Goal: Task Accomplishment & Management: Complete application form

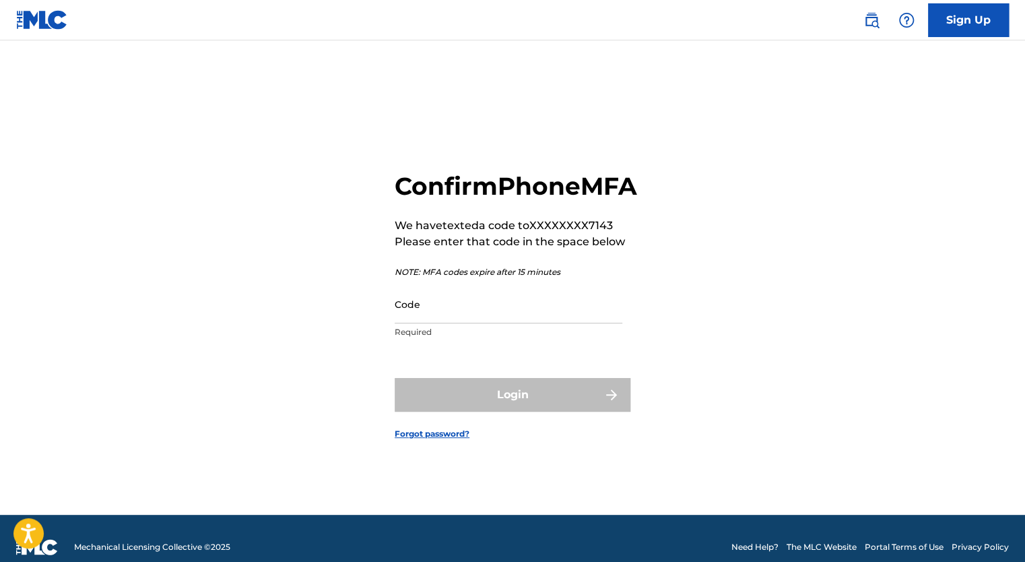
click at [435, 311] on input "Code" at bounding box center [509, 304] width 228 height 38
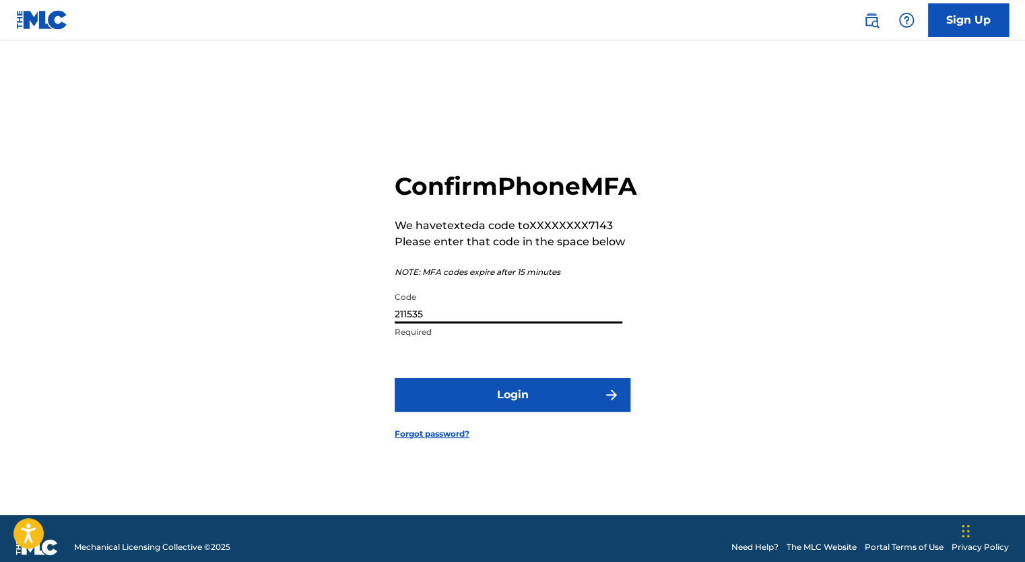
type input "211535"
click at [531, 406] on button "Login" at bounding box center [513, 395] width 236 height 34
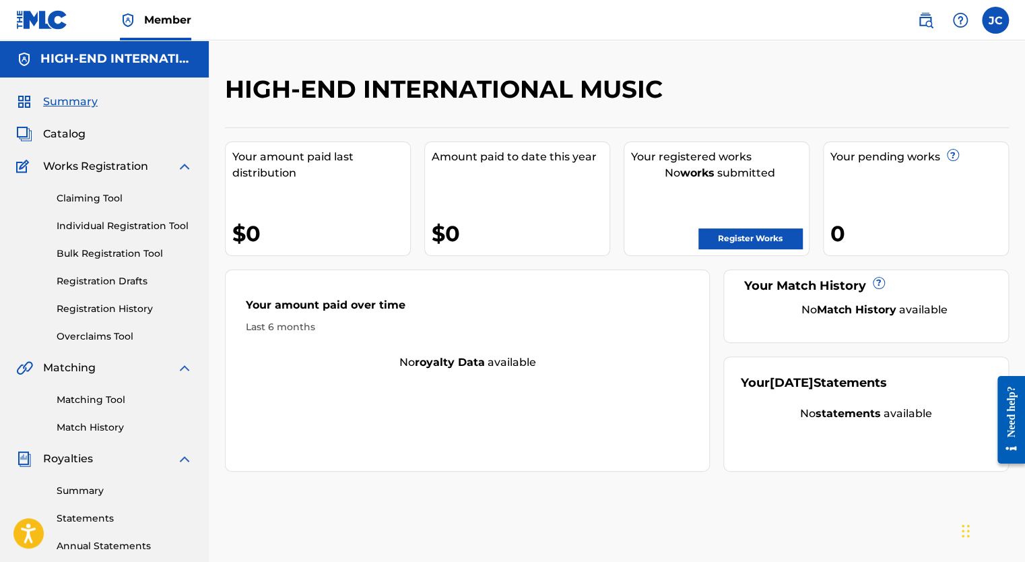
click at [771, 241] on link "Register Works" at bounding box center [751, 238] width 104 height 20
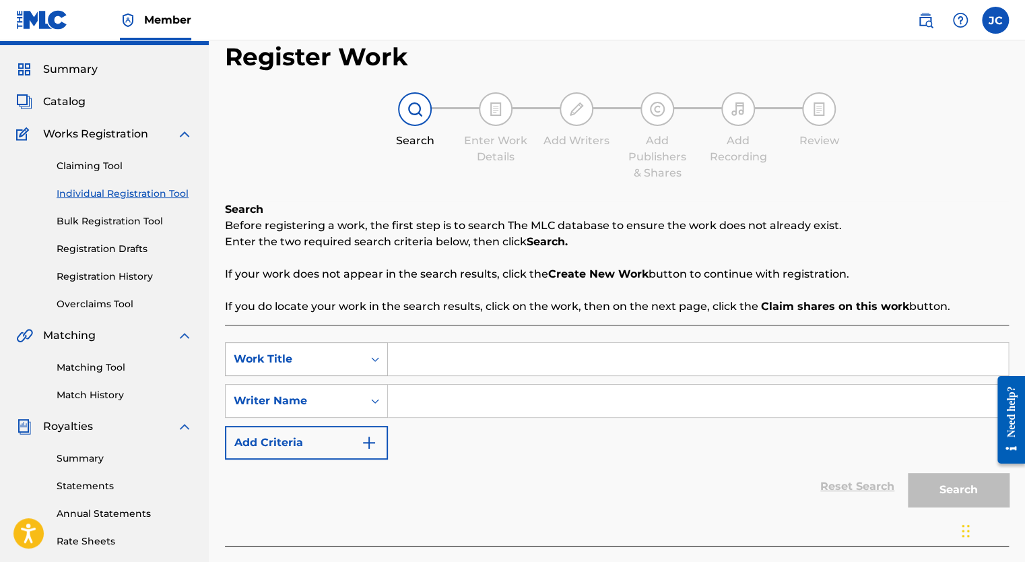
click at [353, 376] on div "Work Title" at bounding box center [306, 359] width 163 height 34
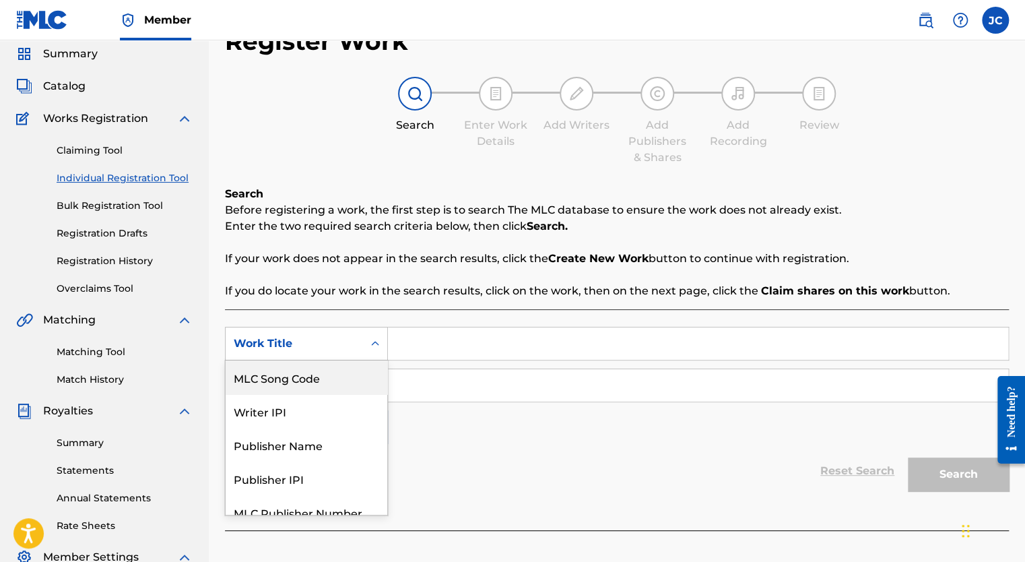
scroll to position [48, 0]
click at [358, 342] on div "Work Title" at bounding box center [294, 343] width 137 height 26
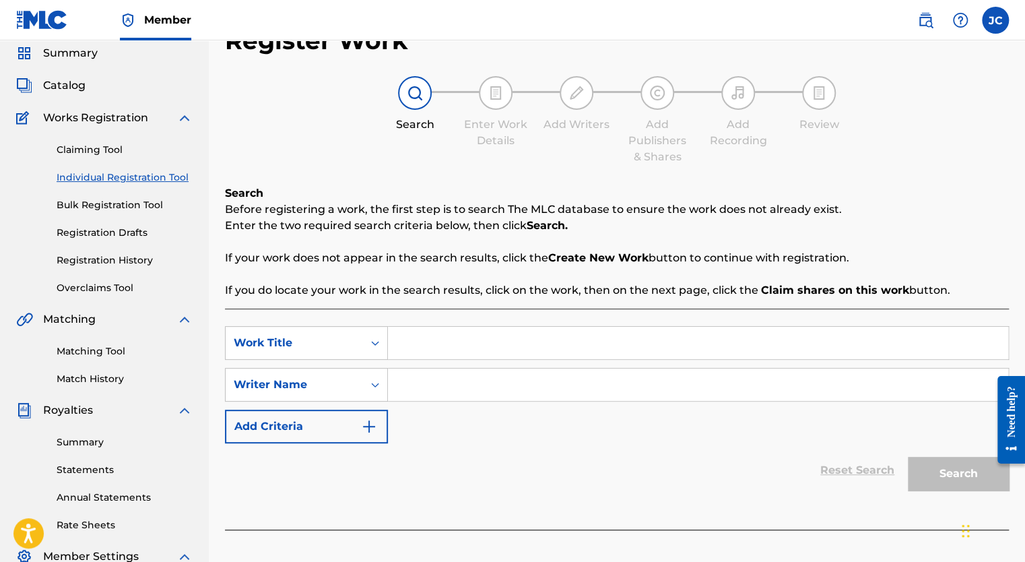
click at [482, 339] on input "Search Form" at bounding box center [698, 343] width 620 height 32
type input "El Campesino"
click at [459, 379] on input "Search Form" at bounding box center [698, 384] width 620 height 32
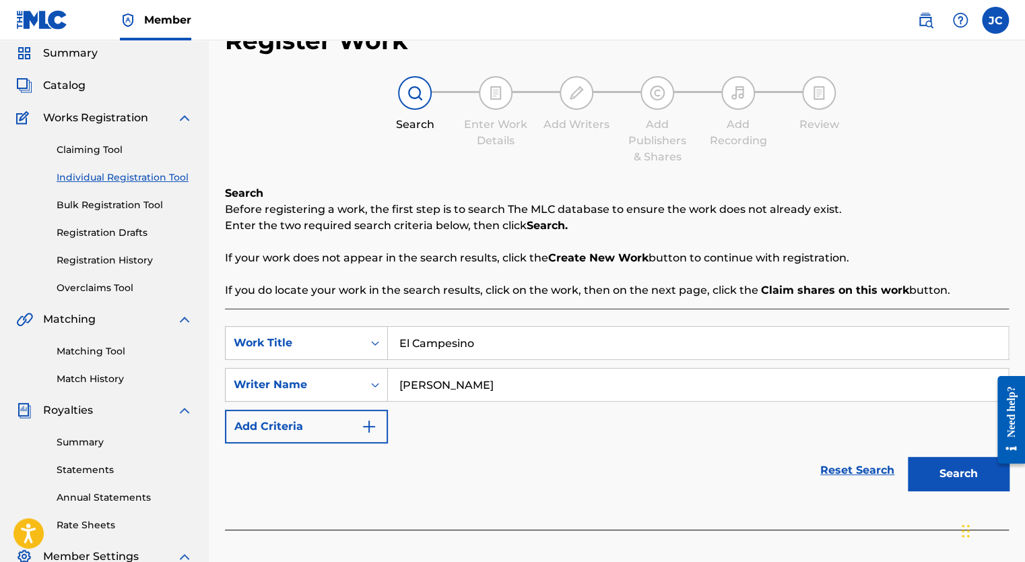
type input "Veronica Portillo"
click at [908, 457] on button "Search" at bounding box center [958, 474] width 101 height 34
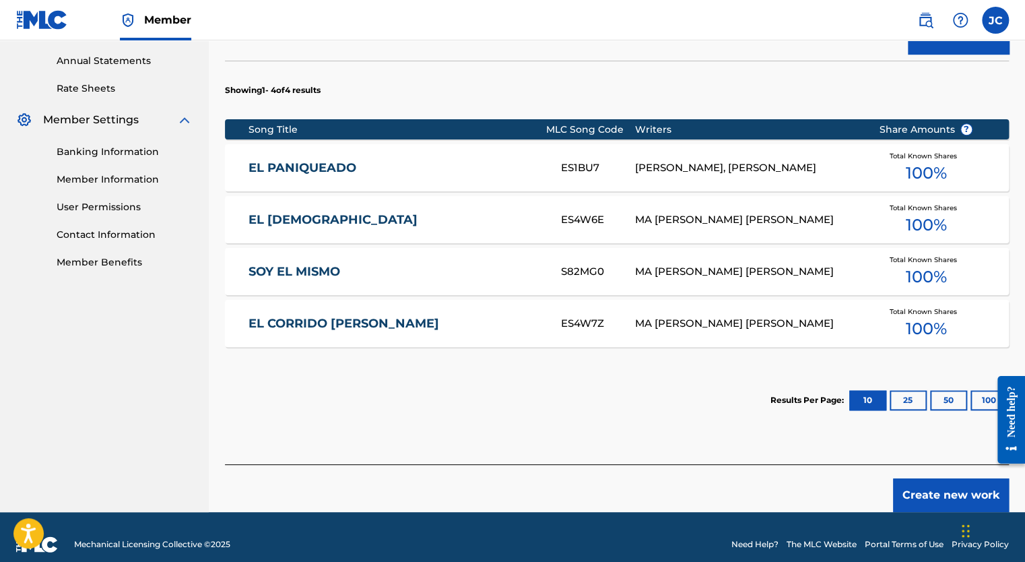
scroll to position [498, 0]
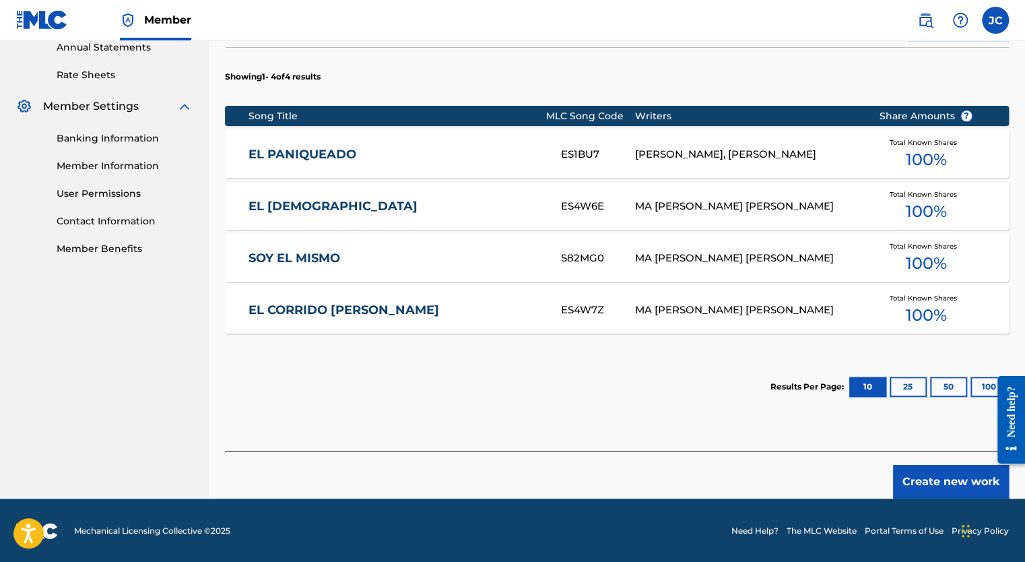
click at [930, 477] on button "Create new work" at bounding box center [951, 482] width 116 height 34
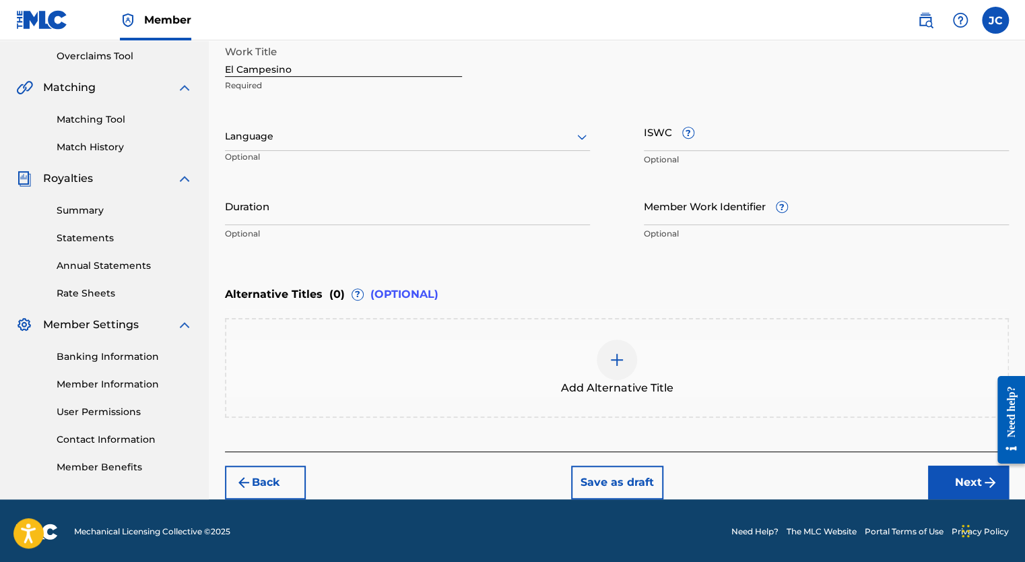
scroll to position [11, 0]
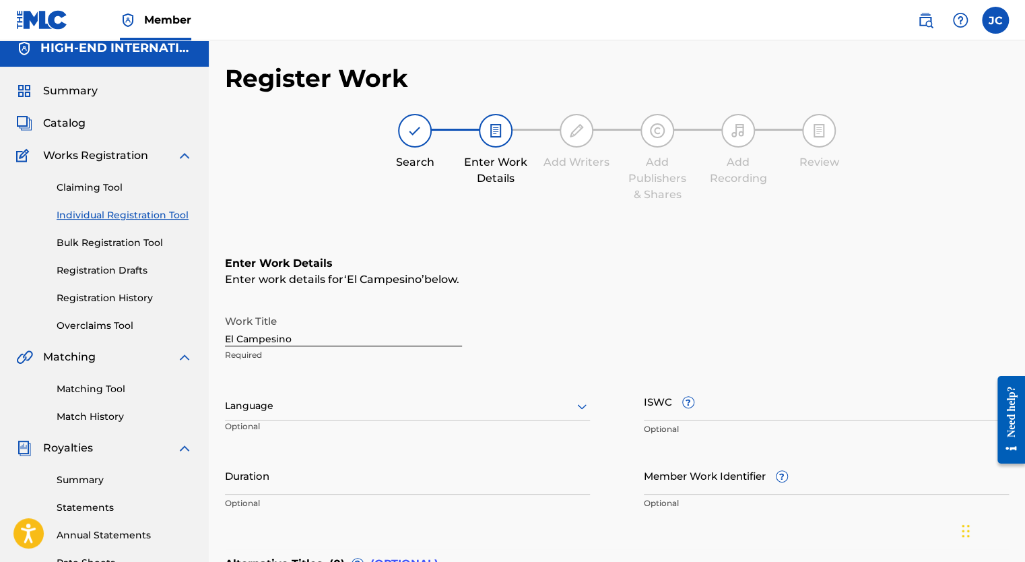
click at [278, 413] on div "Language" at bounding box center [407, 406] width 365 height 28
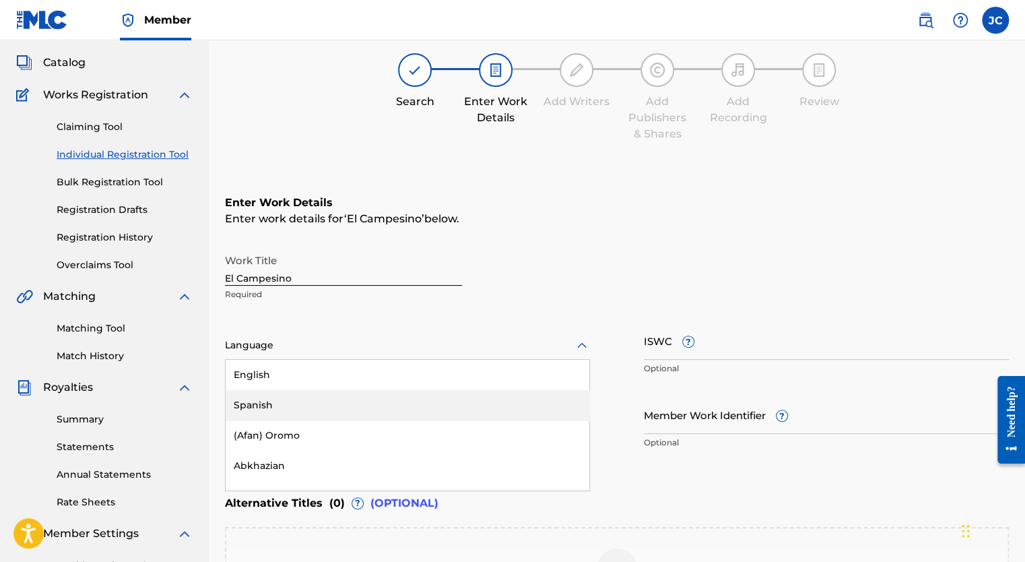
scroll to position [72, 0]
click at [278, 402] on div "Spanish" at bounding box center [408, 404] width 364 height 30
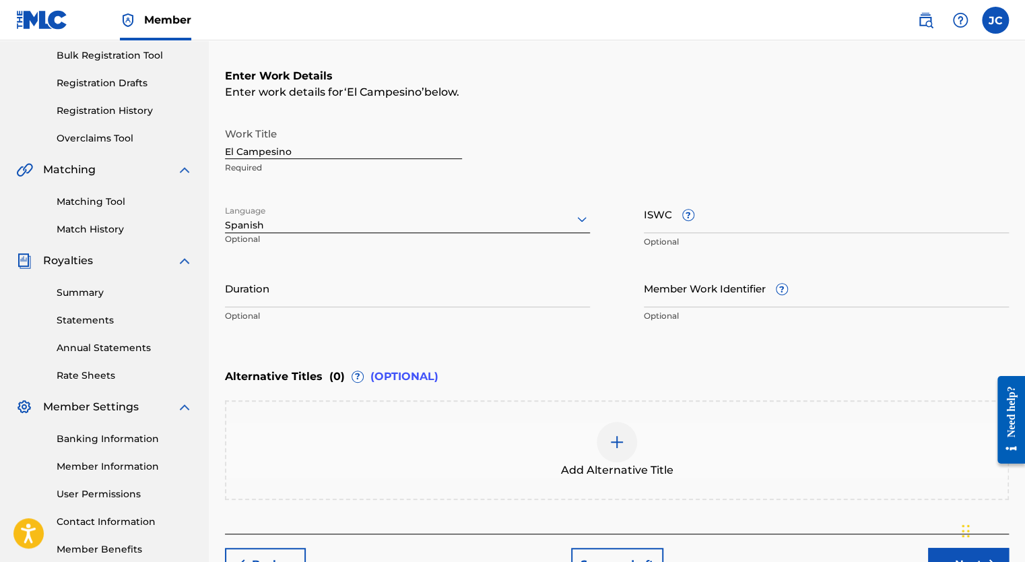
scroll to position [207, 0]
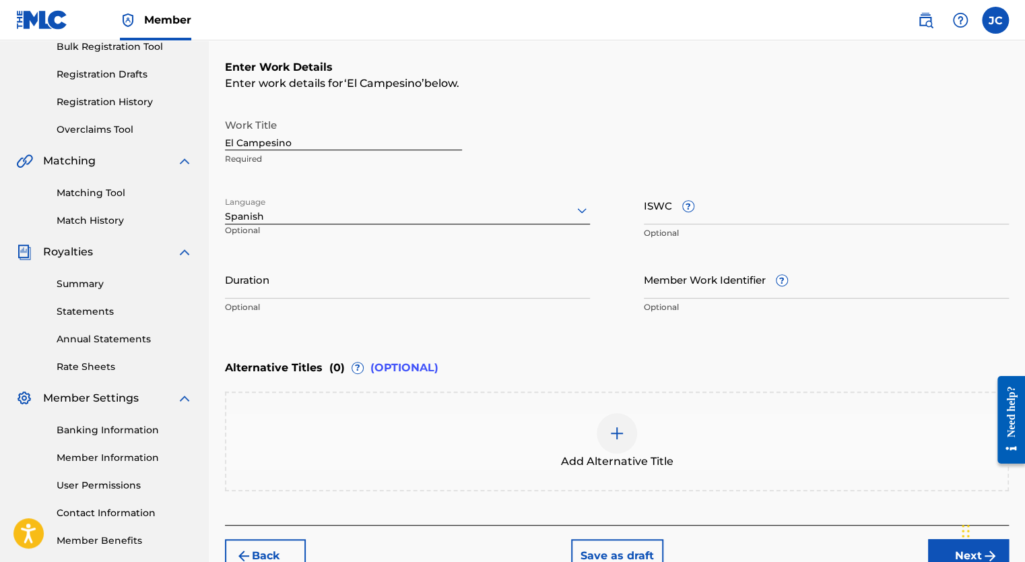
click at [286, 282] on input "Duration" at bounding box center [407, 279] width 365 height 38
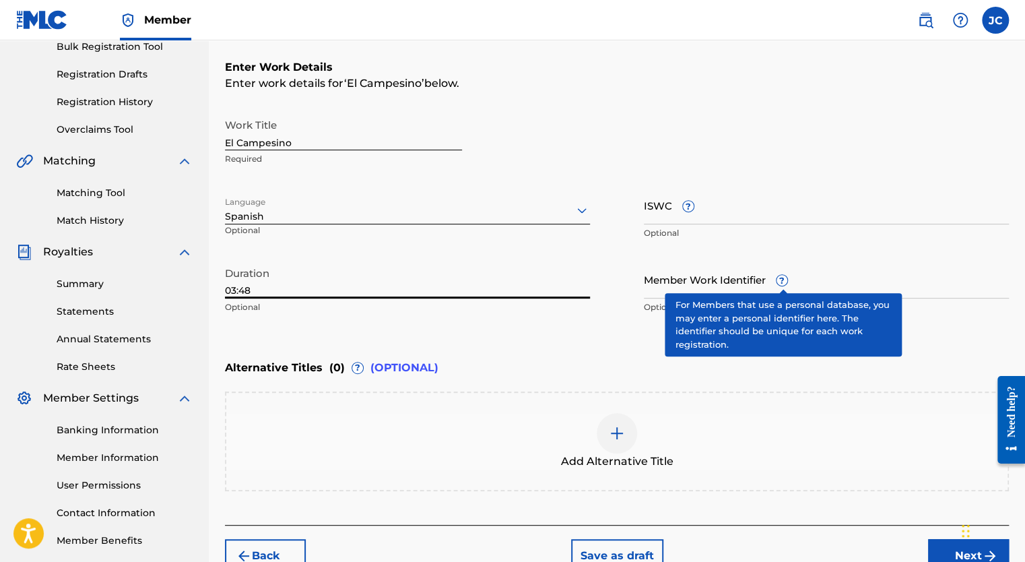
type input "03:48"
click at [784, 281] on span "?" at bounding box center [782, 280] width 11 height 11
click at [784, 281] on input "Member Work Identifier ?" at bounding box center [826, 279] width 365 height 38
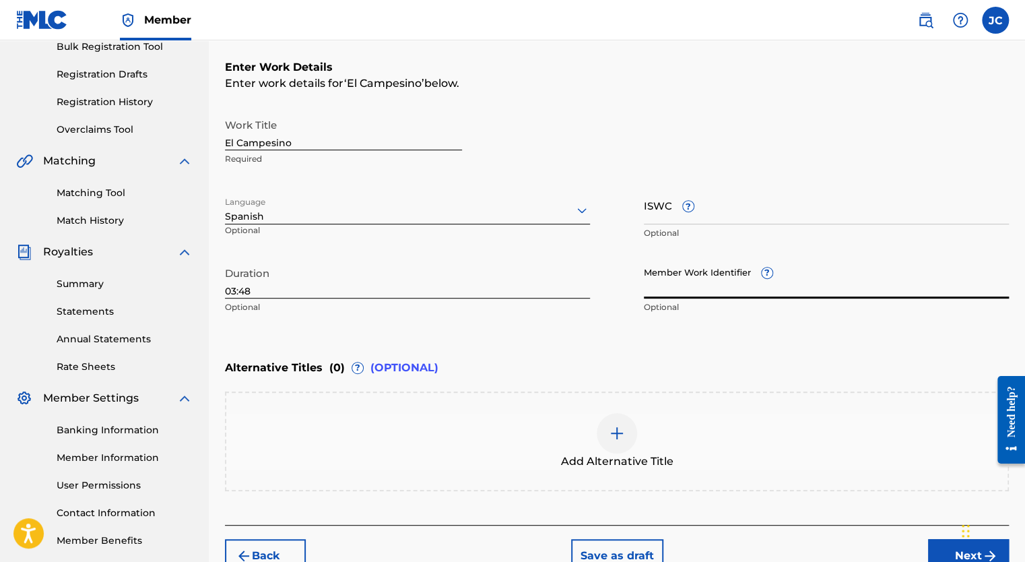
scroll to position [274, 0]
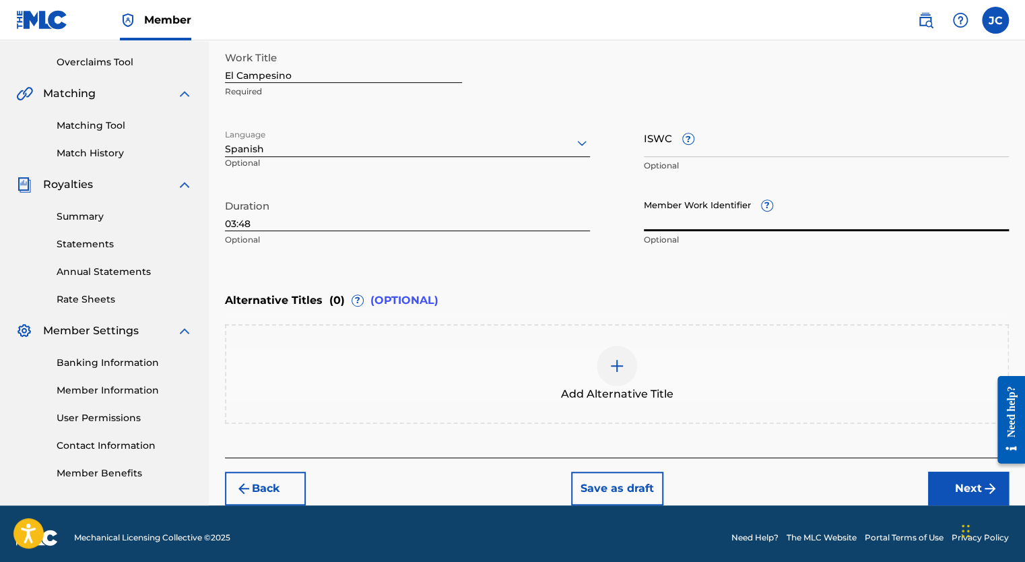
click at [951, 479] on button "Next" at bounding box center [968, 489] width 81 height 34
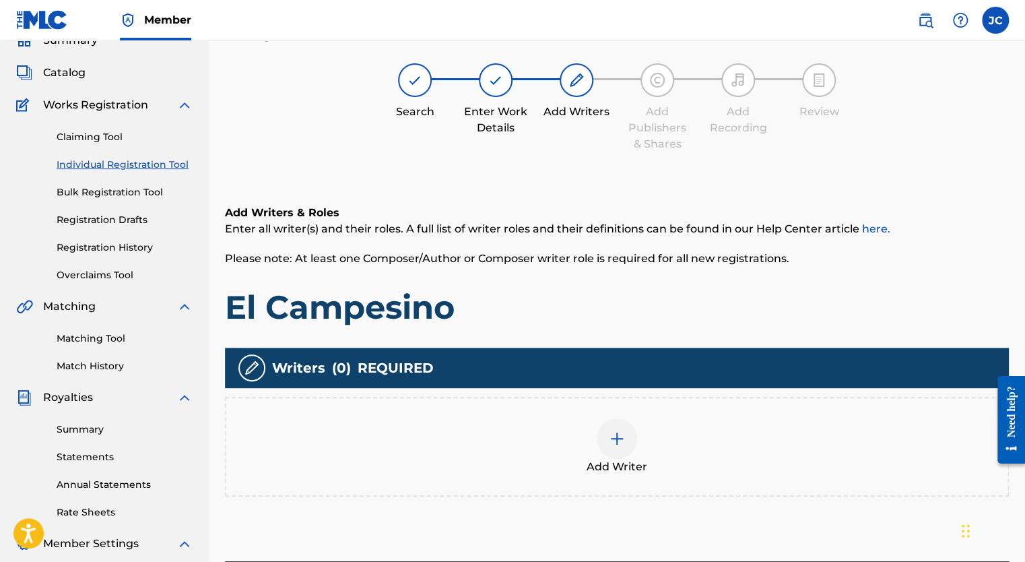
scroll to position [61, 0]
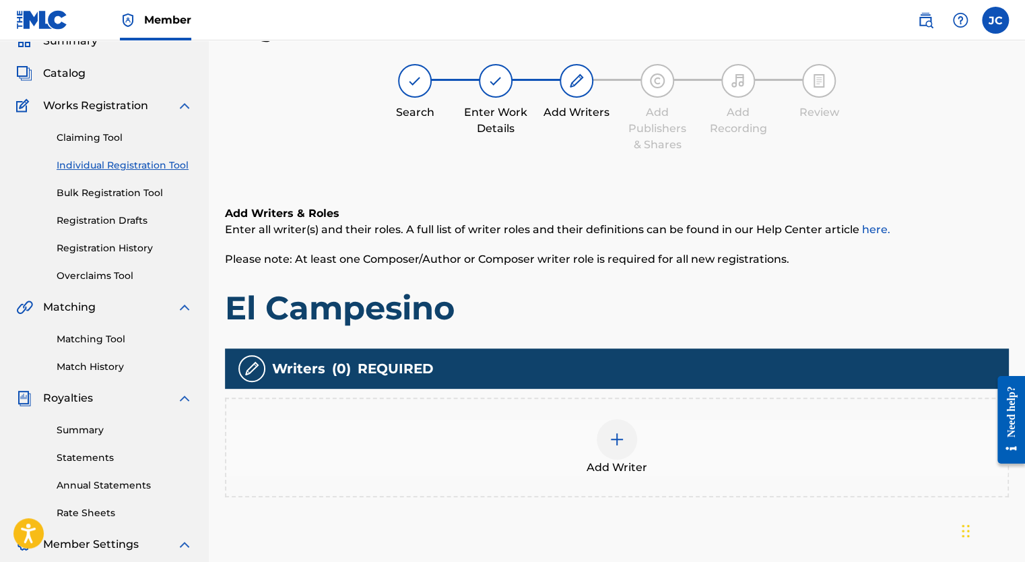
click at [623, 438] on img at bounding box center [617, 439] width 16 height 16
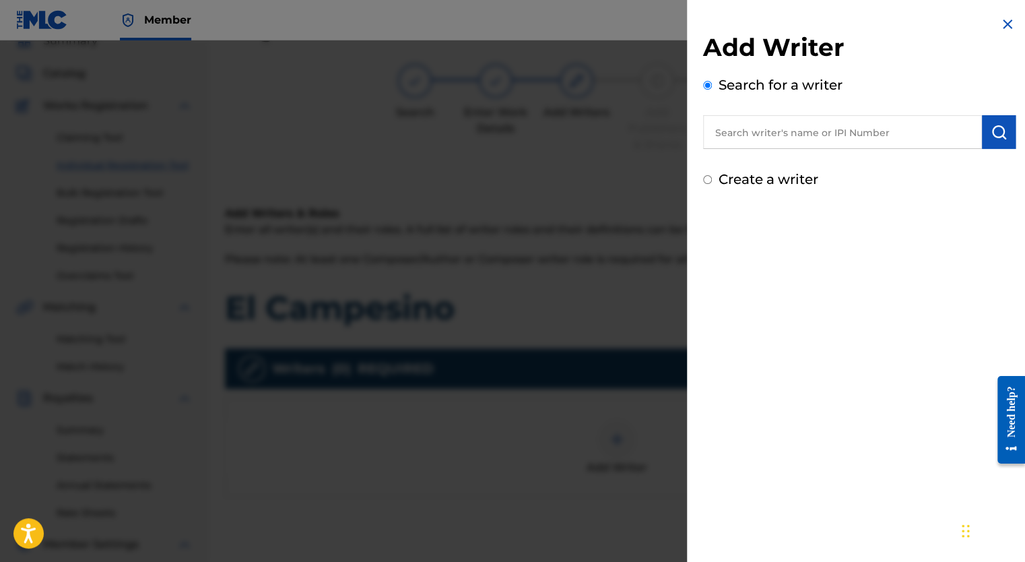
click at [804, 127] on input "text" at bounding box center [842, 132] width 279 height 34
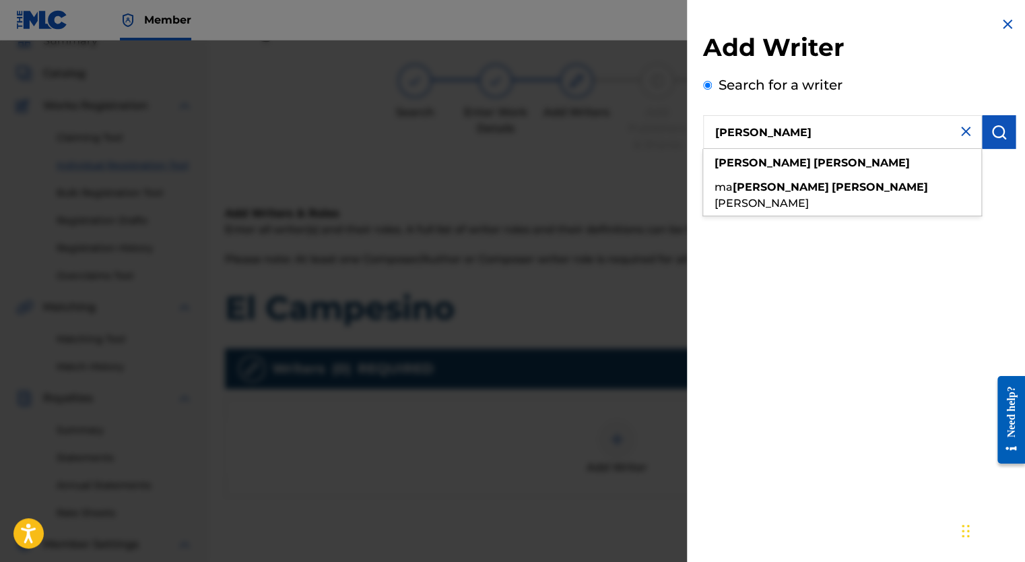
type input "Veronica Portillo"
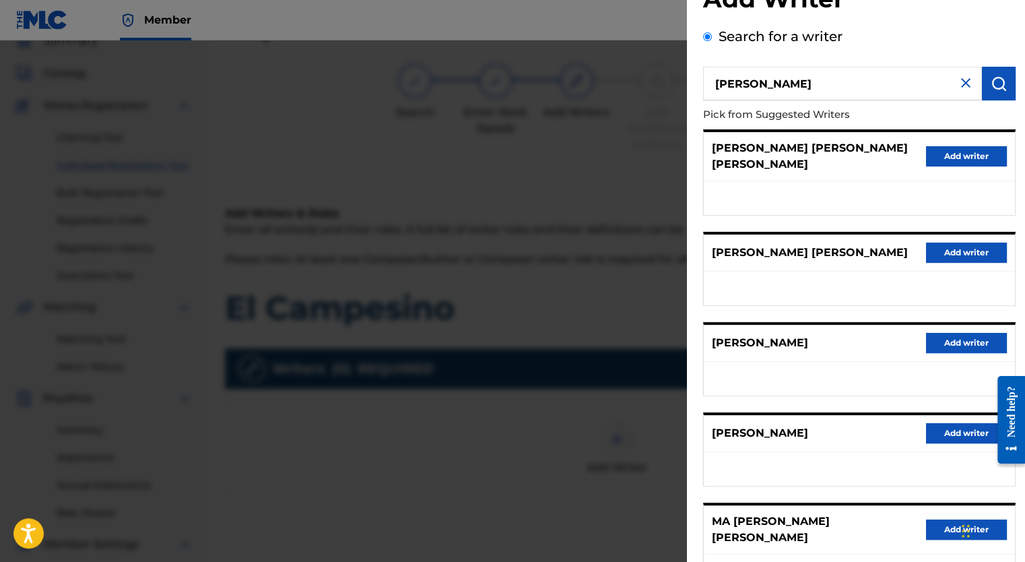
scroll to position [146, 0]
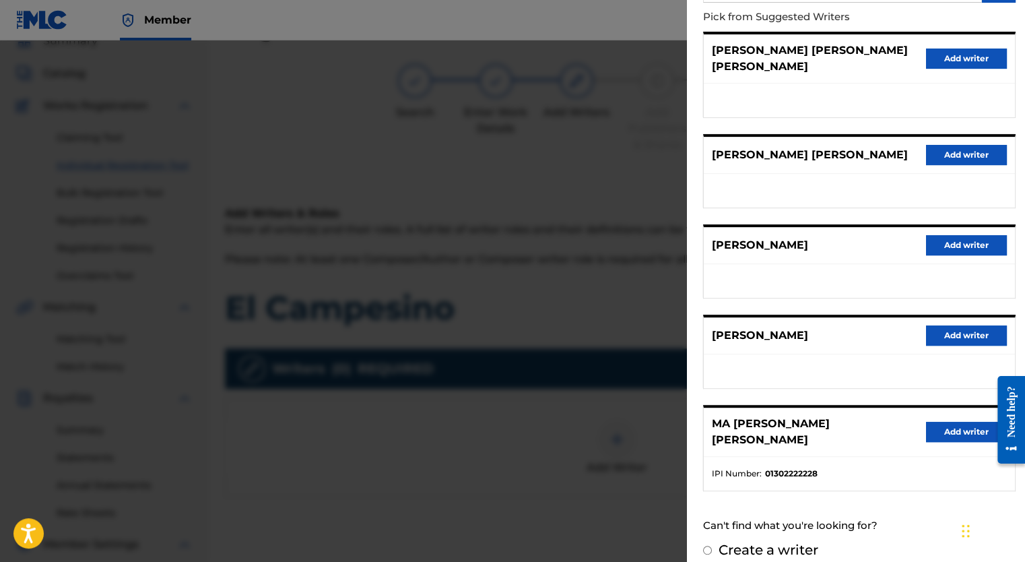
click at [938, 422] on button "Add writer" at bounding box center [966, 432] width 81 height 20
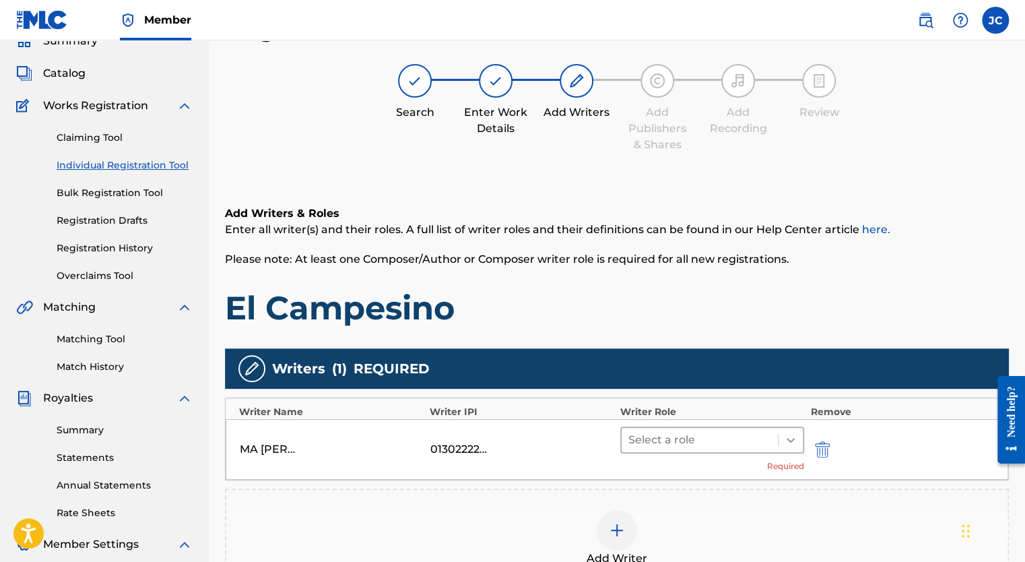
click at [789, 442] on icon at bounding box center [790, 439] width 13 height 13
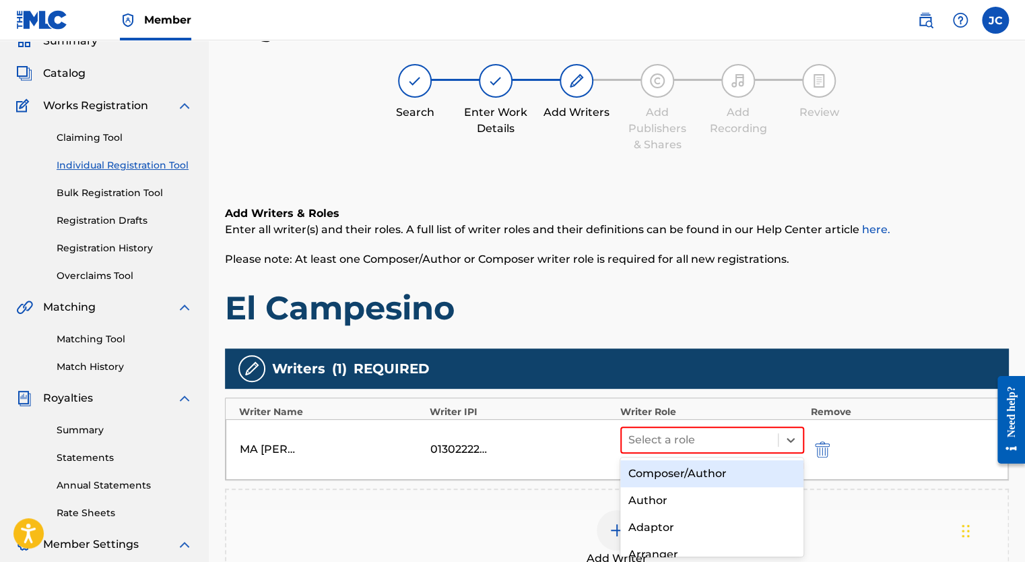
click at [736, 469] on div "Composer/Author" at bounding box center [712, 473] width 184 height 27
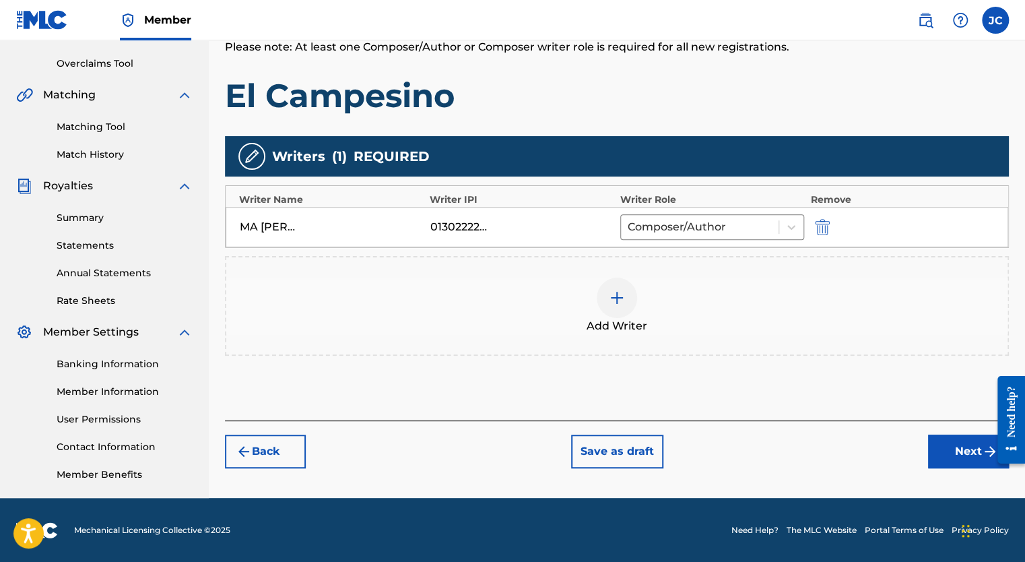
click at [962, 451] on button "Next" at bounding box center [968, 451] width 81 height 34
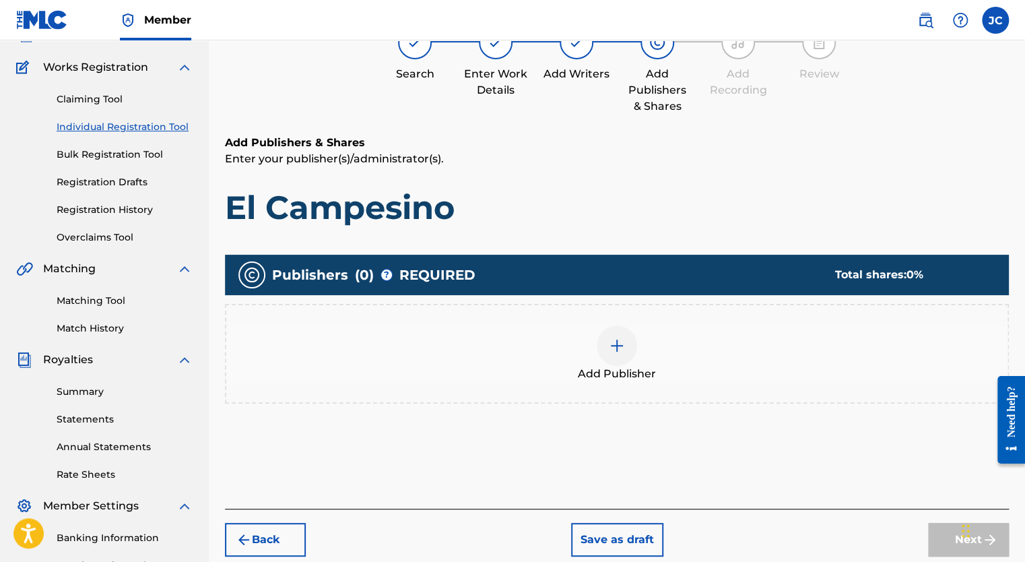
scroll to position [61, 0]
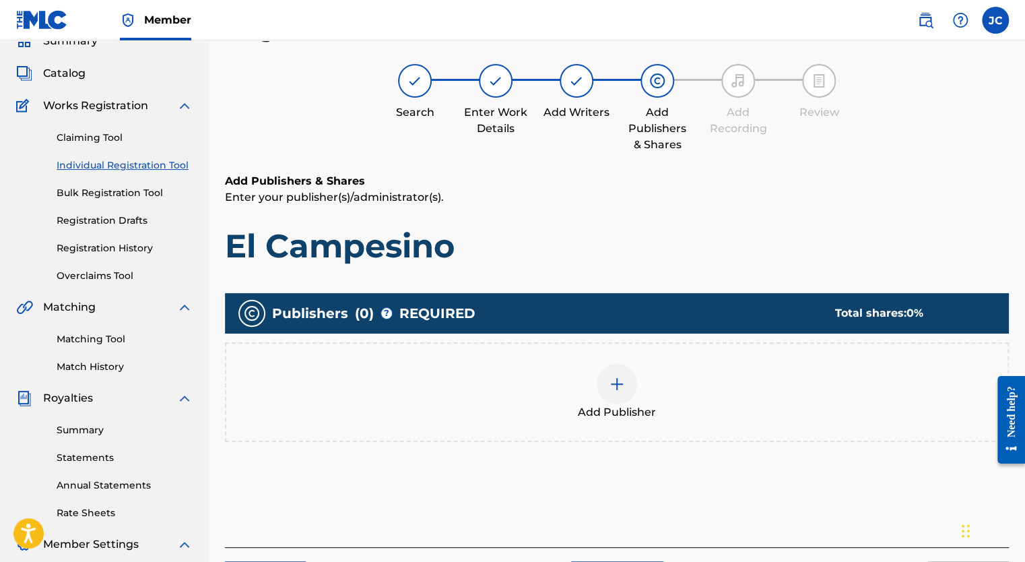
click at [624, 379] on img at bounding box center [617, 384] width 16 height 16
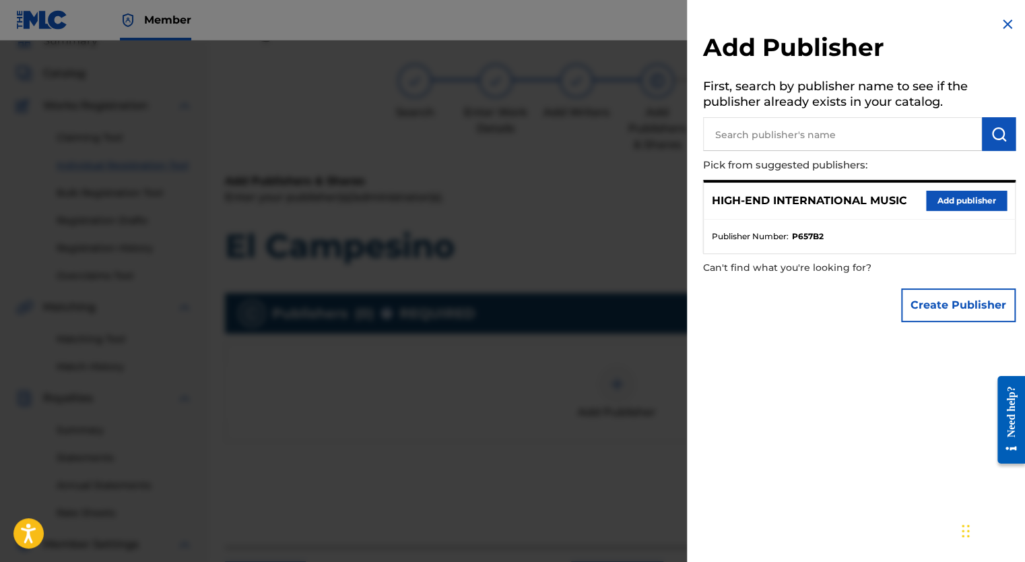
click at [975, 198] on button "Add publisher" at bounding box center [966, 201] width 81 height 20
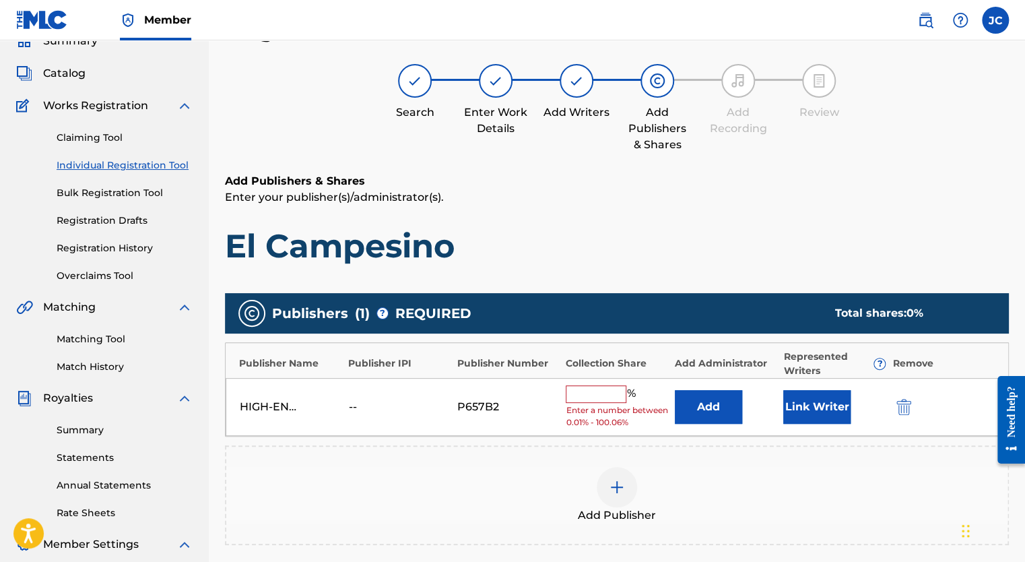
click at [599, 397] on input "text" at bounding box center [596, 394] width 61 height 18
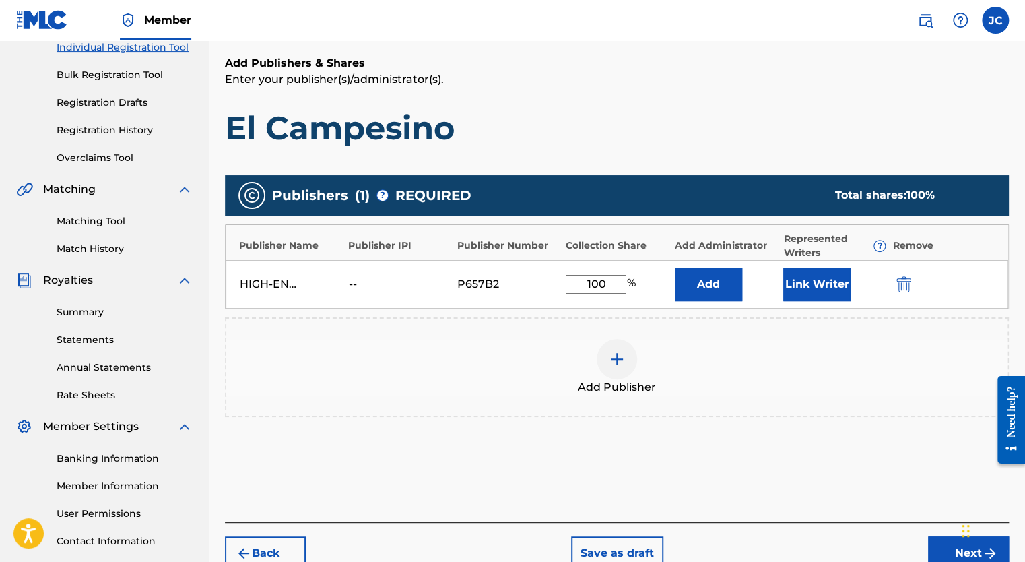
scroll to position [195, 0]
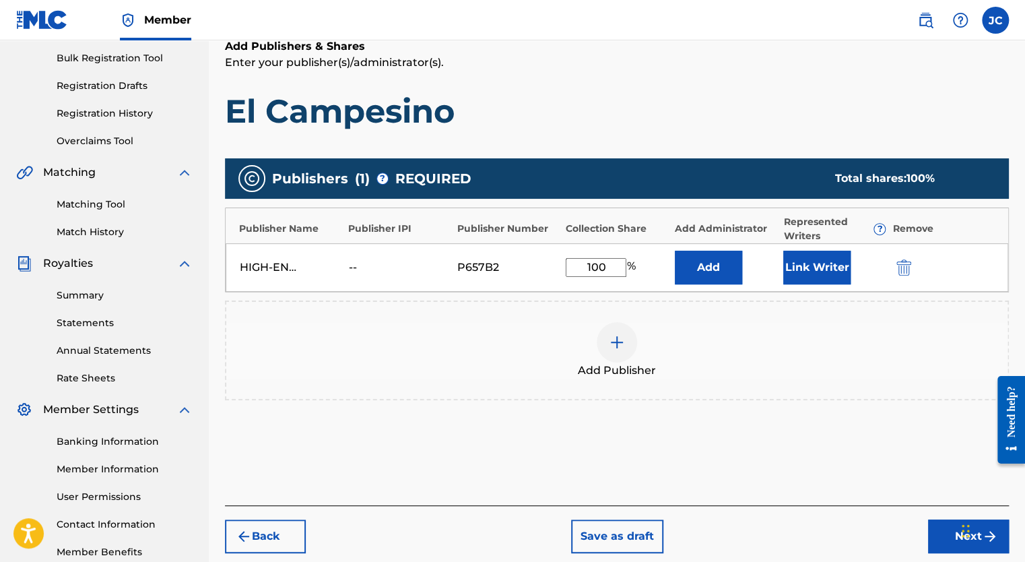
type input "100"
click at [952, 532] on button "Next" at bounding box center [968, 536] width 81 height 34
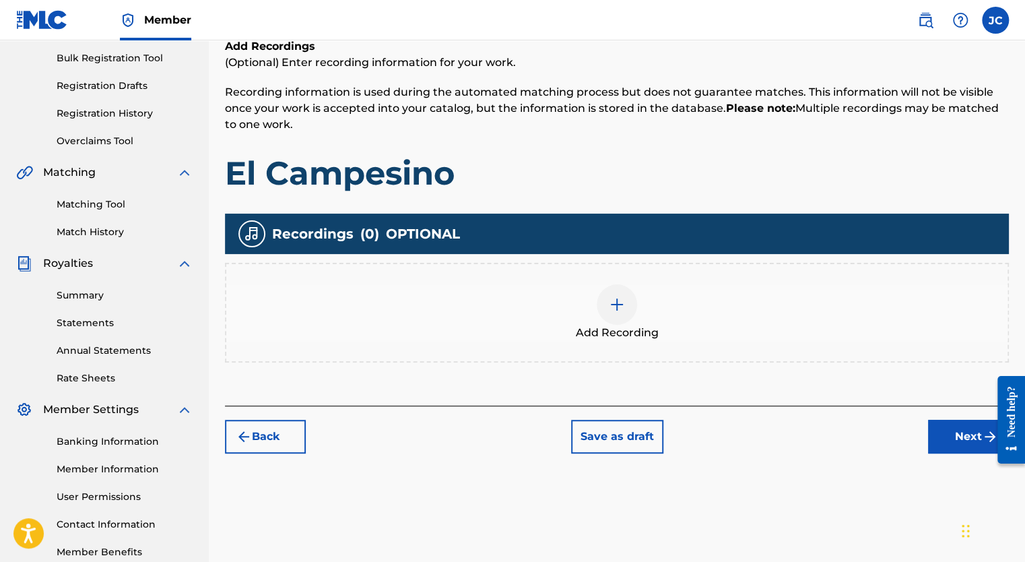
click at [613, 298] on img at bounding box center [617, 304] width 16 height 16
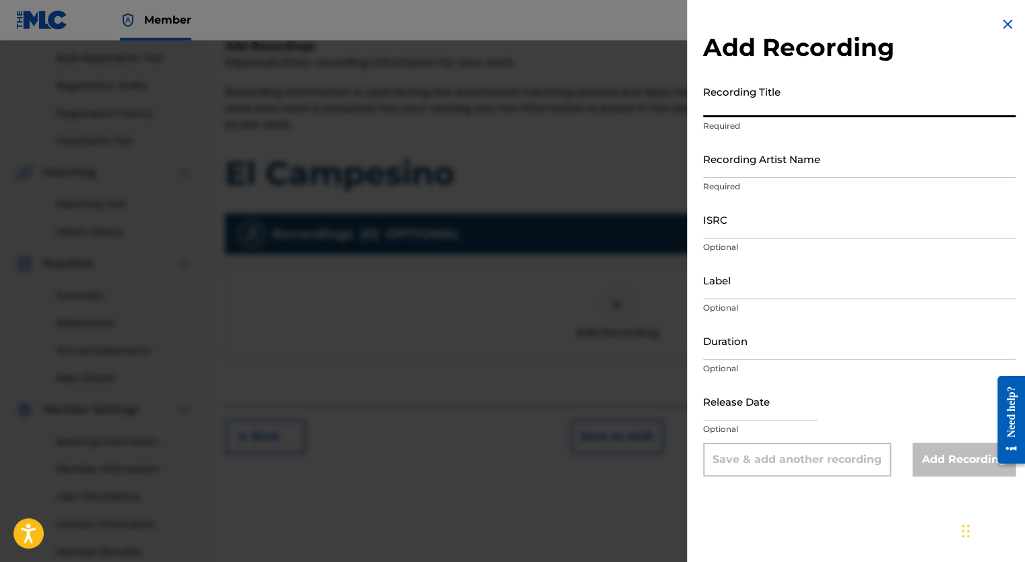
click at [773, 109] on input "Recording Title" at bounding box center [859, 98] width 313 height 38
type input "El Campesino"
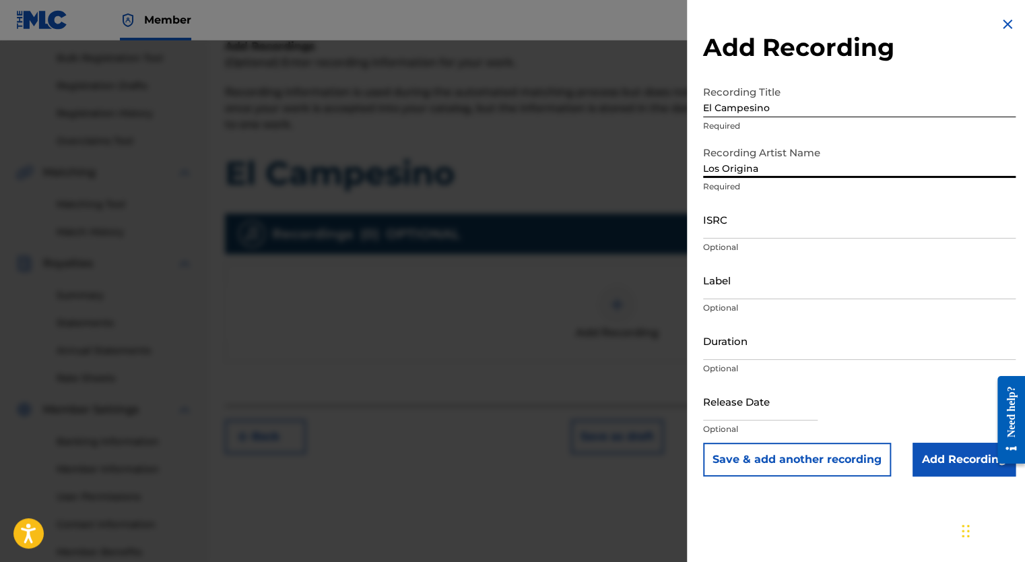
type input "Los Originales De San [PERSON_NAME]"
click at [744, 231] on input "ISRC" at bounding box center [859, 219] width 313 height 38
click at [727, 287] on input "Label" at bounding box center [859, 280] width 313 height 38
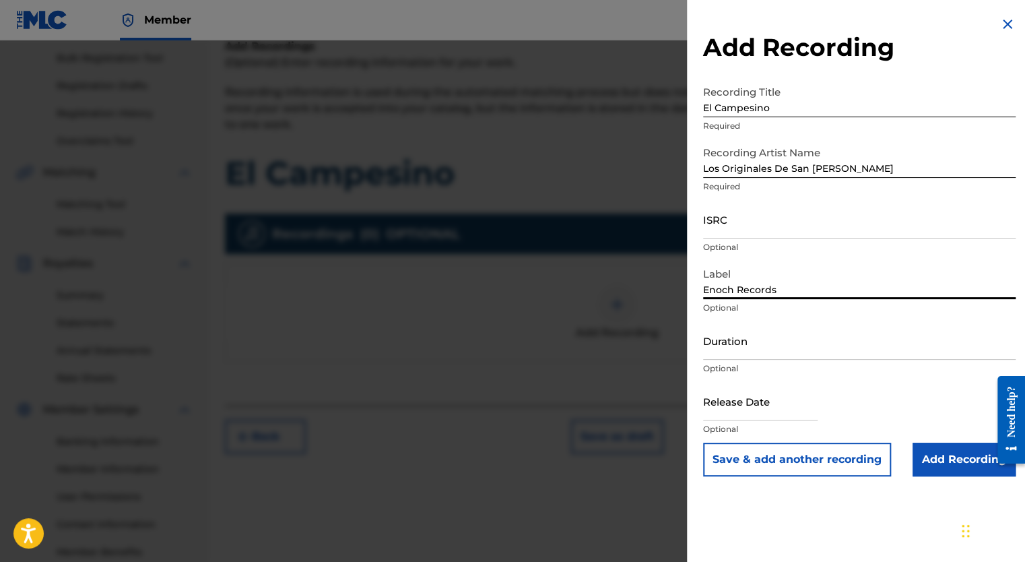
type input "Enoch Records"
click at [739, 354] on input "Duration" at bounding box center [859, 340] width 313 height 38
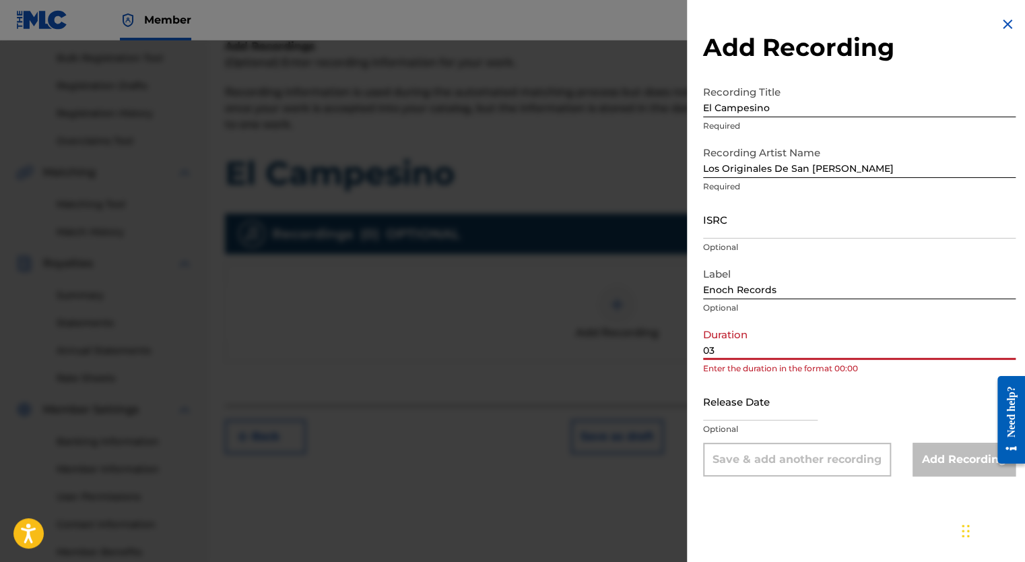
type input "03:48"
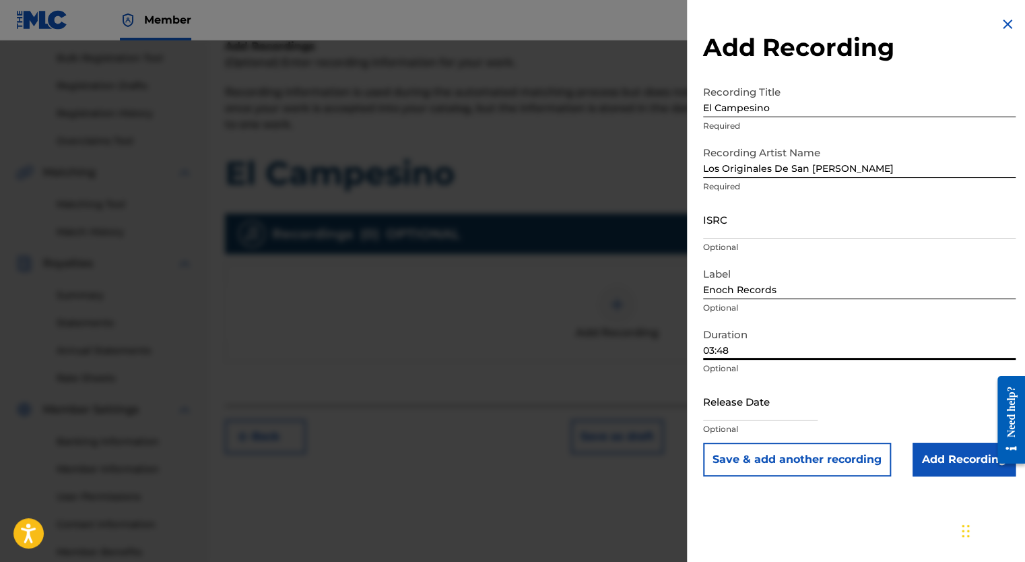
select select "7"
select select "2025"
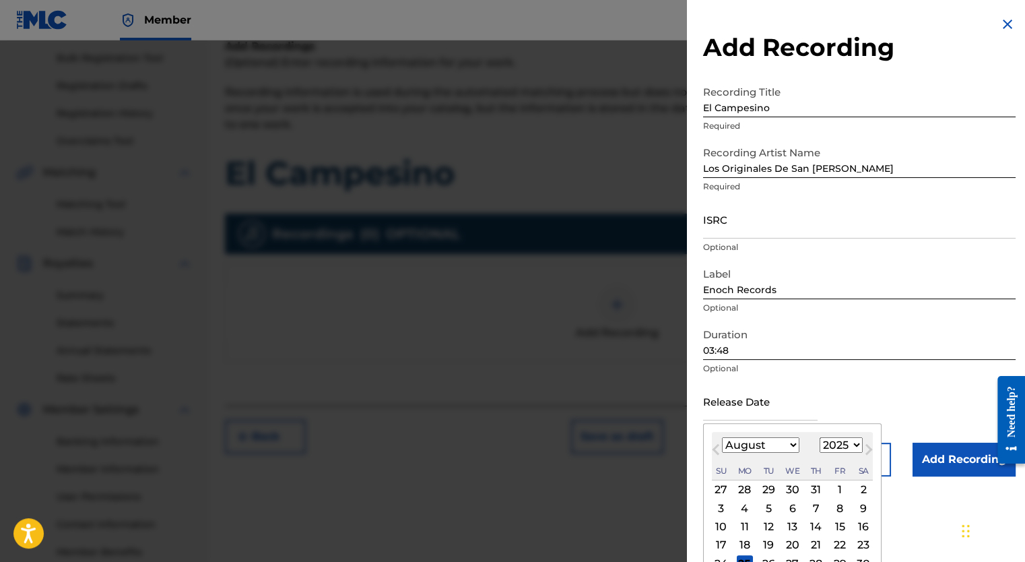
click at [742, 414] on input "text" at bounding box center [760, 401] width 115 height 38
type input "May 31 2016"
select select "4"
select select "2016"
click at [845, 385] on div "Release Date May 31 2016 May 2016 Previous Month Next Month May 2016 January Fe…" at bounding box center [859, 412] width 313 height 61
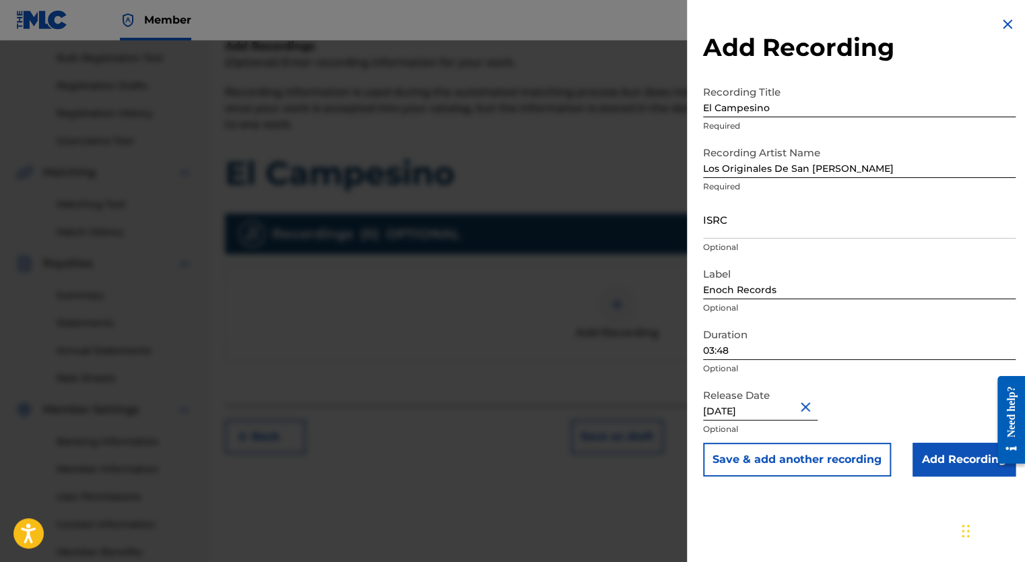
click at [956, 459] on input "Add Recording" at bounding box center [964, 460] width 103 height 34
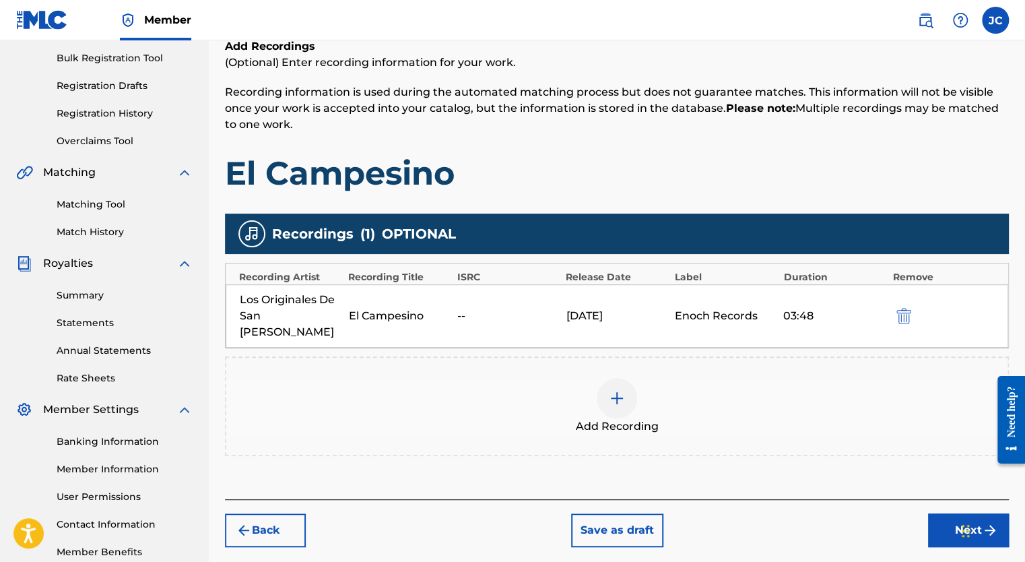
click at [952, 513] on button "Next" at bounding box center [968, 530] width 81 height 34
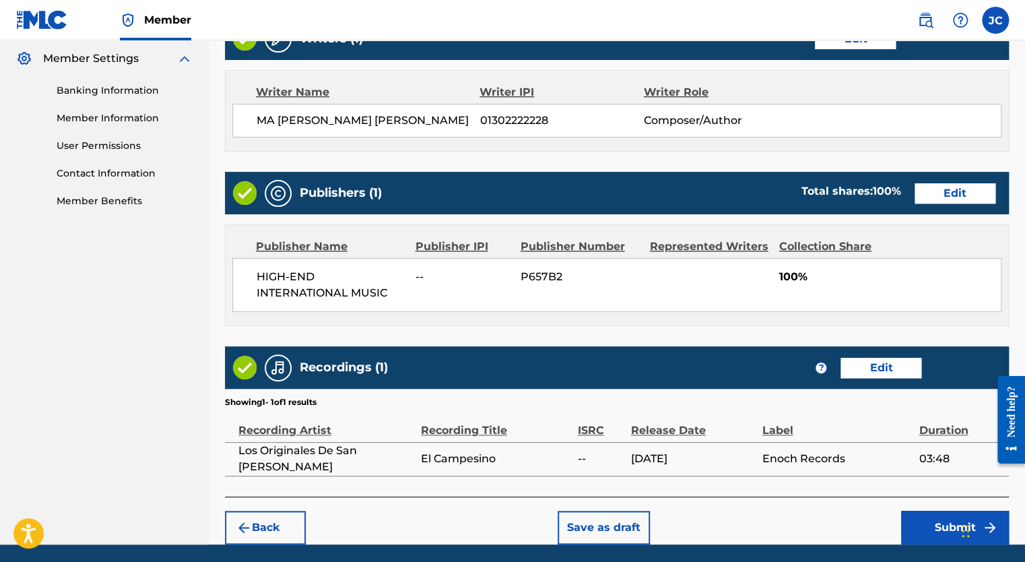
scroll to position [591, 0]
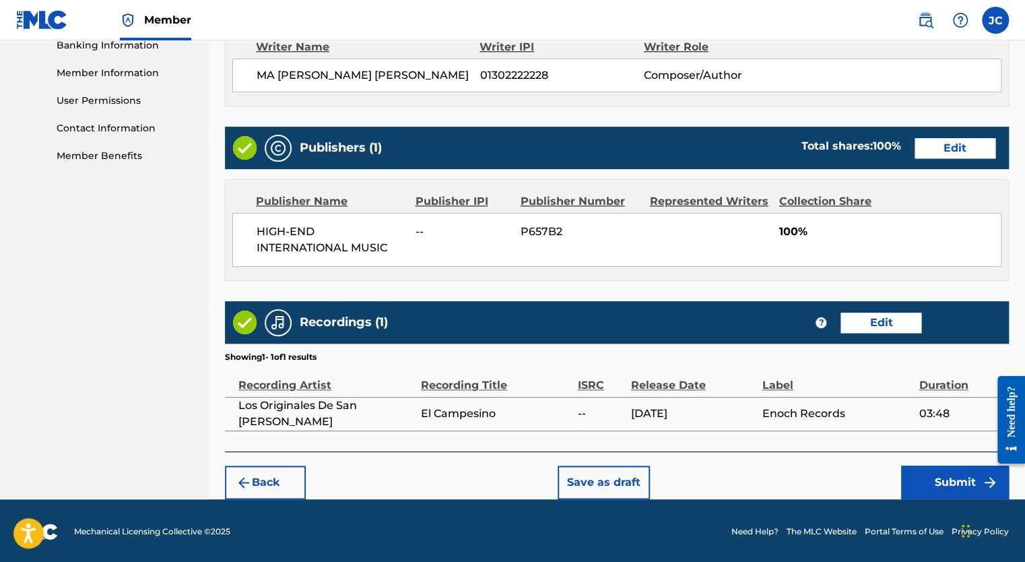
click at [935, 479] on button "Submit" at bounding box center [955, 482] width 108 height 34
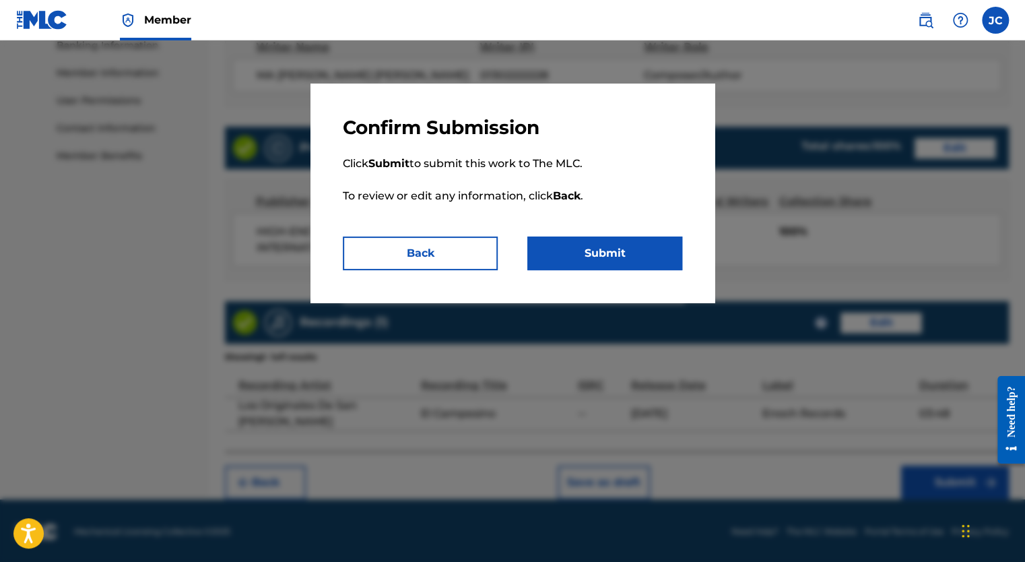
click at [591, 249] on button "Submit" at bounding box center [604, 253] width 155 height 34
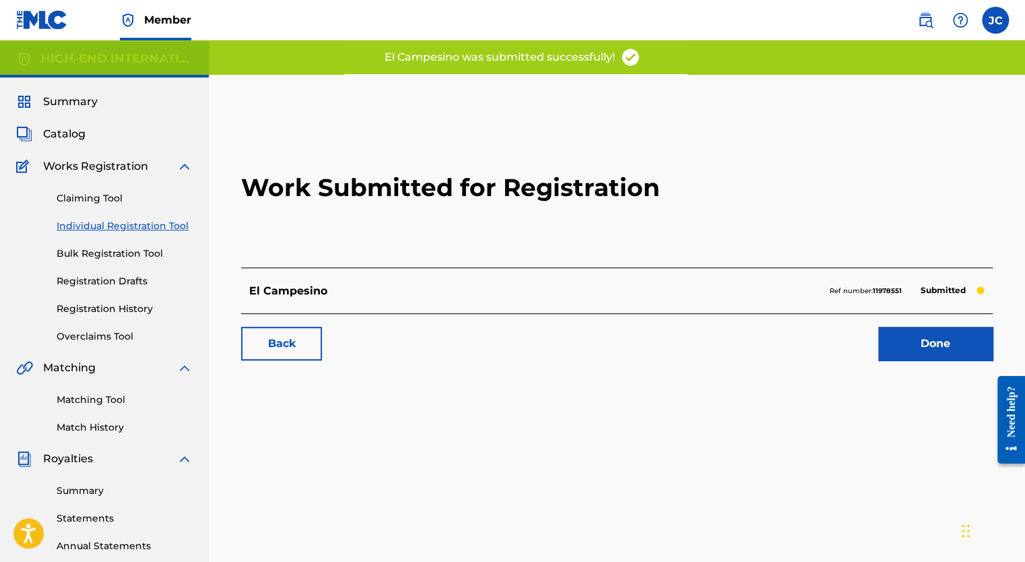
click at [905, 340] on link "Done" at bounding box center [935, 344] width 115 height 34
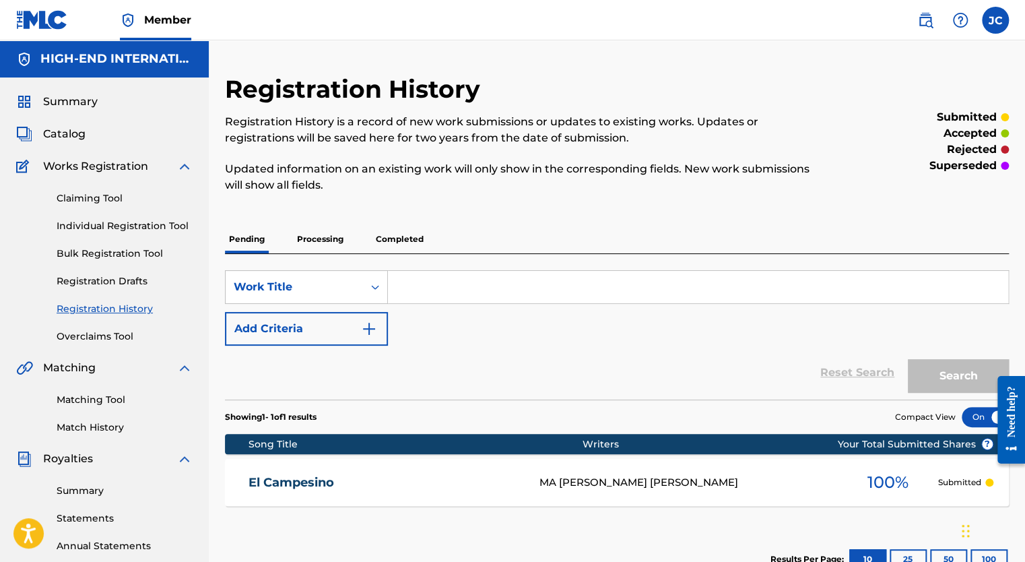
click at [42, 13] on img at bounding box center [42, 20] width 52 height 20
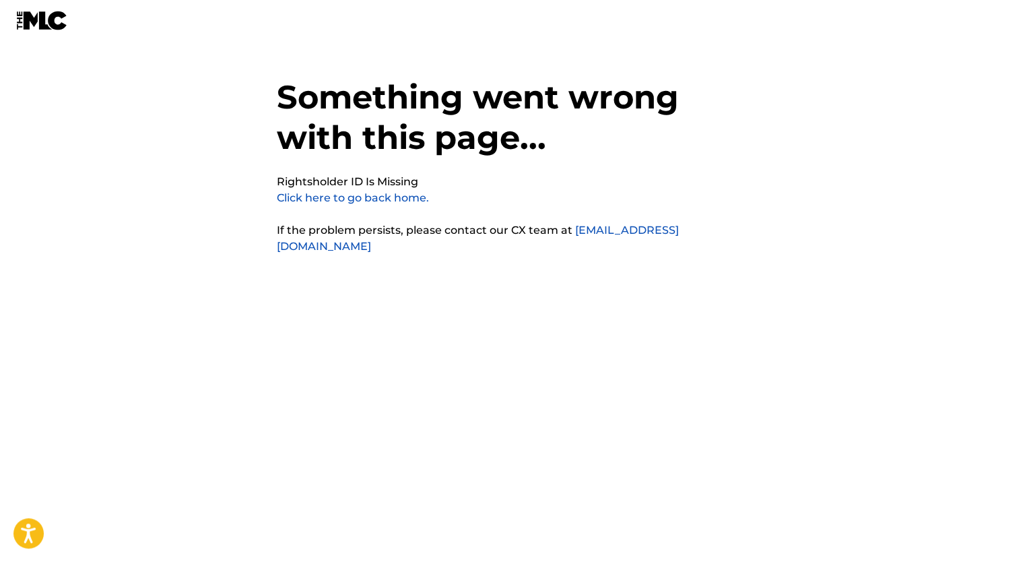
click at [348, 197] on link "Click here to go back home." at bounding box center [353, 197] width 152 height 13
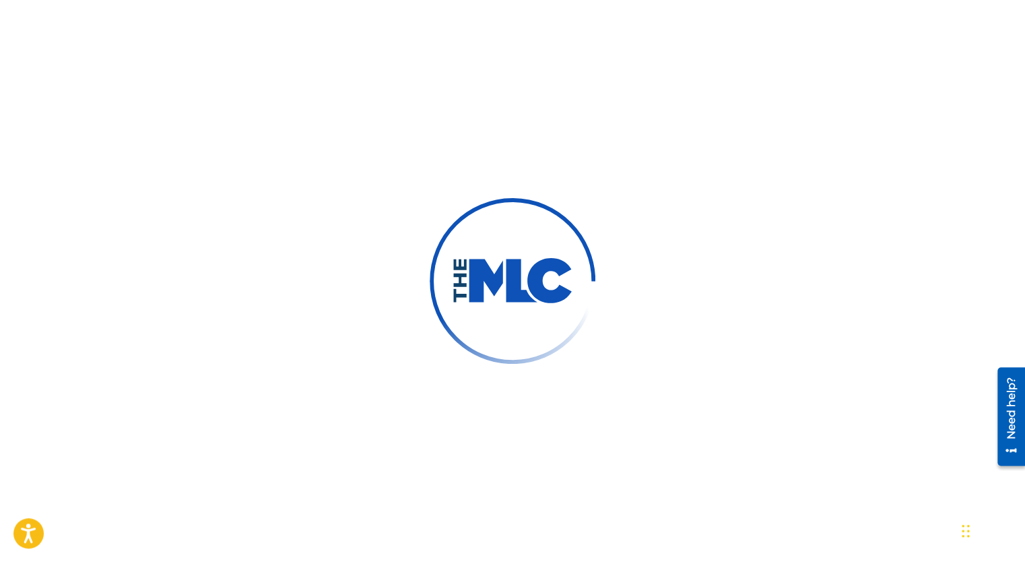
scroll to position [269, 0]
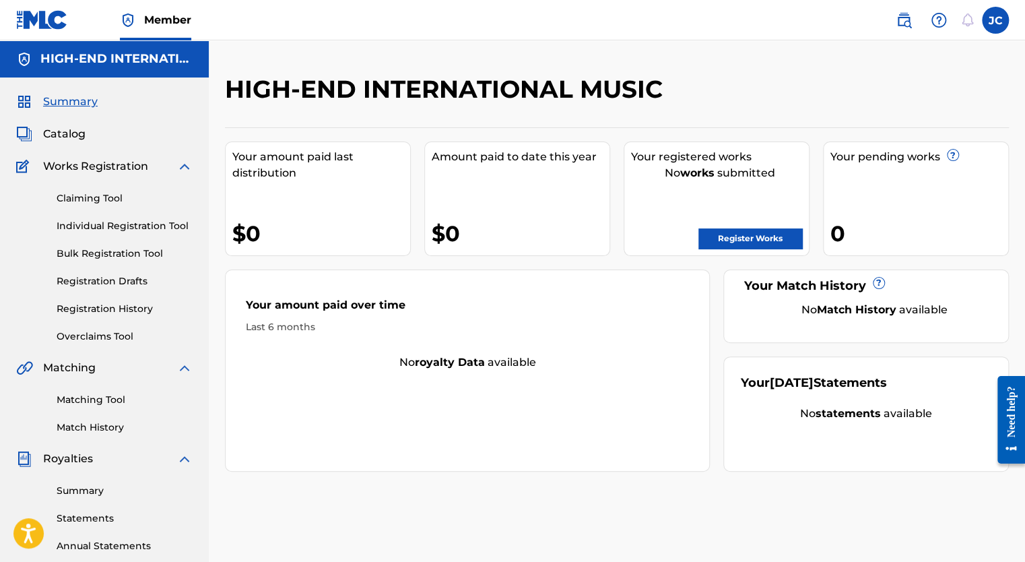
click at [765, 238] on link "Register Works" at bounding box center [751, 238] width 104 height 20
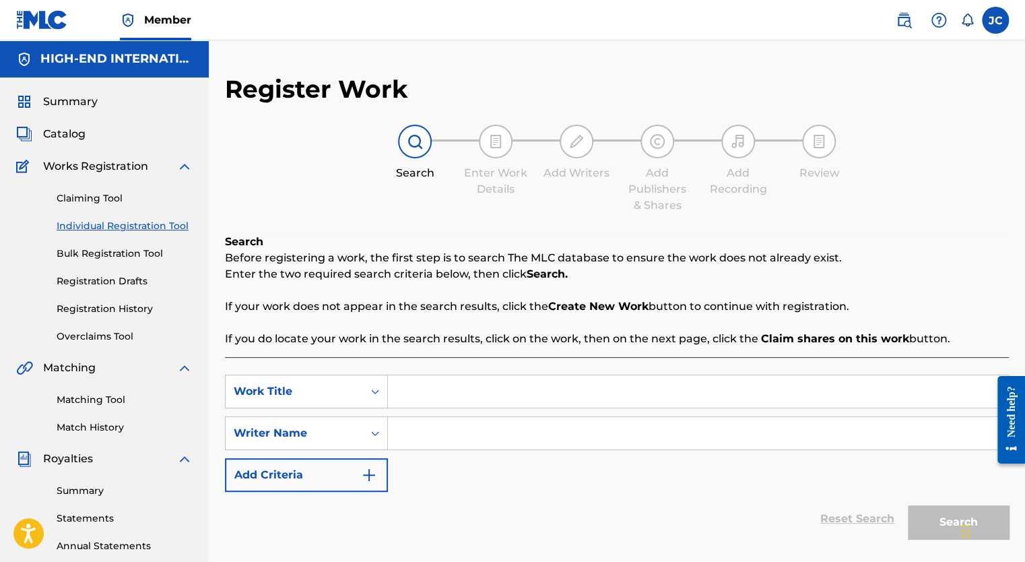
click at [449, 384] on input "Search Form" at bounding box center [698, 391] width 620 height 32
type input "El Carlichi"
click at [444, 430] on input "Search Form" at bounding box center [698, 433] width 620 height 32
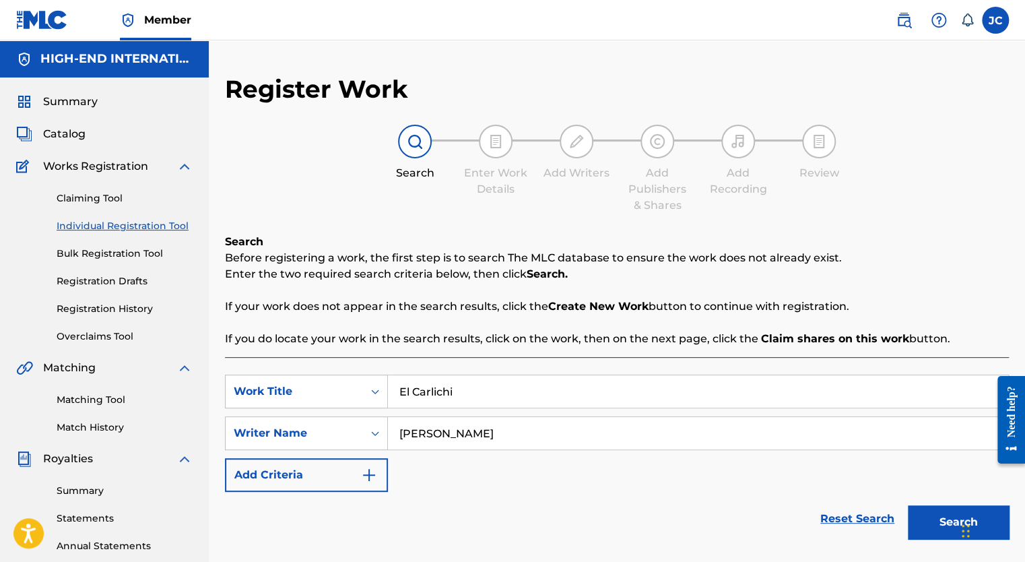
type input "[PERSON_NAME]"
click at [908, 505] on button "Search" at bounding box center [958, 522] width 101 height 34
click at [928, 510] on button "Search" at bounding box center [958, 522] width 101 height 34
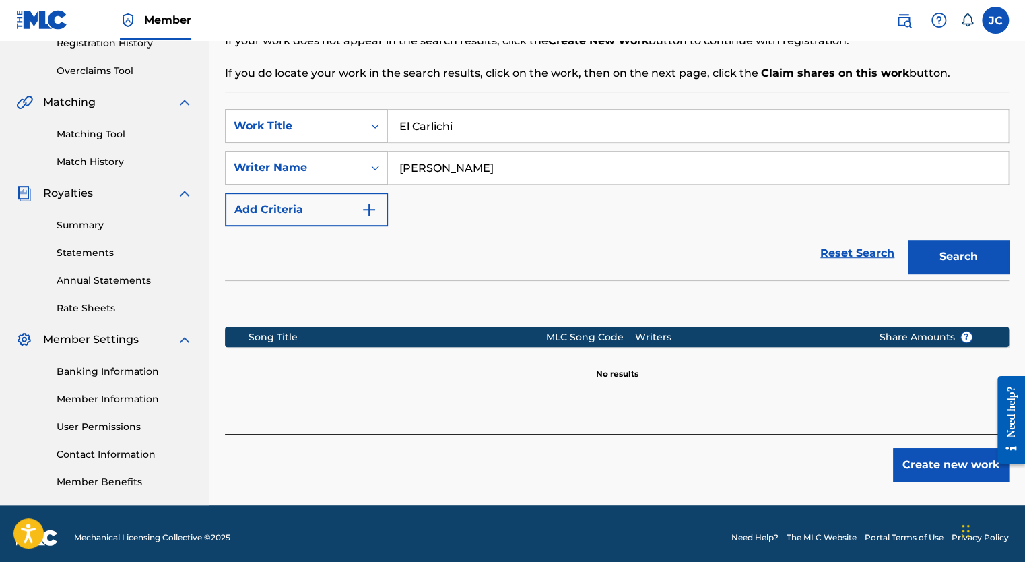
scroll to position [269, 0]
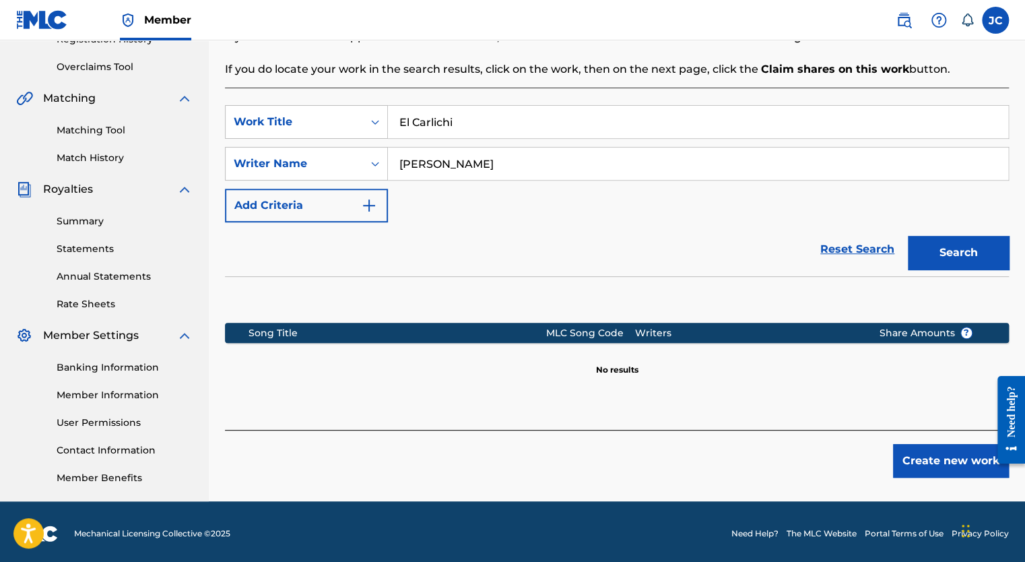
click at [925, 452] on button "Create new work" at bounding box center [951, 461] width 116 height 34
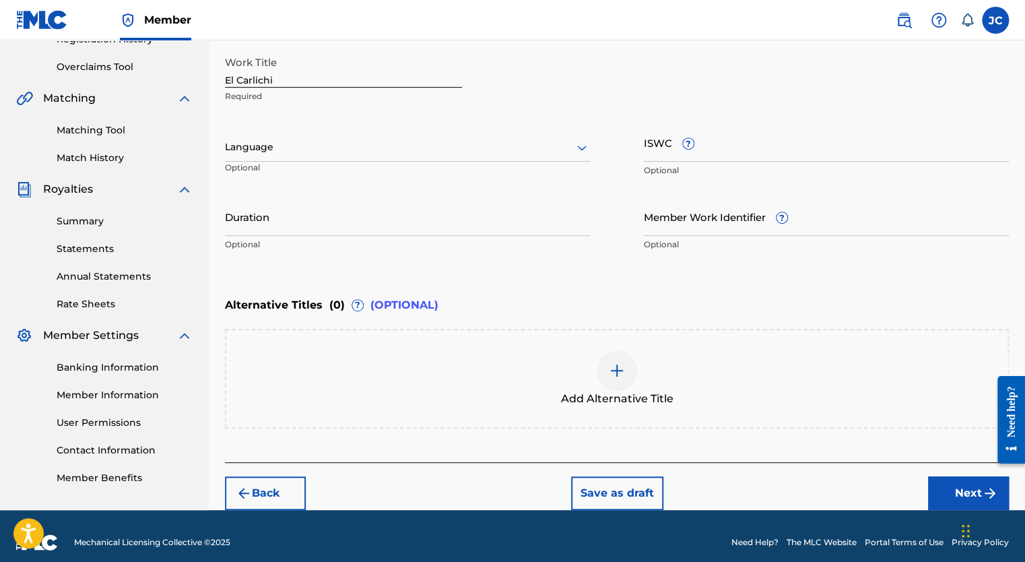
click at [280, 152] on div at bounding box center [407, 147] width 365 height 17
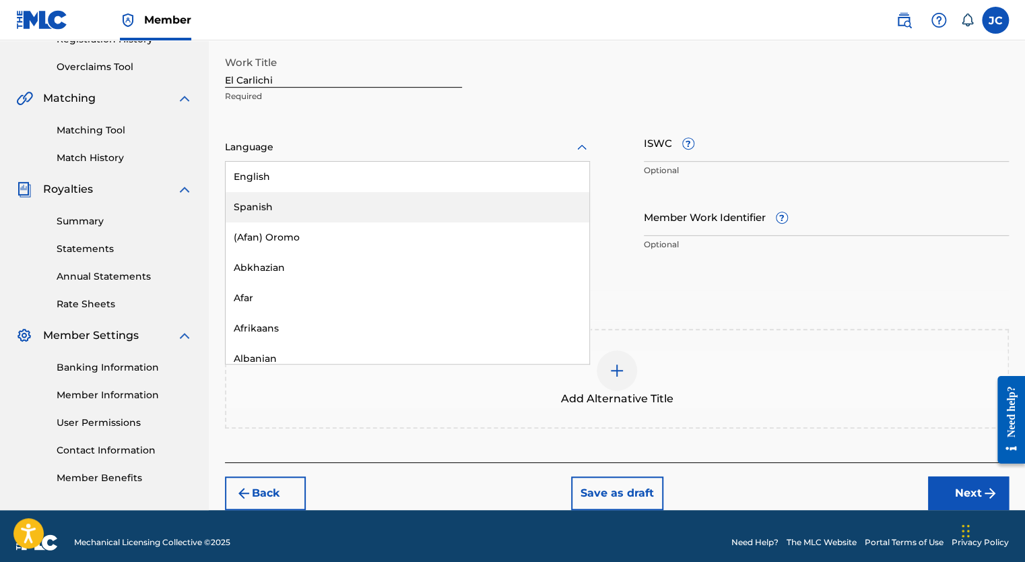
click at [274, 205] on div "Spanish" at bounding box center [408, 207] width 364 height 30
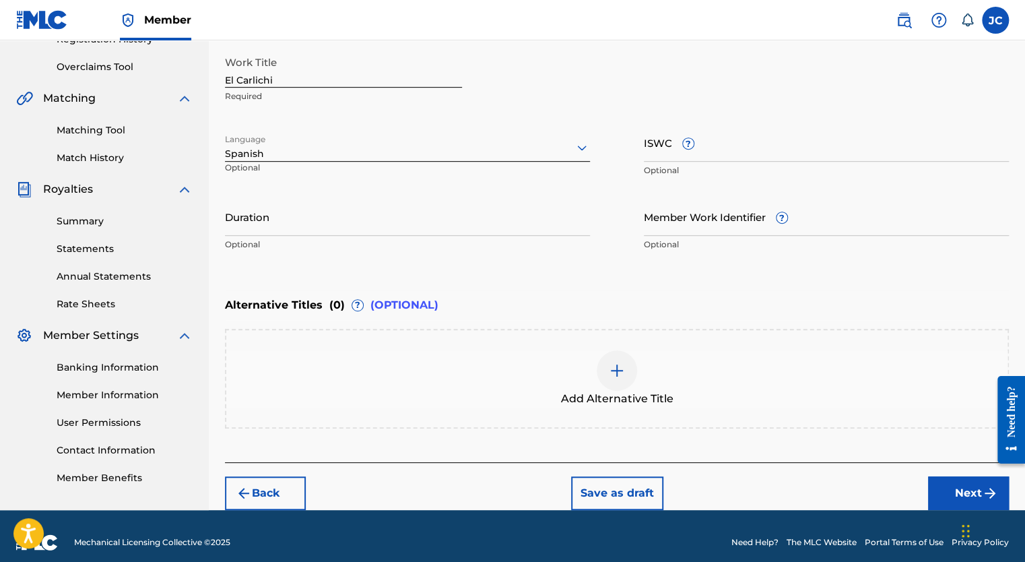
click at [291, 228] on input "Duration" at bounding box center [407, 216] width 365 height 38
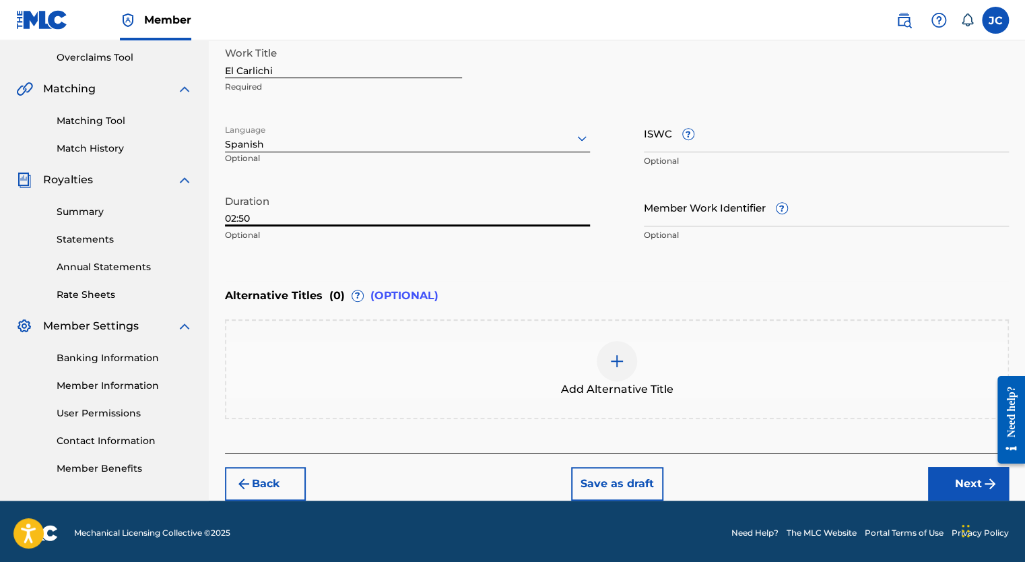
scroll to position [280, 0]
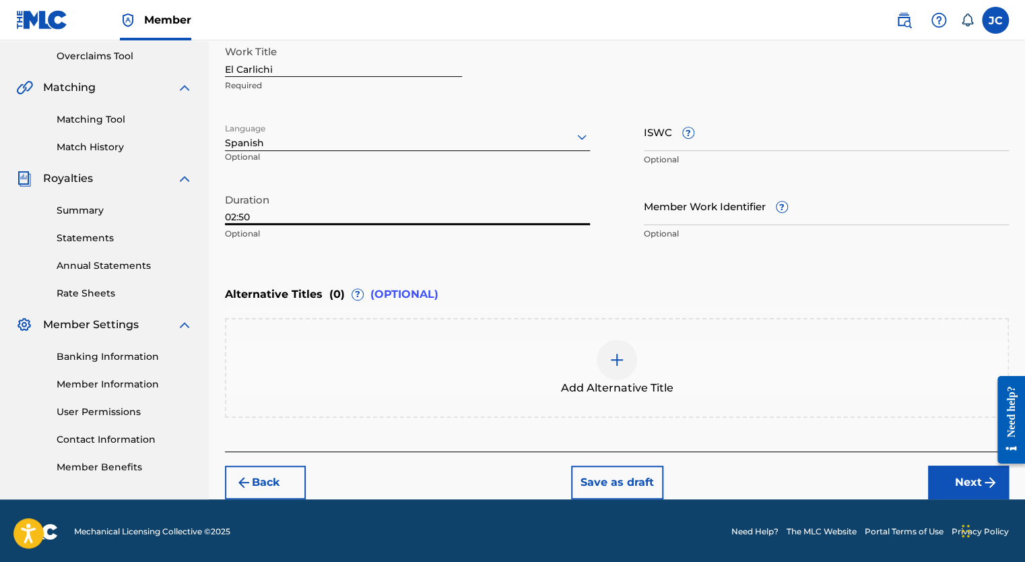
type input "02:50"
click at [617, 362] on img at bounding box center [617, 360] width 16 height 16
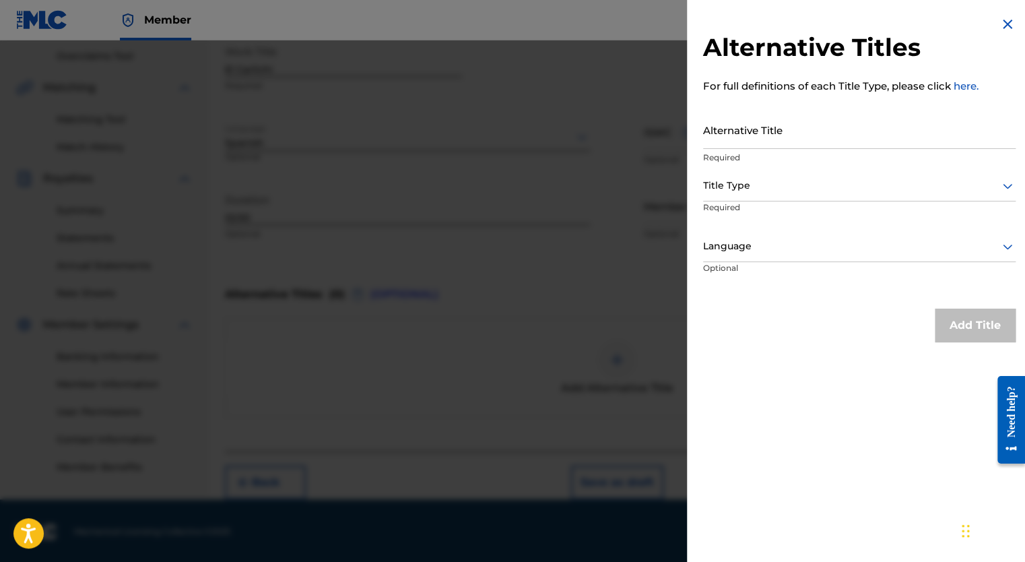
click at [779, 141] on input "Alternative Title" at bounding box center [859, 129] width 313 height 38
type input "El Carlichi"
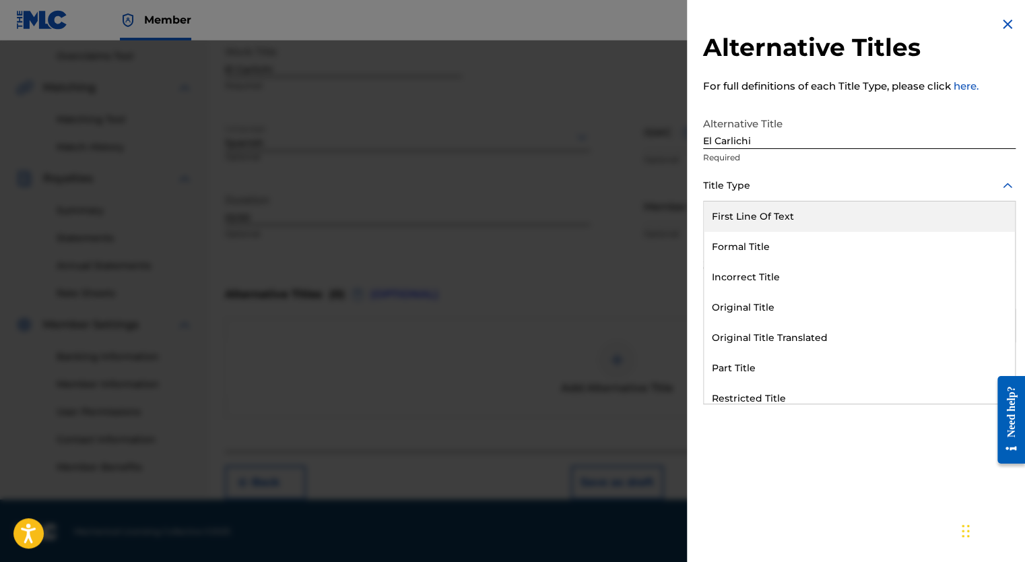
click at [788, 193] on div at bounding box center [859, 185] width 313 height 17
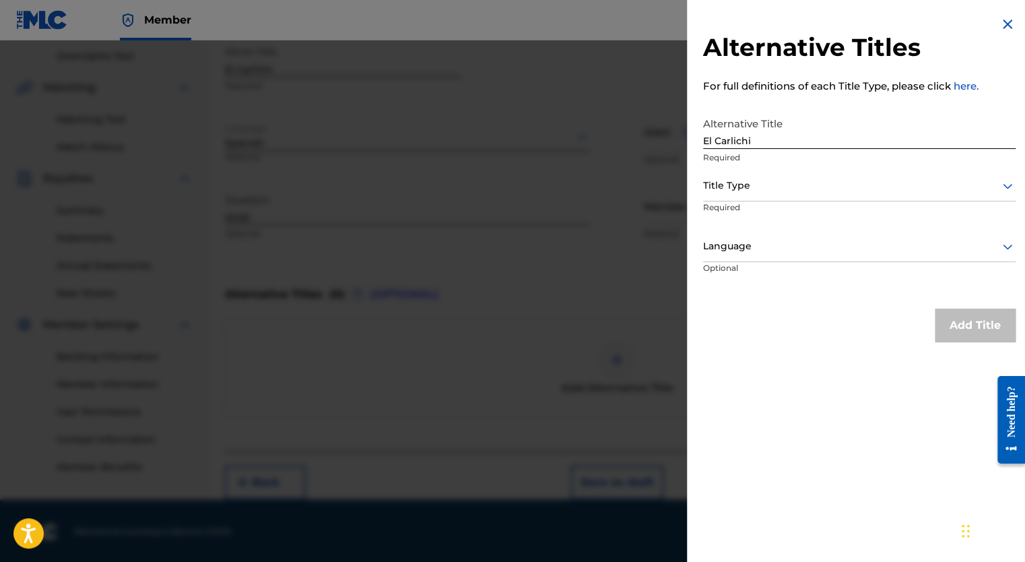
click at [788, 185] on div at bounding box center [859, 185] width 313 height 17
click at [1004, 23] on img at bounding box center [1008, 24] width 16 height 16
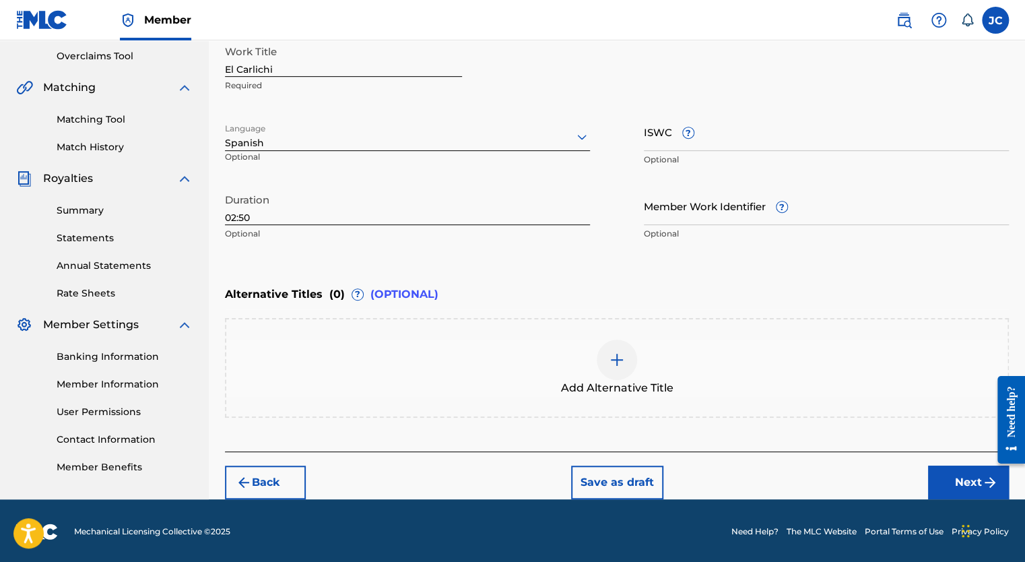
click at [954, 471] on button "Next" at bounding box center [968, 482] width 81 height 34
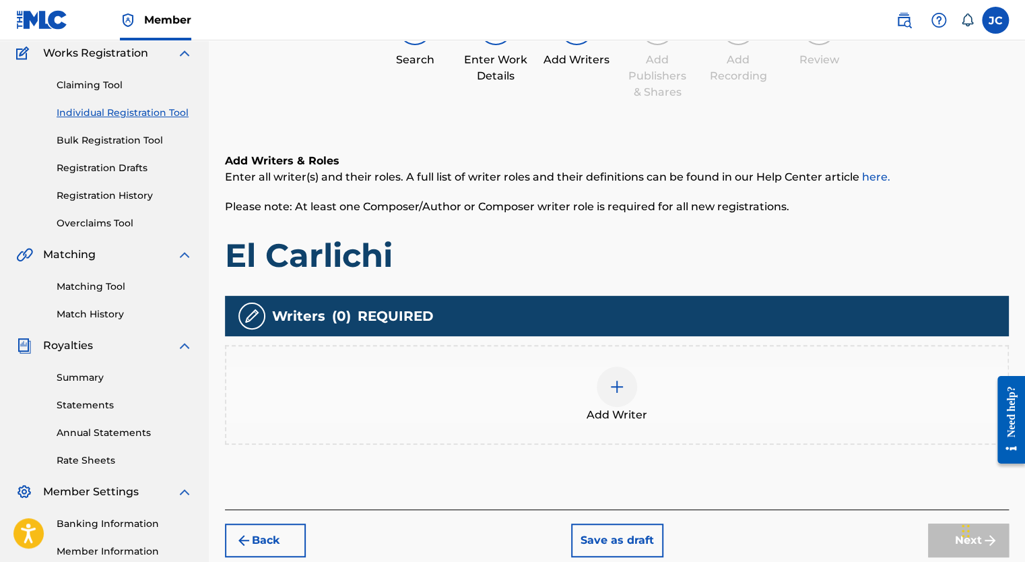
scroll to position [61, 0]
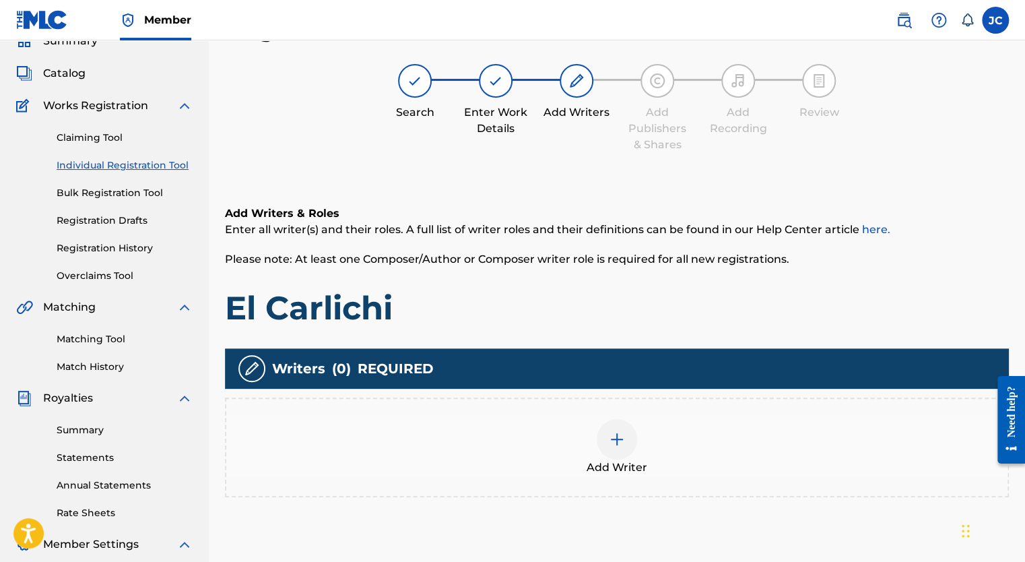
click at [621, 443] on img at bounding box center [617, 439] width 16 height 16
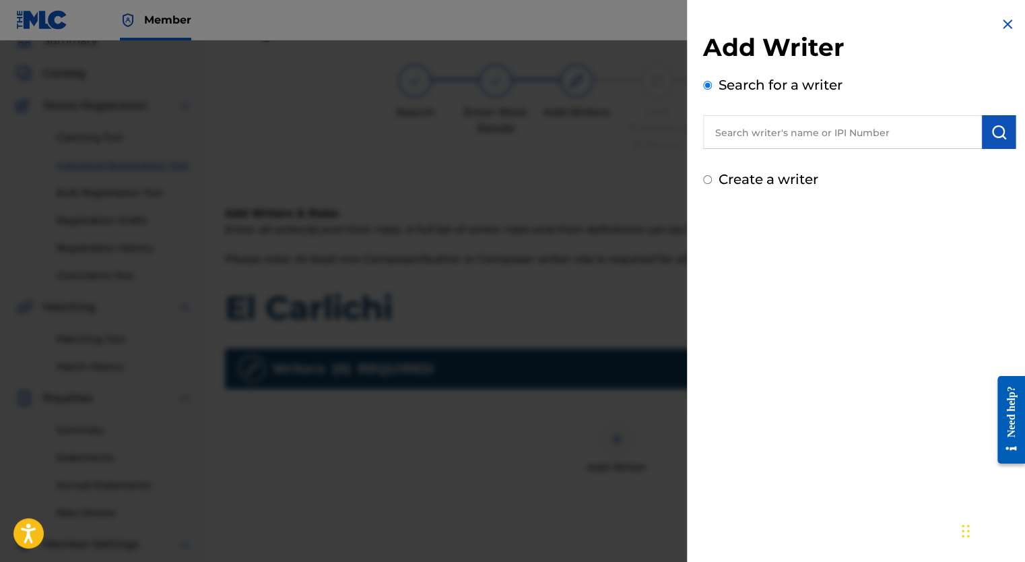
click at [773, 135] on input "text" at bounding box center [842, 132] width 279 height 34
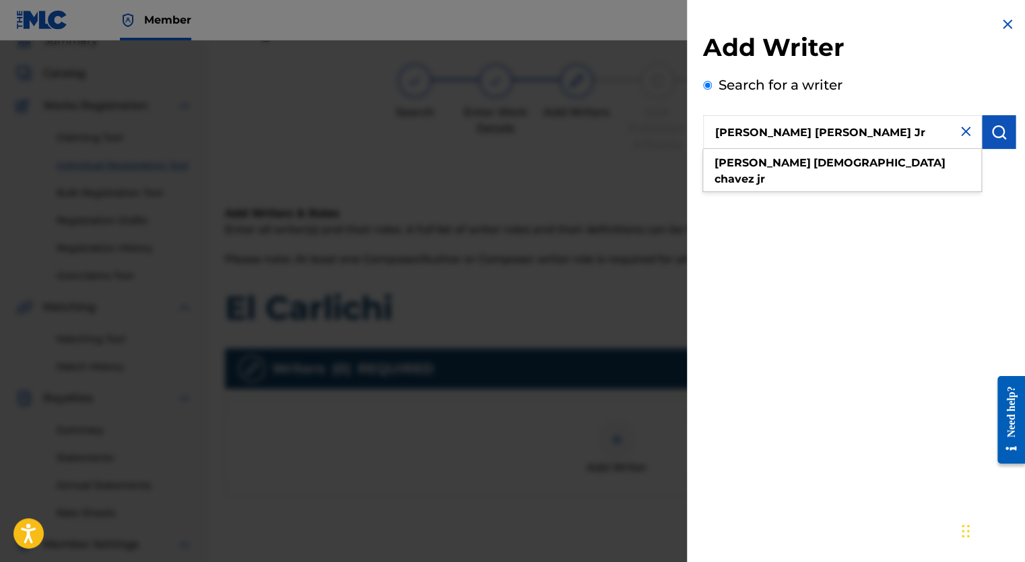
type input "[PERSON_NAME] [PERSON_NAME] Jr"
click at [1004, 129] on button "submit" at bounding box center [999, 132] width 34 height 34
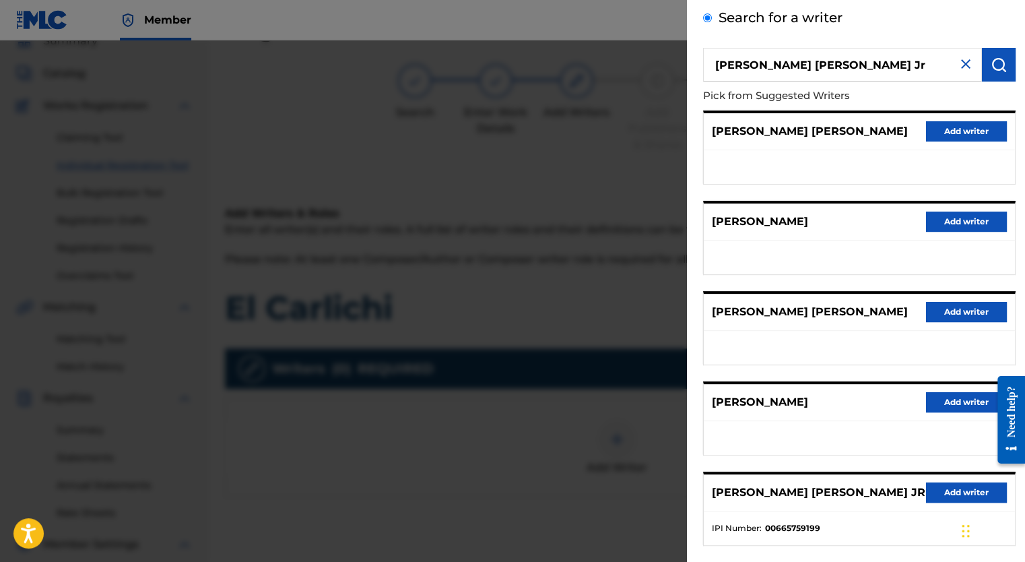
scroll to position [135, 0]
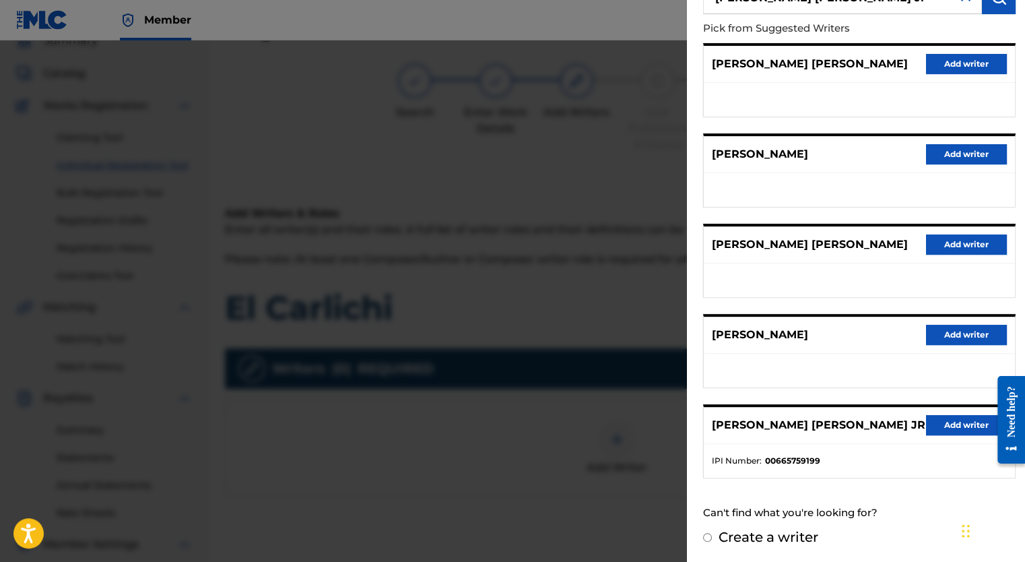
click at [938, 423] on button "Add writer" at bounding box center [966, 425] width 81 height 20
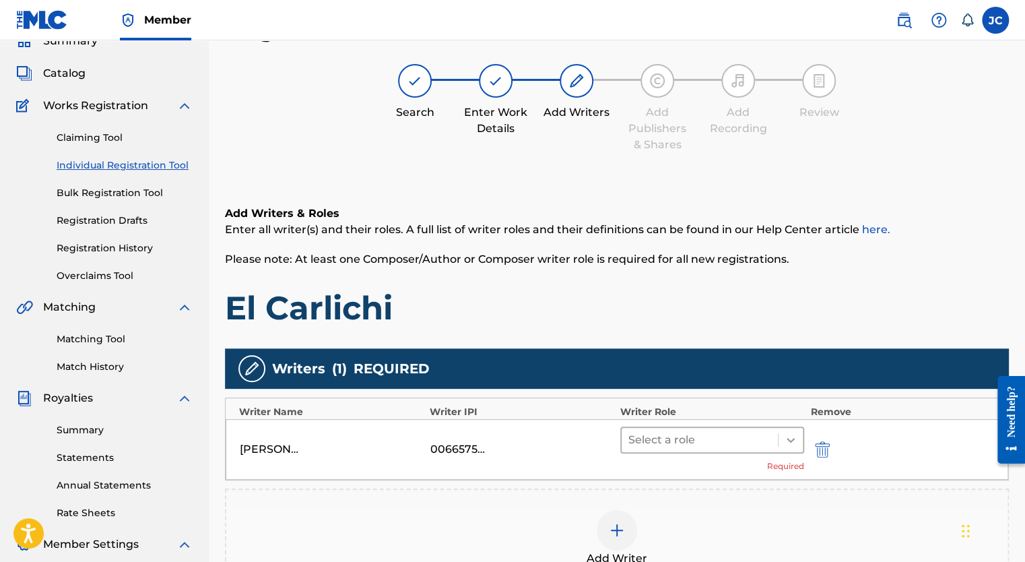
click at [785, 444] on icon at bounding box center [790, 439] width 13 height 13
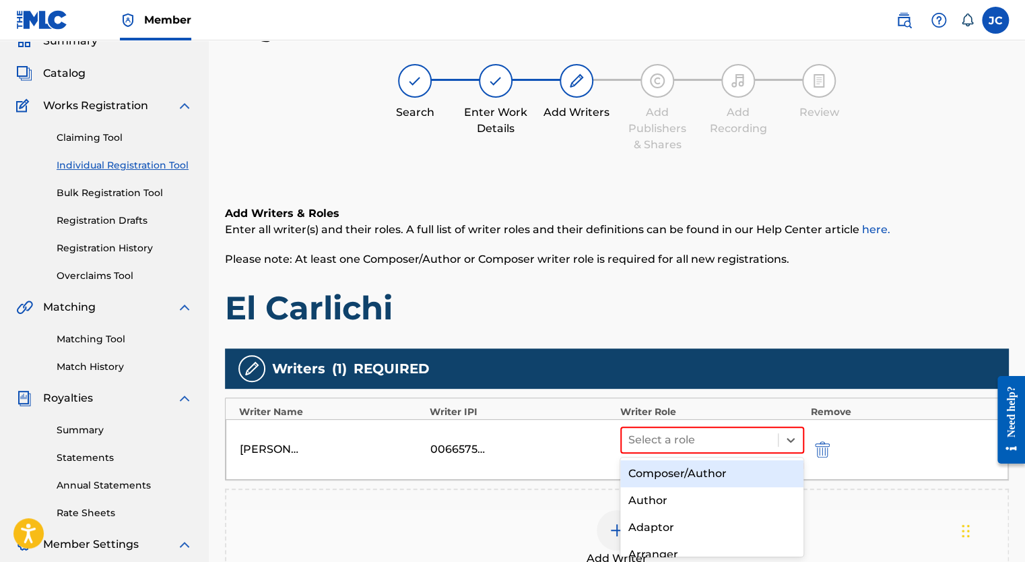
click at [694, 472] on div "Composer/Author" at bounding box center [712, 473] width 184 height 27
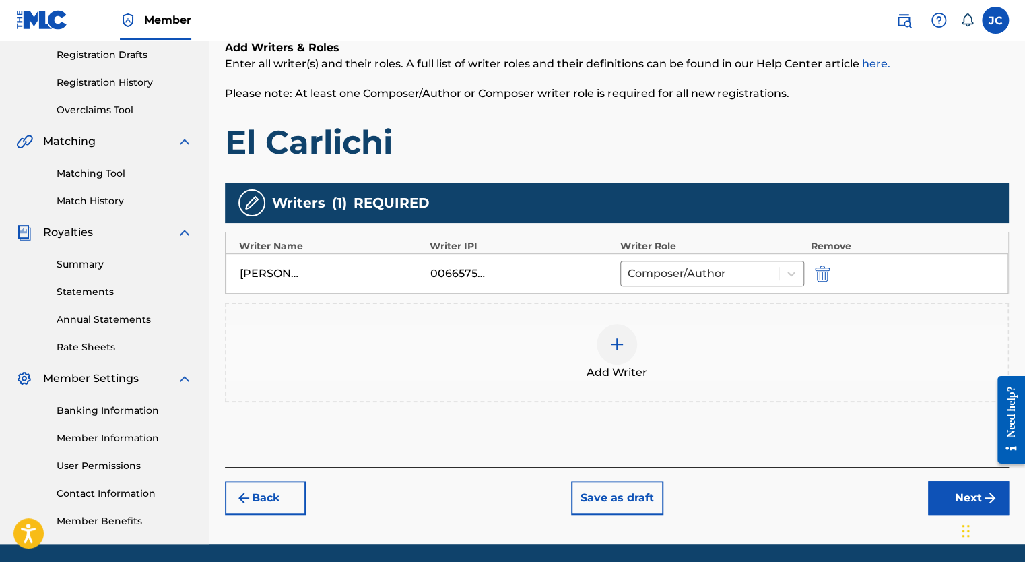
scroll to position [263, 0]
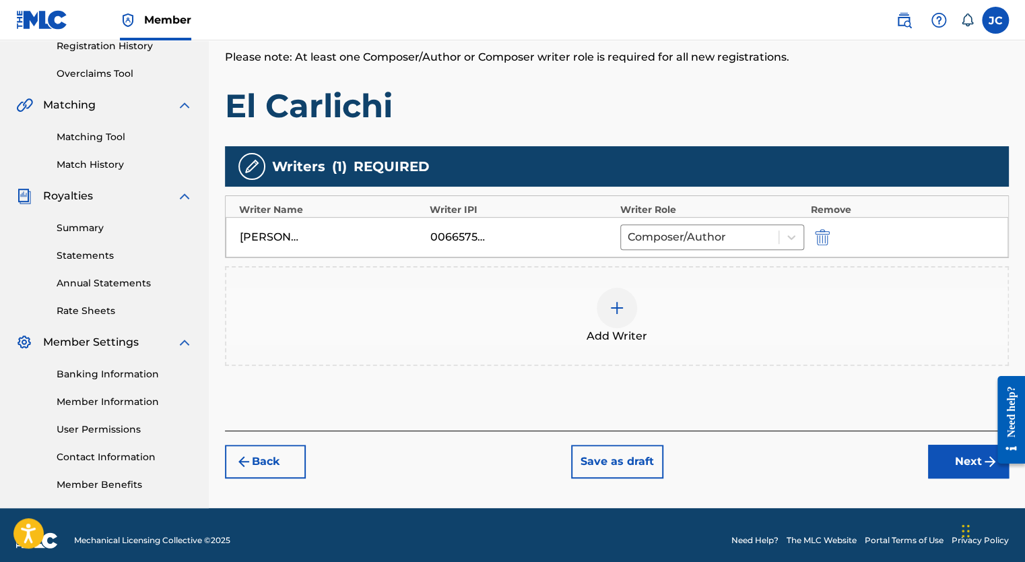
click at [962, 456] on button "Next" at bounding box center [968, 462] width 81 height 34
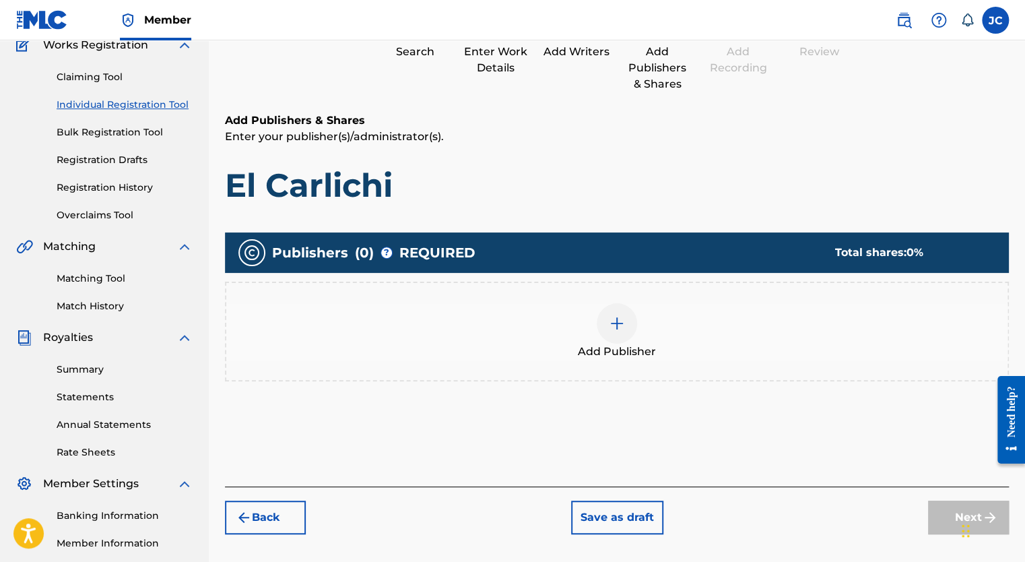
scroll to position [61, 0]
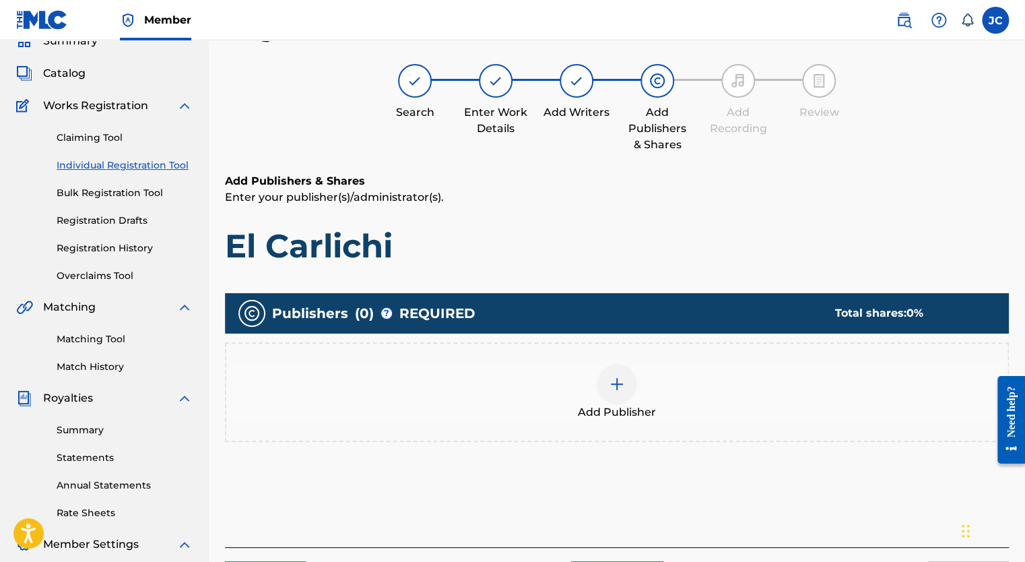
click at [618, 382] on img at bounding box center [617, 384] width 16 height 16
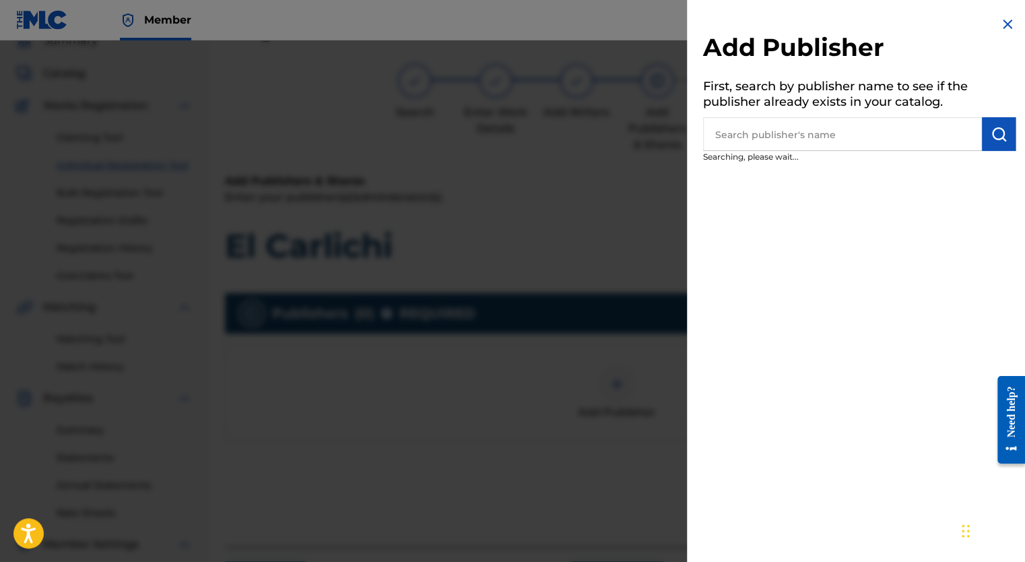
click at [796, 139] on input "text" at bounding box center [842, 134] width 279 height 34
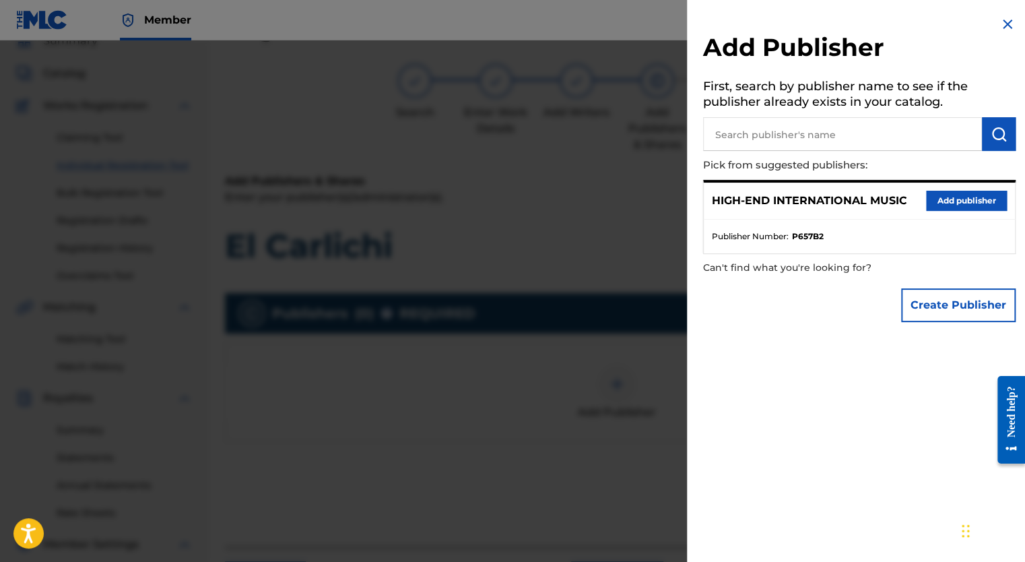
click at [957, 204] on button "Add publisher" at bounding box center [966, 201] width 81 height 20
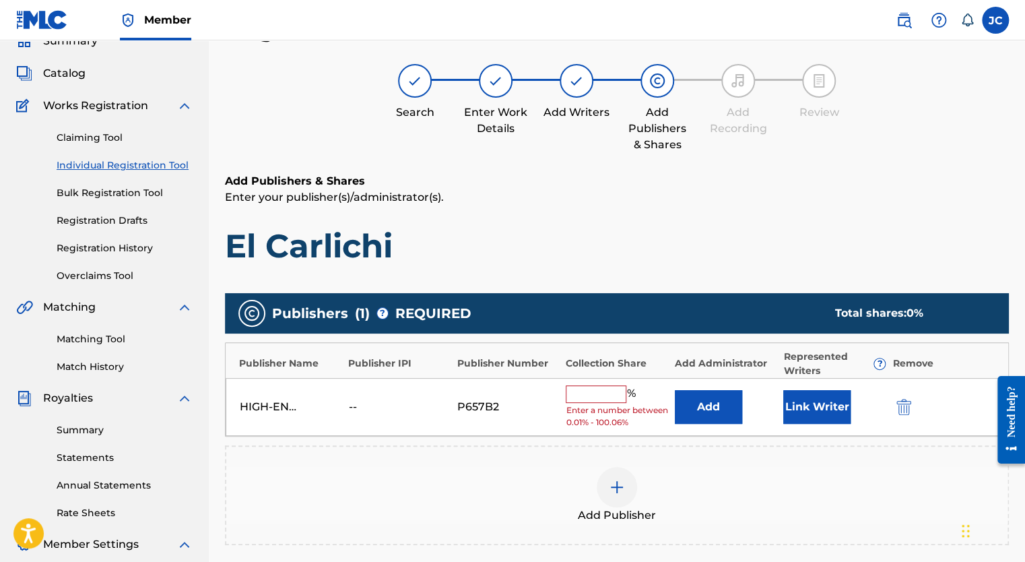
click at [587, 393] on input "text" at bounding box center [596, 394] width 61 height 18
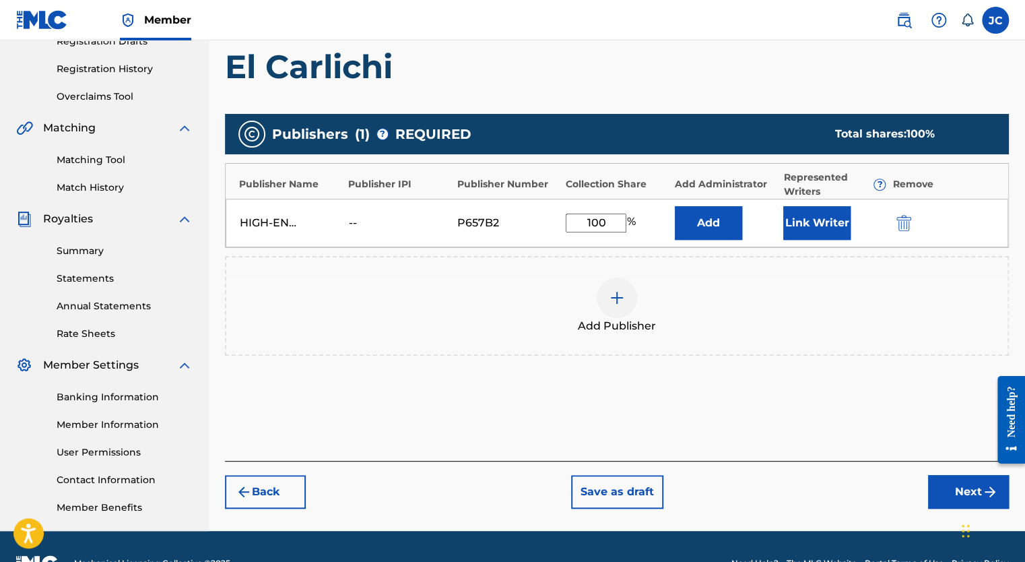
scroll to position [263, 0]
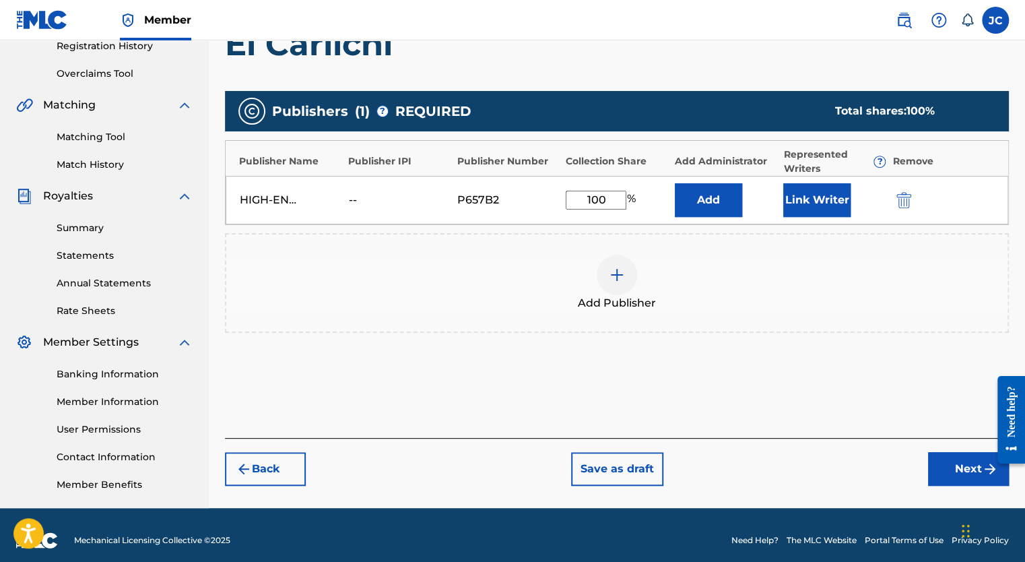
type input "100"
click at [959, 465] on button "Next" at bounding box center [968, 469] width 81 height 34
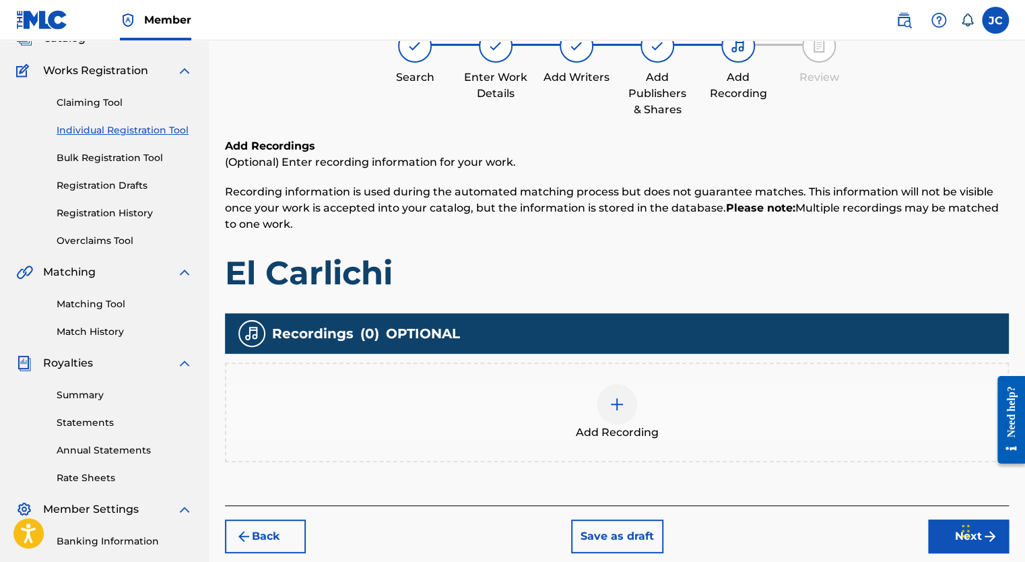
scroll to position [128, 0]
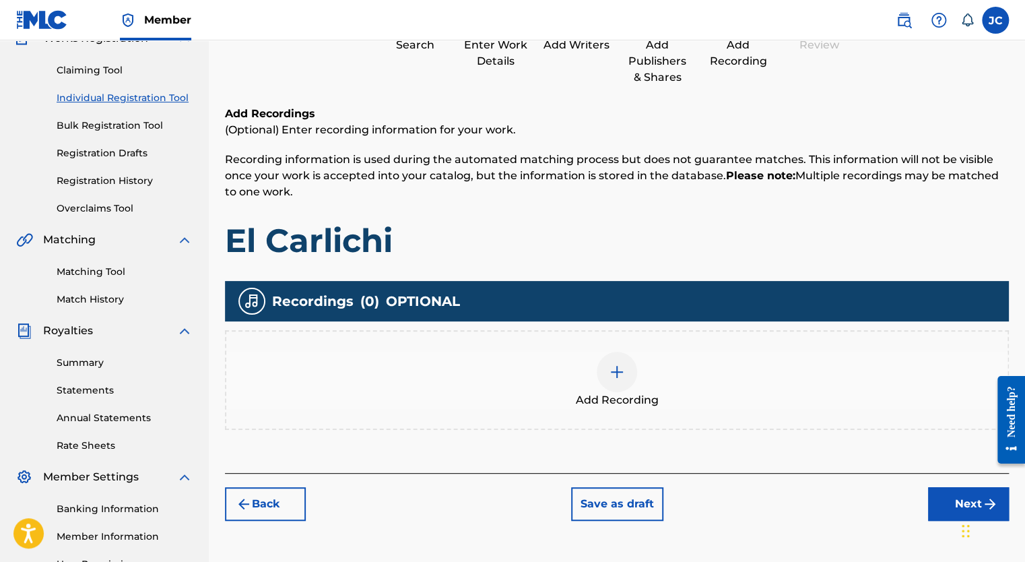
click at [618, 377] on img at bounding box center [617, 372] width 16 height 16
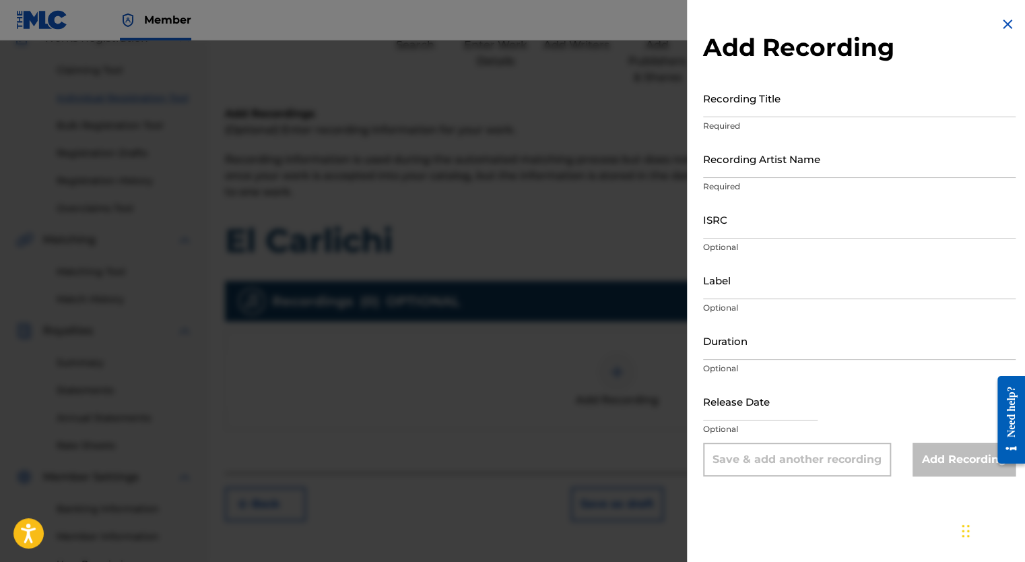
click at [748, 107] on input "Recording Title" at bounding box center [859, 98] width 313 height 38
type input "El Carlichi"
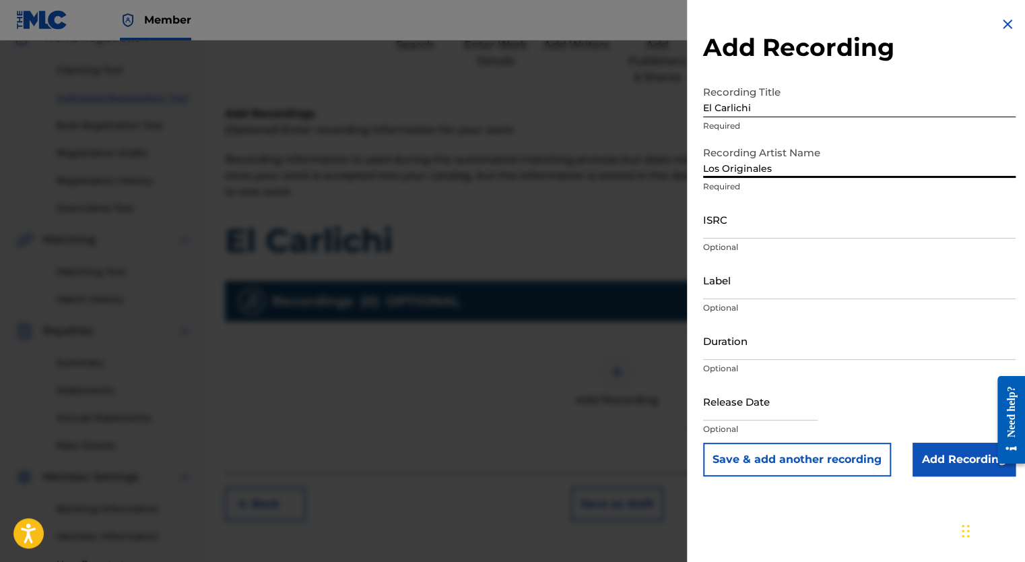
type input "Los Originales De San [PERSON_NAME]"
click at [732, 293] on input "Label" at bounding box center [859, 280] width 313 height 38
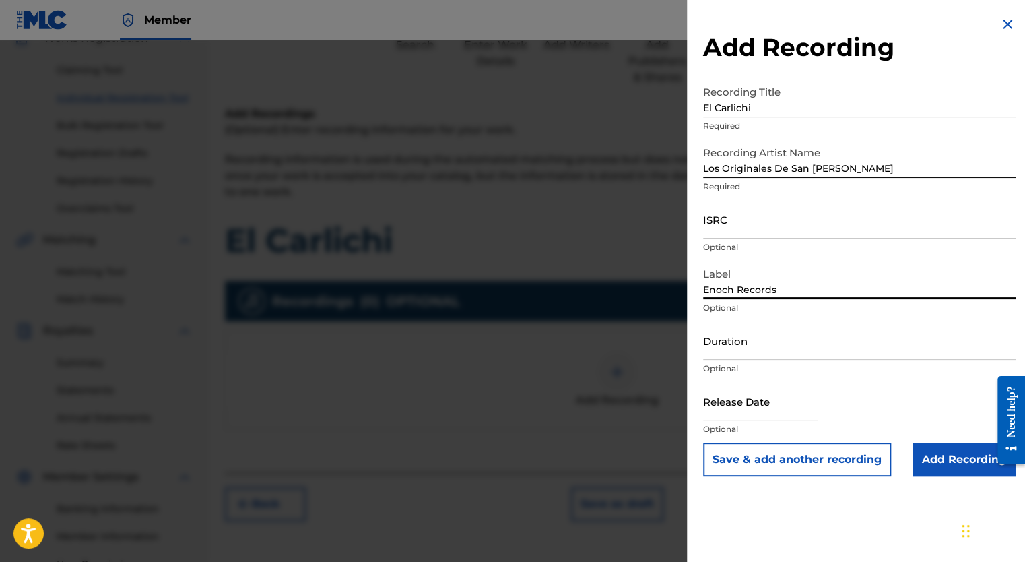
type input "Enoch Records"
click at [765, 351] on input "Duration" at bounding box center [859, 340] width 313 height 38
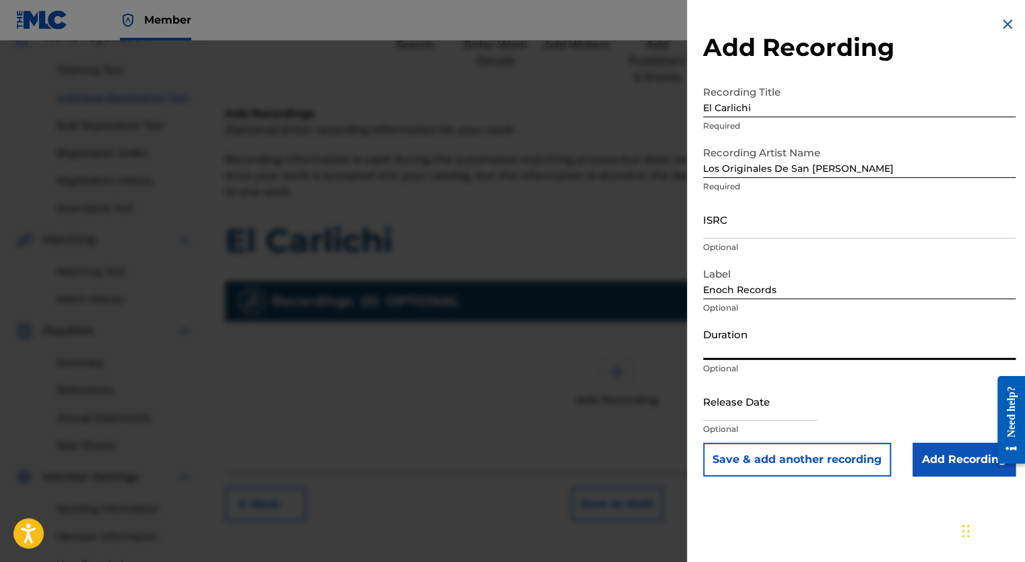
type input "02:50"
click at [746, 409] on input "text" at bounding box center [760, 401] width 115 height 38
select select "7"
select select "2025"
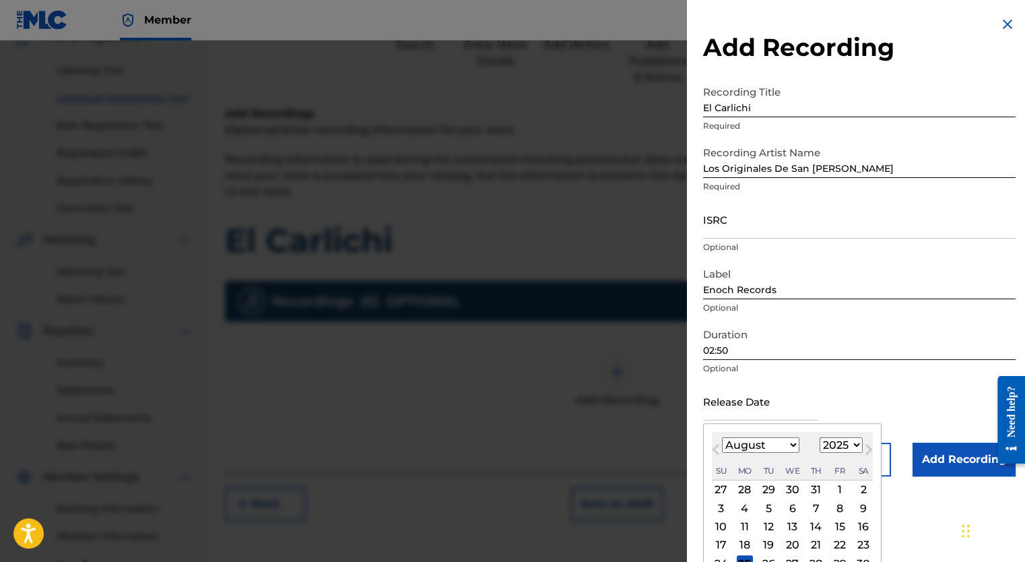
type input "[DATE]"
select select "1"
select select "2015"
click at [869, 389] on div "Release Date [DATE] [DATE] Previous Month Next Month [DATE] January February Ma…" at bounding box center [859, 412] width 313 height 61
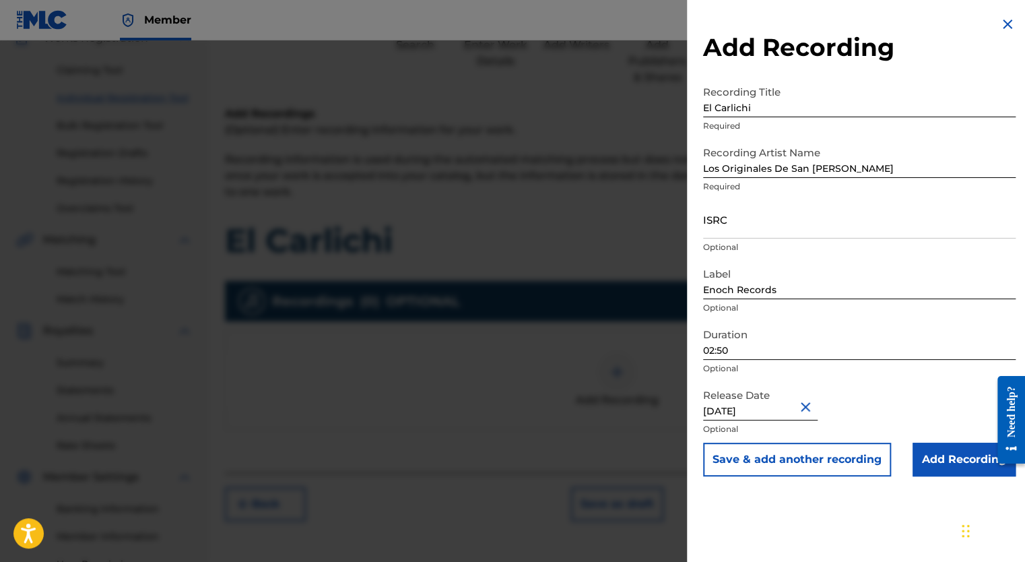
click at [954, 458] on input "Add Recording" at bounding box center [964, 460] width 103 height 34
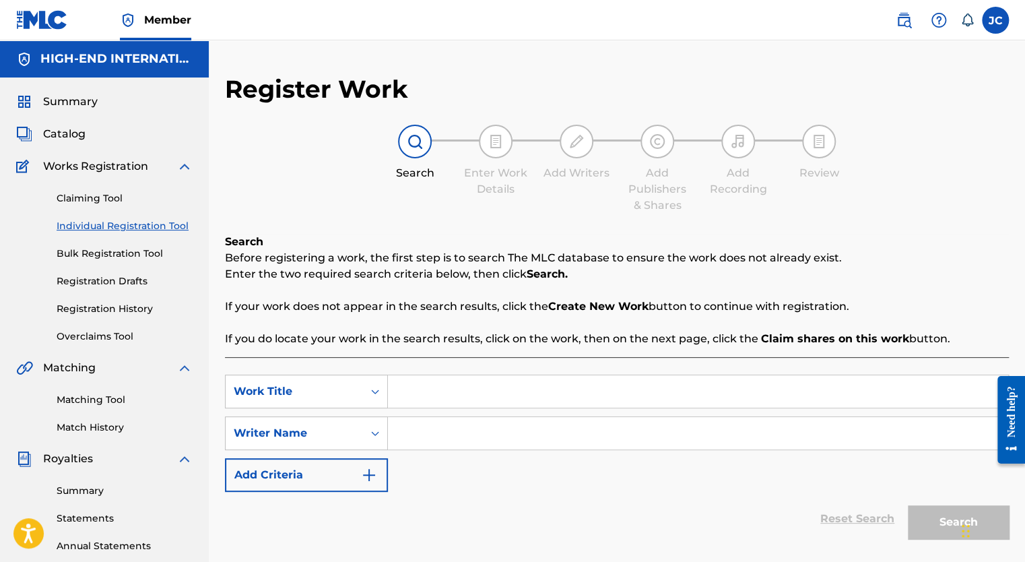
click at [86, 65] on h5 "HIGH-END INTERNATIONAL MUSIC" at bounding box center [116, 58] width 152 height 15
click at [41, 26] on img at bounding box center [42, 20] width 52 height 20
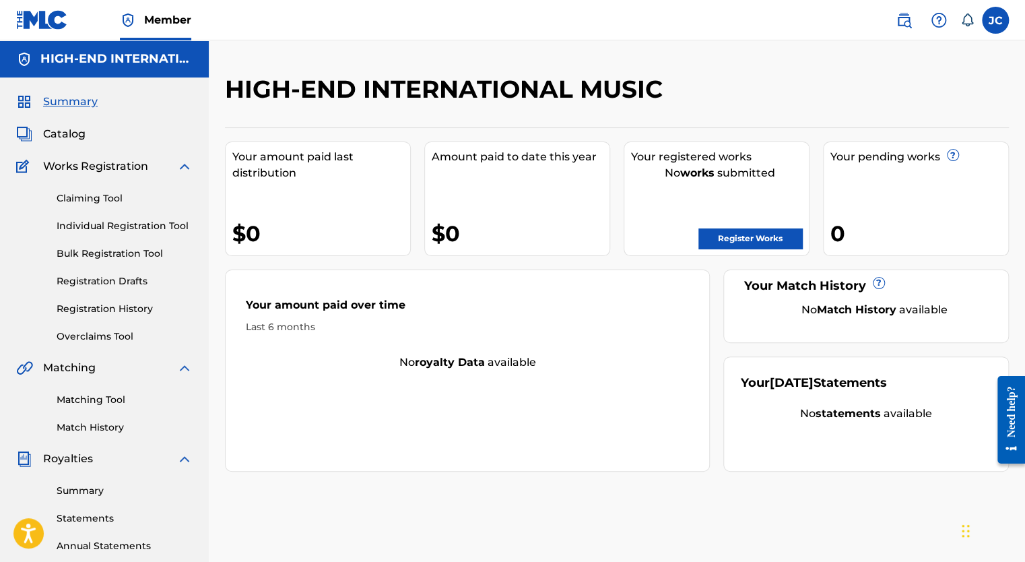
click at [752, 234] on link "Register Works" at bounding box center [751, 238] width 104 height 20
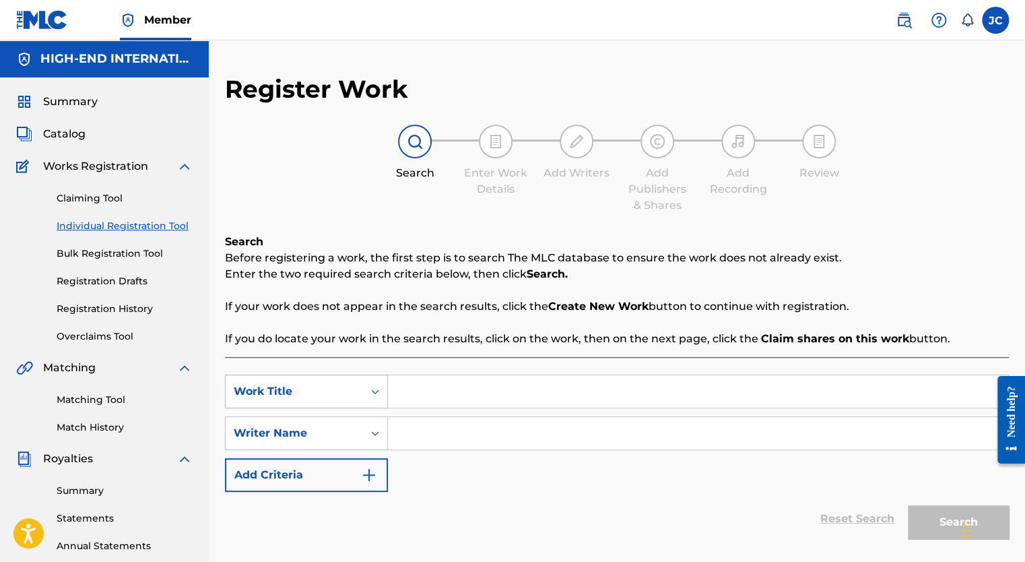
click at [372, 392] on div "Work Title" at bounding box center [306, 392] width 163 height 34
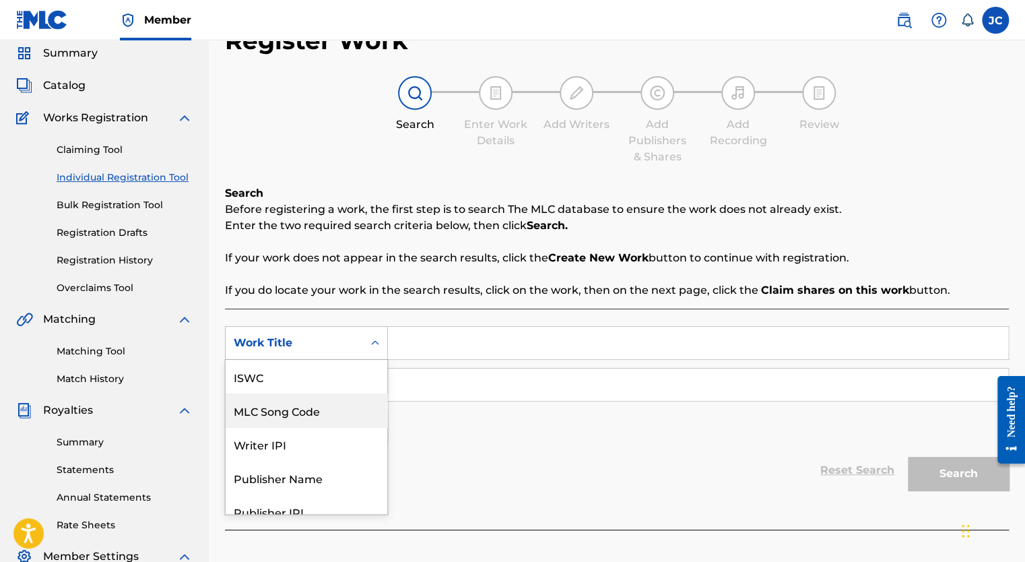
scroll to position [34, 0]
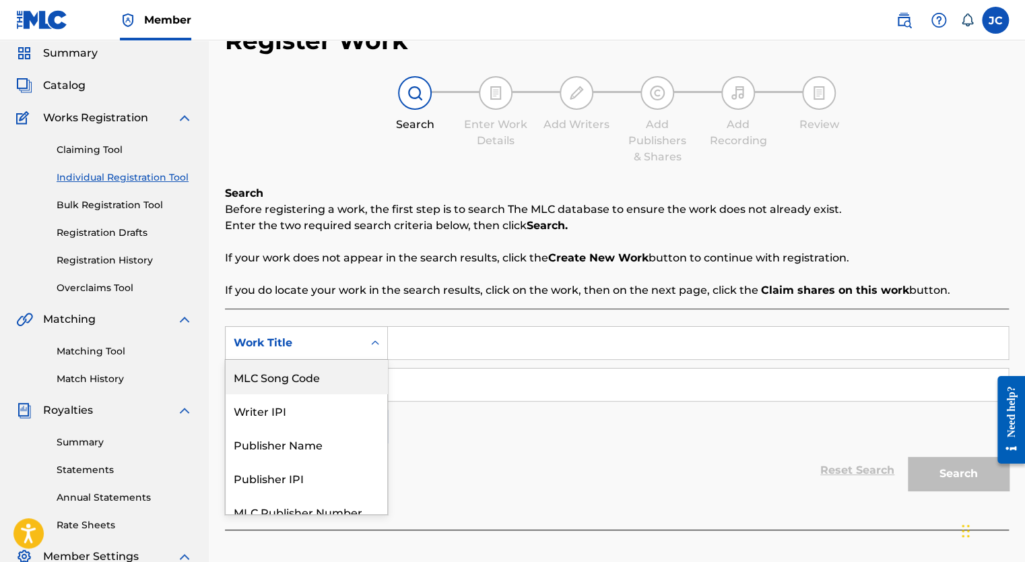
click at [372, 342] on icon "Search Form" at bounding box center [375, 342] width 8 height 5
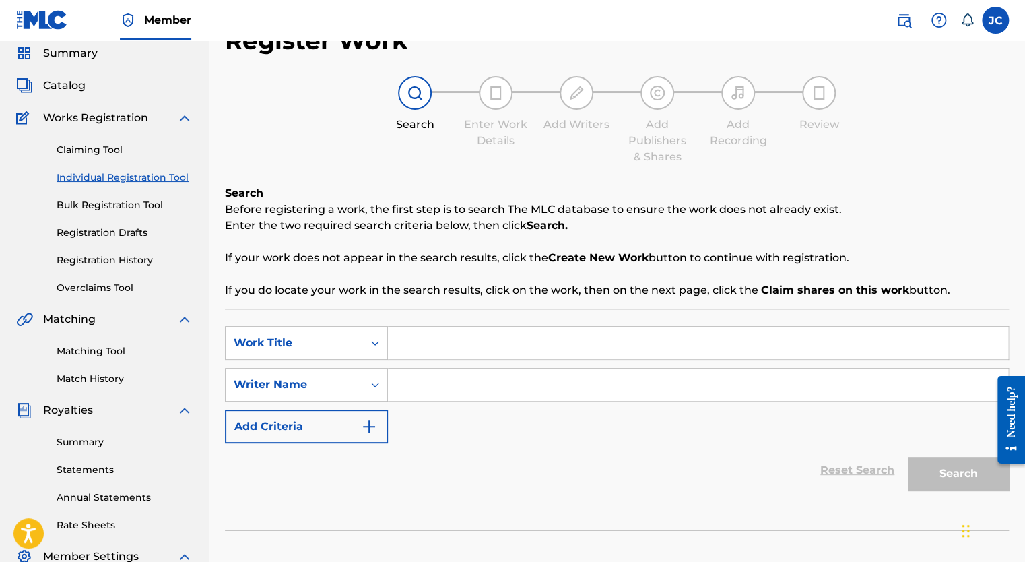
click at [440, 341] on input "Search Form" at bounding box center [698, 343] width 620 height 32
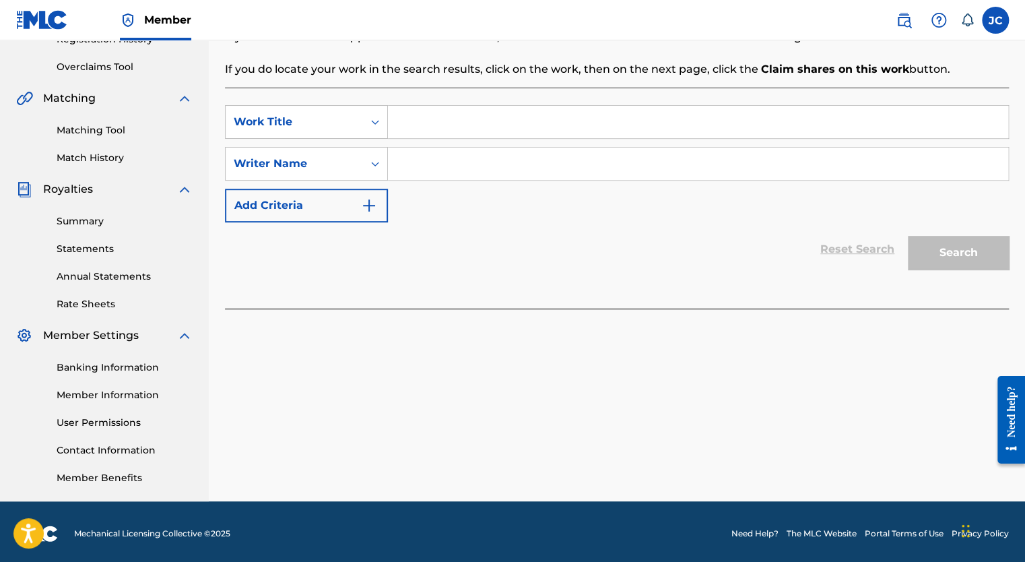
scroll to position [273, 0]
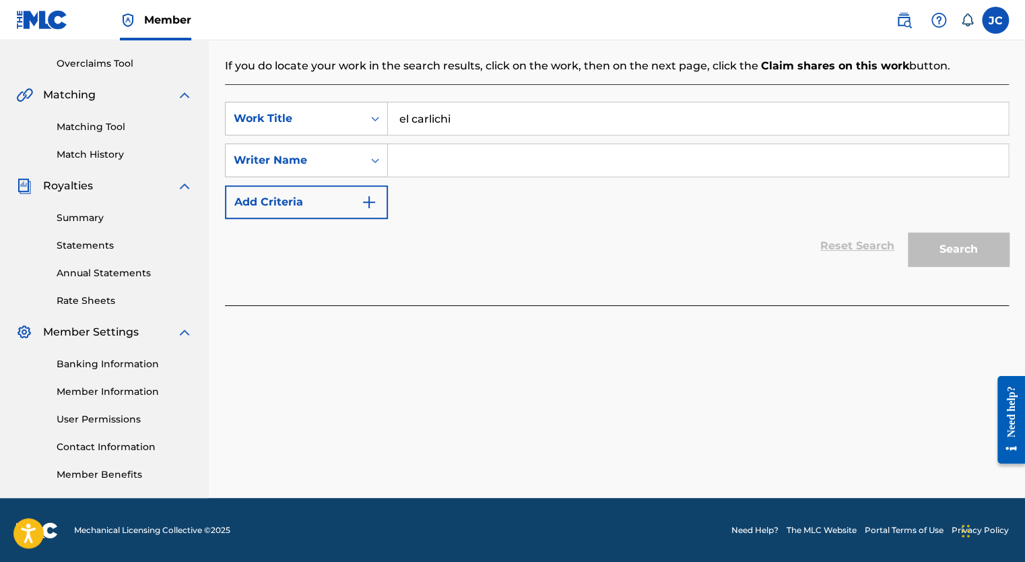
type input "el carlichi"
click at [533, 146] on input "Search Form" at bounding box center [698, 160] width 620 height 32
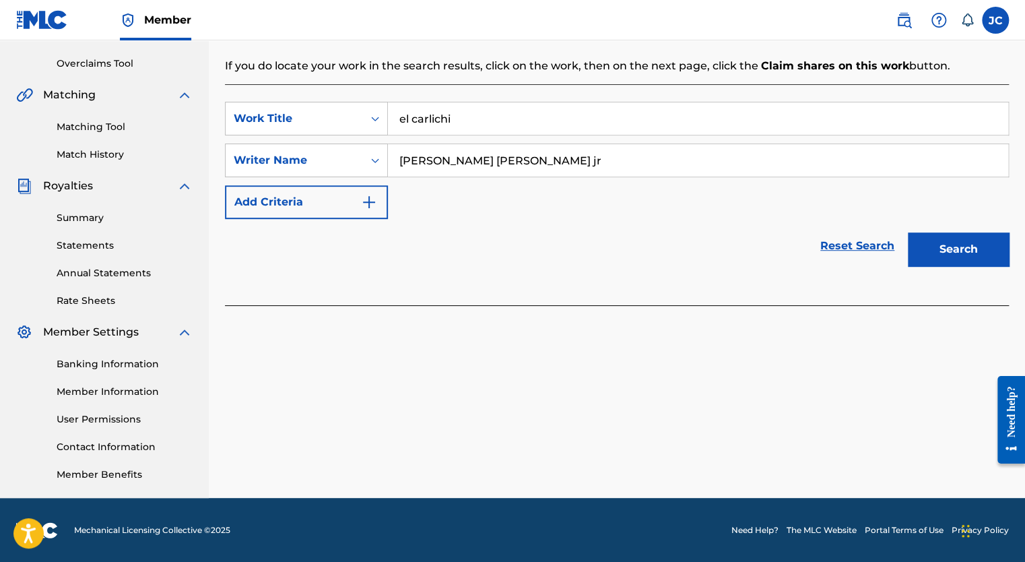
type input "[PERSON_NAME] [PERSON_NAME] jr"
click at [908, 232] on button "Search" at bounding box center [958, 249] width 101 height 34
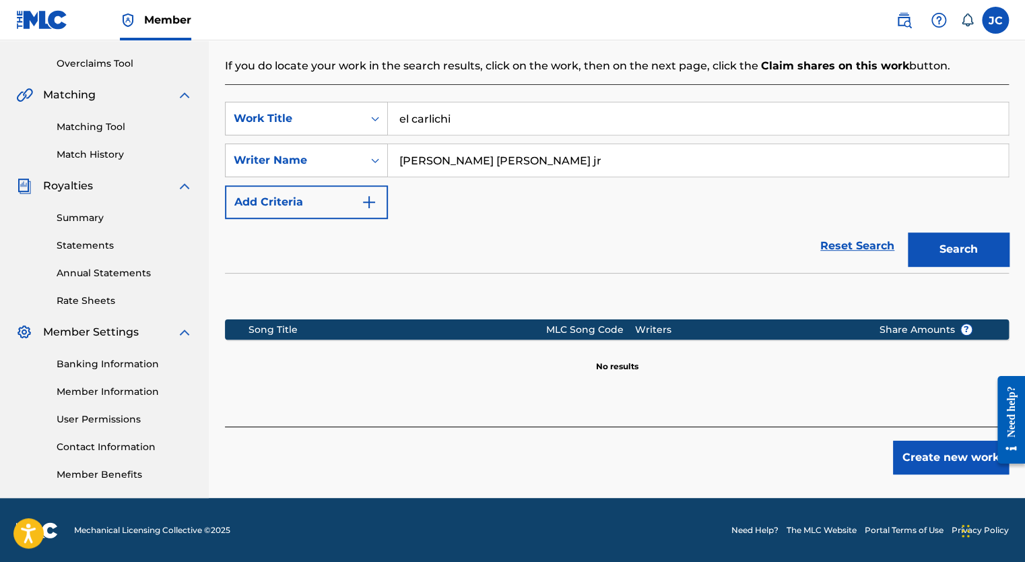
click at [941, 464] on button "Create new work" at bounding box center [951, 458] width 116 height 34
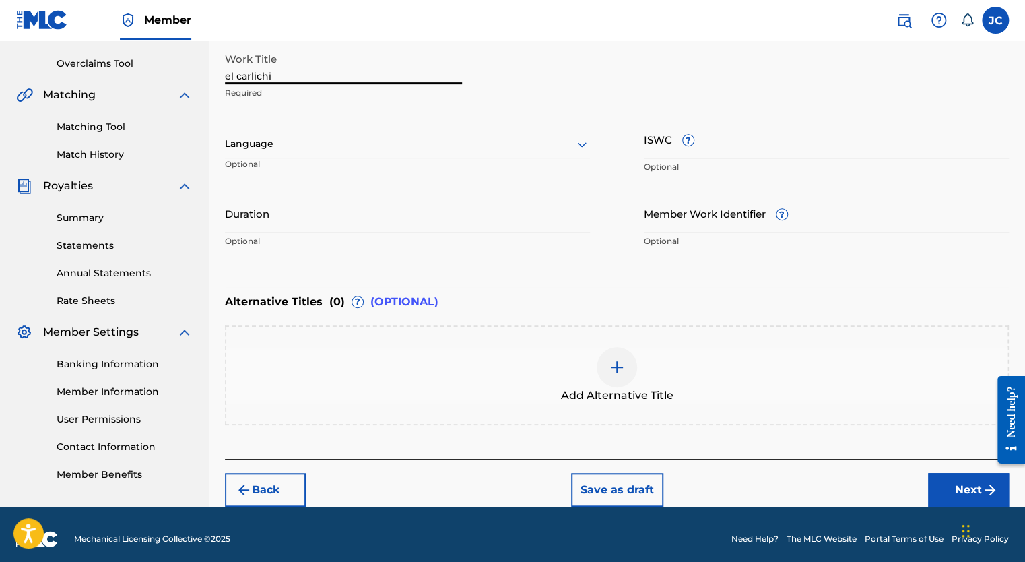
drag, startPoint x: 276, startPoint y: 74, endPoint x: 48, endPoint y: -1, distance: 239.6
click at [48, 0] on div "Member JC [PERSON_NAME] [PERSON_NAME] [EMAIL_ADDRESS][DOMAIN_NAME] Notification…" at bounding box center [512, 149] width 1025 height 844
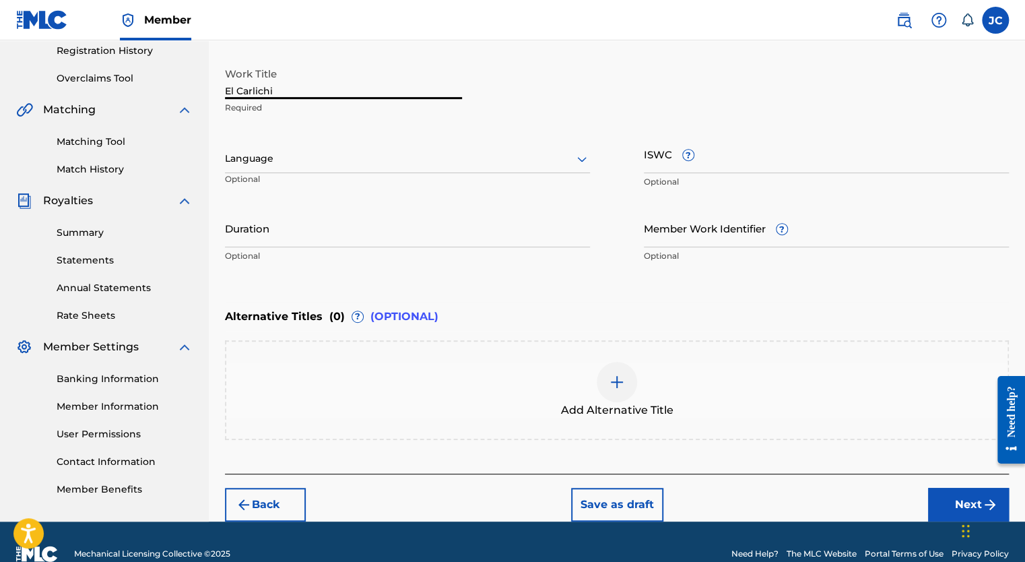
type input "El Carlichi"
click at [268, 159] on div at bounding box center [407, 158] width 365 height 17
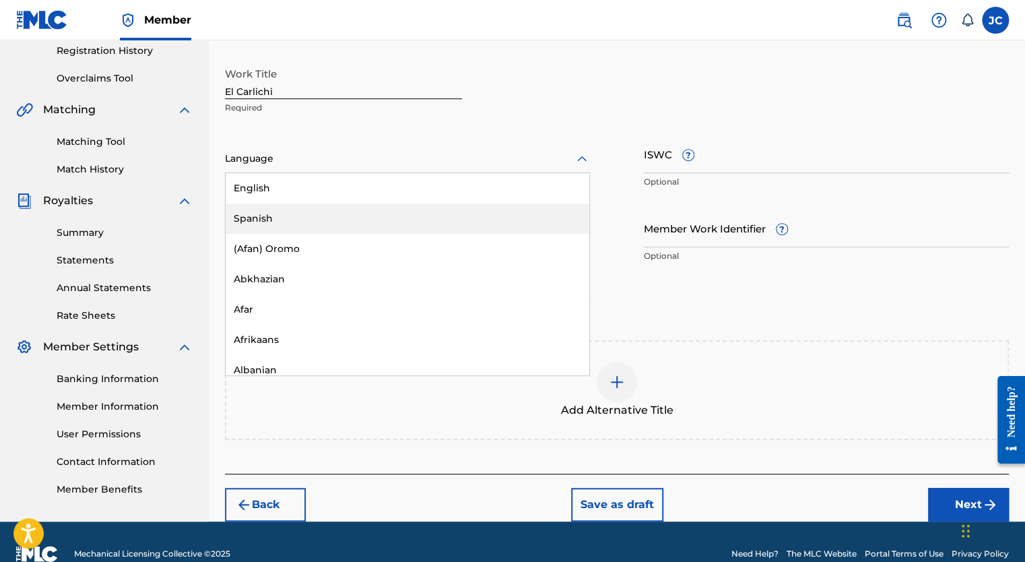
click at [273, 220] on div "Spanish" at bounding box center [408, 218] width 364 height 30
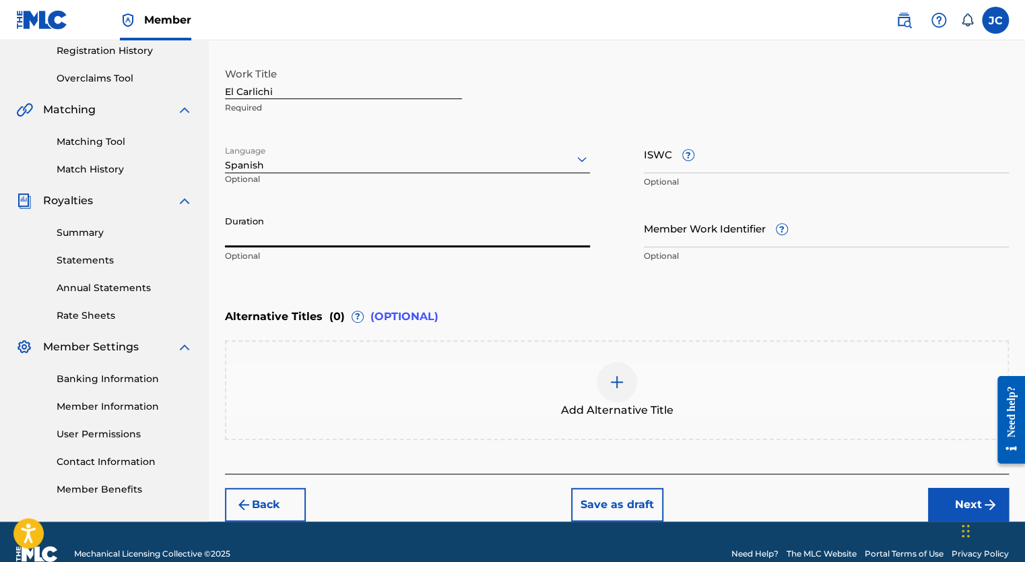
click at [278, 238] on input "Duration" at bounding box center [407, 228] width 365 height 38
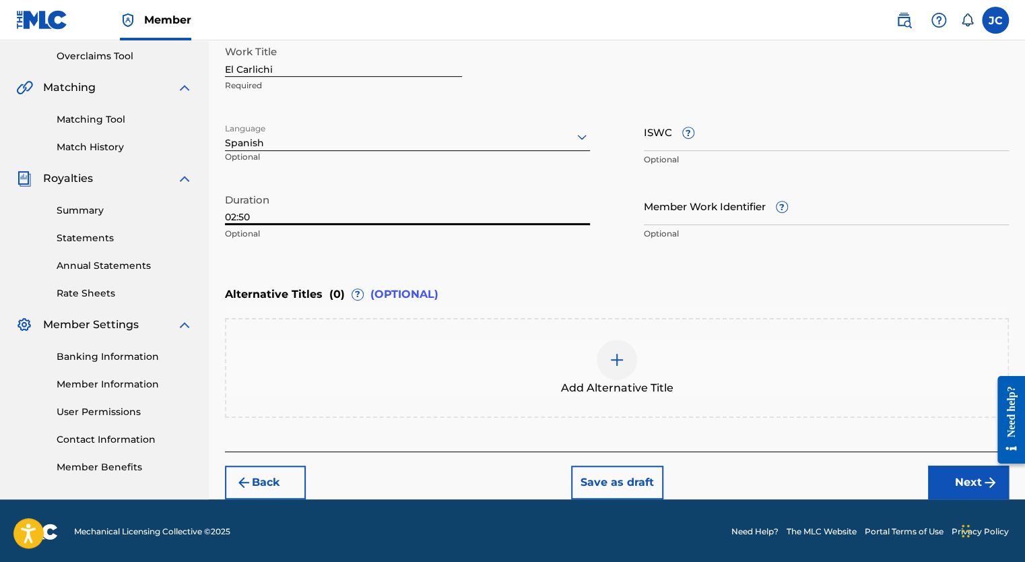
type input "02:50"
click at [974, 482] on button "Next" at bounding box center [968, 482] width 81 height 34
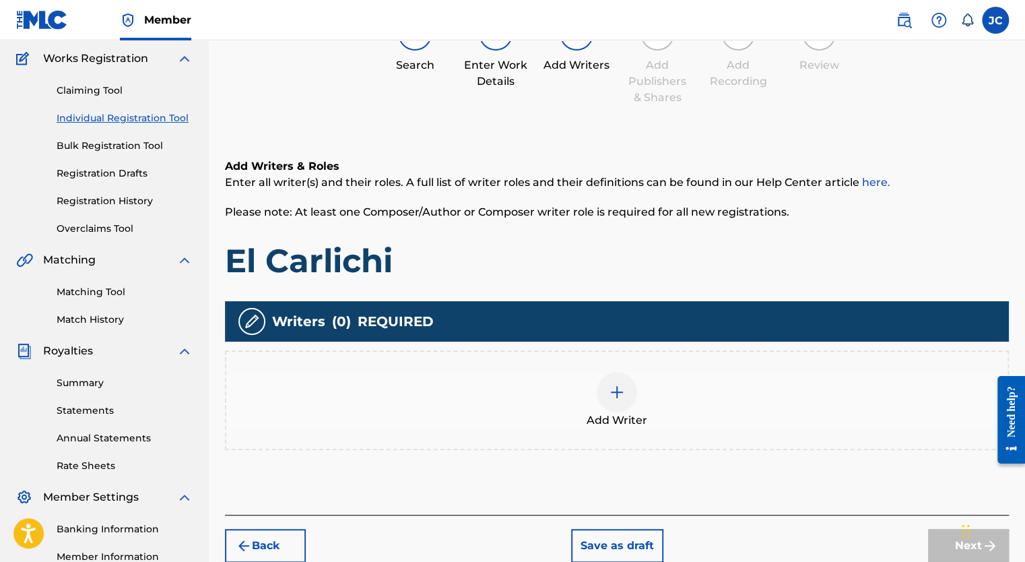
scroll to position [128, 0]
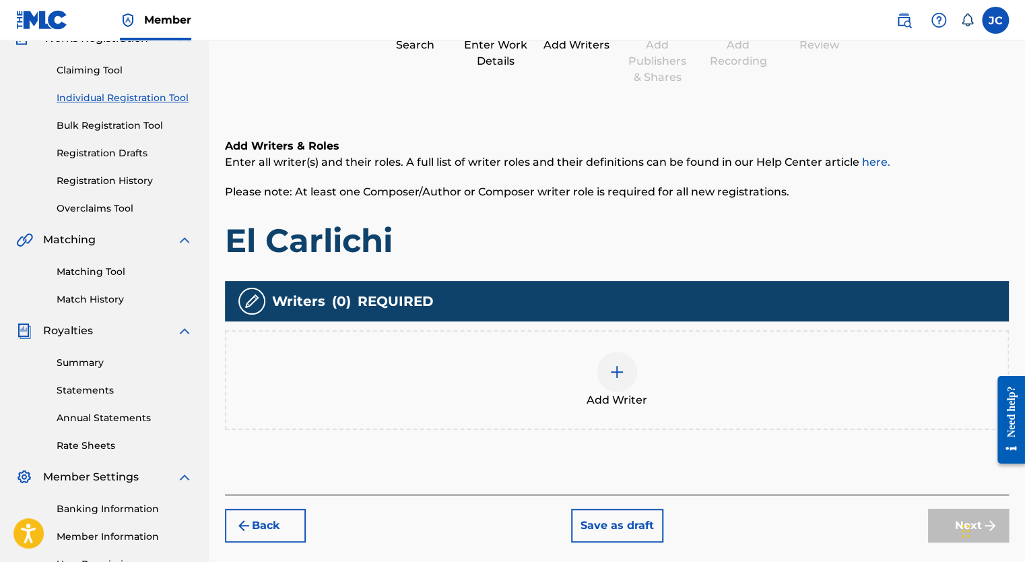
click at [610, 375] on img at bounding box center [617, 372] width 16 height 16
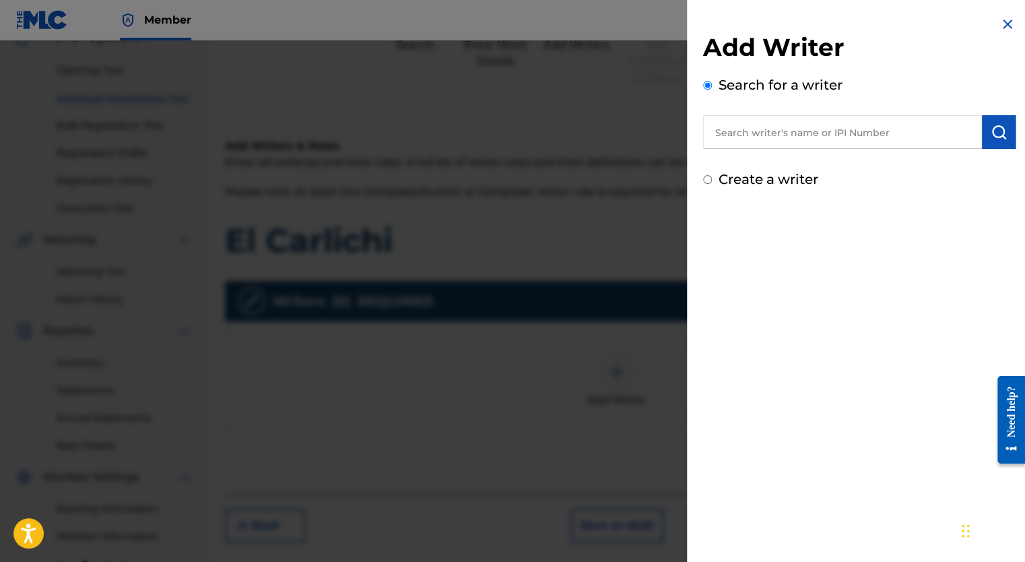
click at [773, 131] on input "text" at bounding box center [842, 132] width 279 height 34
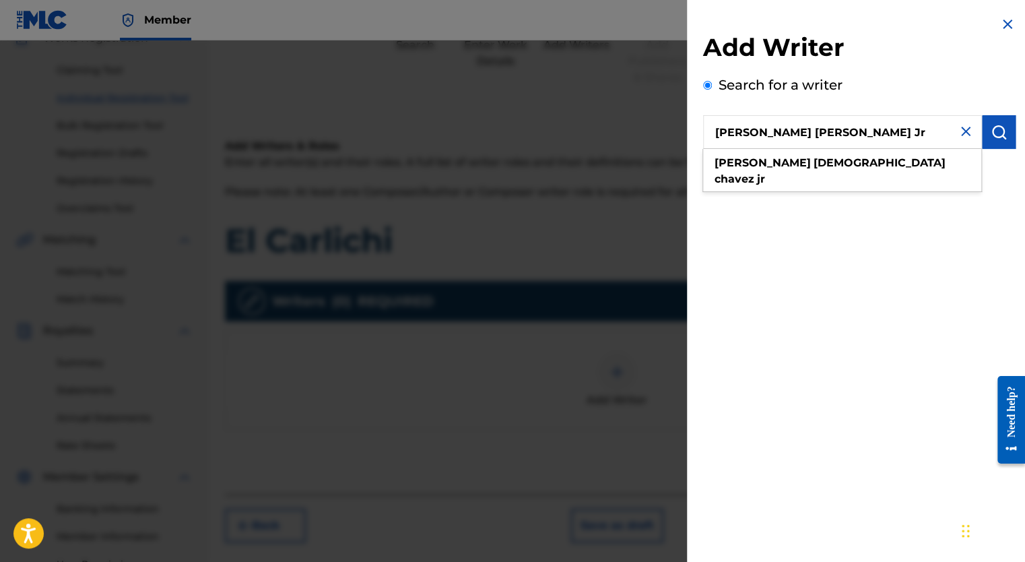
type input "[PERSON_NAME] [PERSON_NAME] Jr"
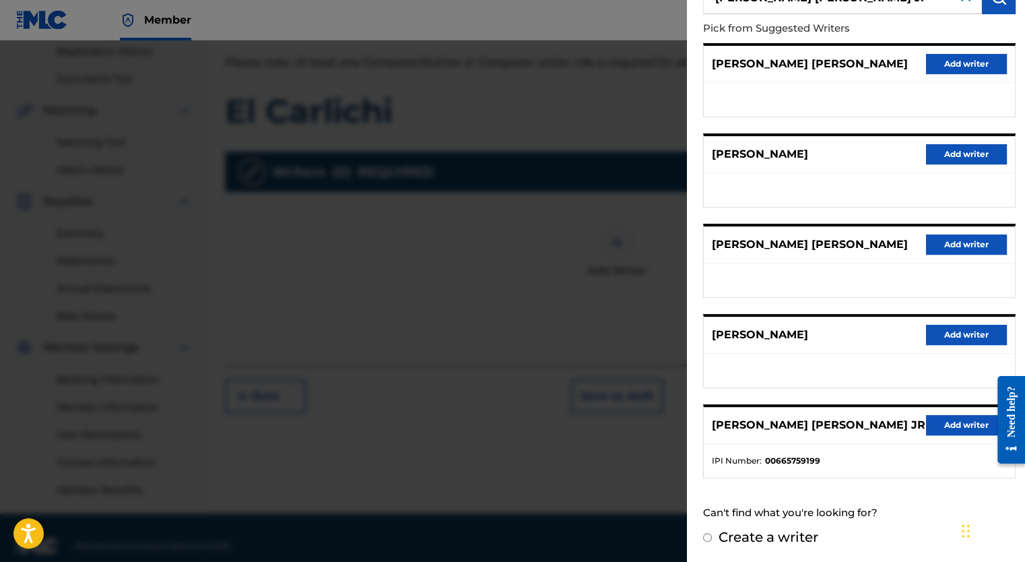
scroll to position [273, 0]
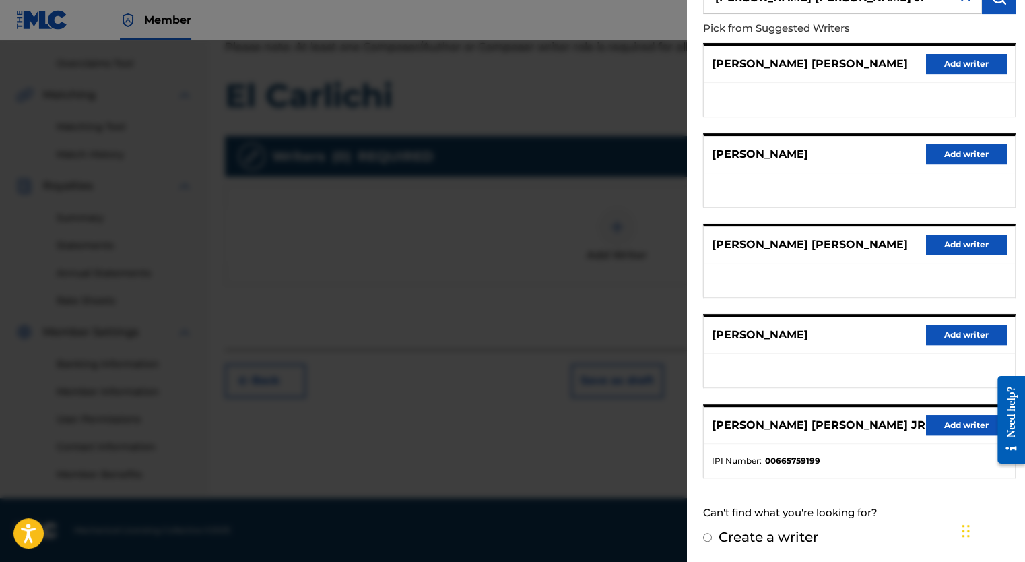
click at [948, 423] on button "Add writer" at bounding box center [966, 425] width 81 height 20
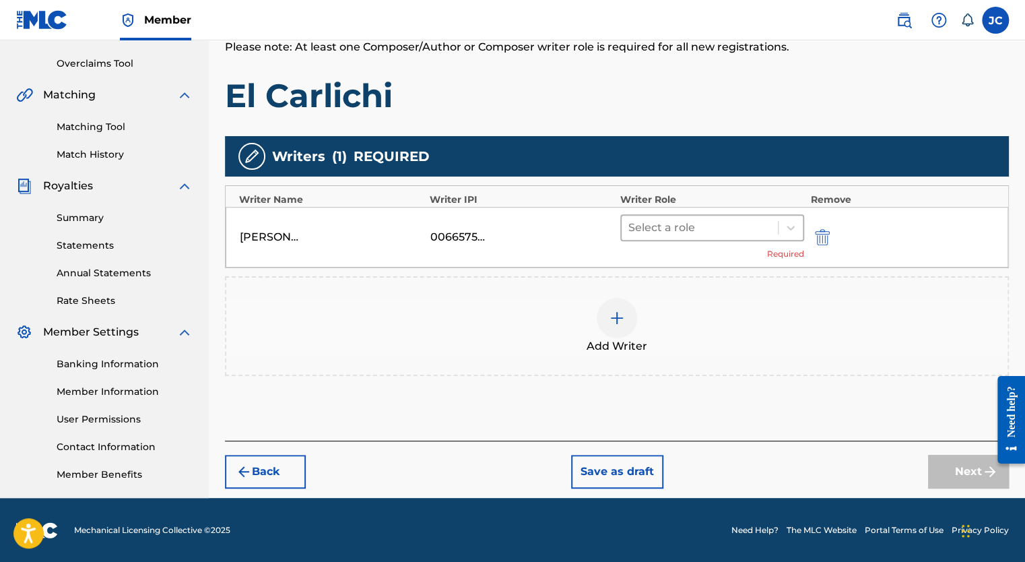
click at [730, 232] on div at bounding box center [699, 227] width 143 height 19
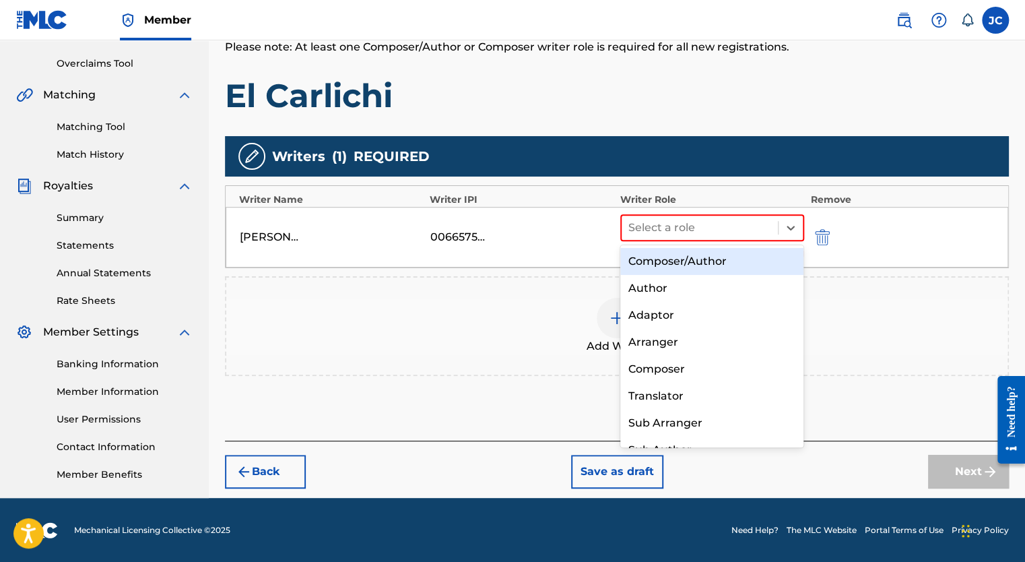
click at [725, 259] on div "Composer/Author" at bounding box center [712, 261] width 184 height 27
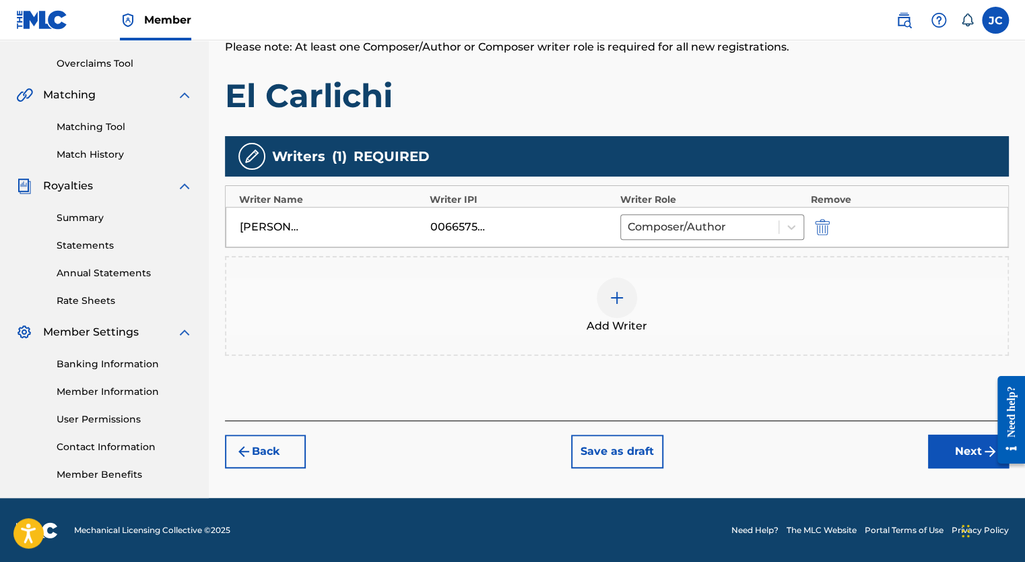
click at [965, 447] on button "Next" at bounding box center [968, 451] width 81 height 34
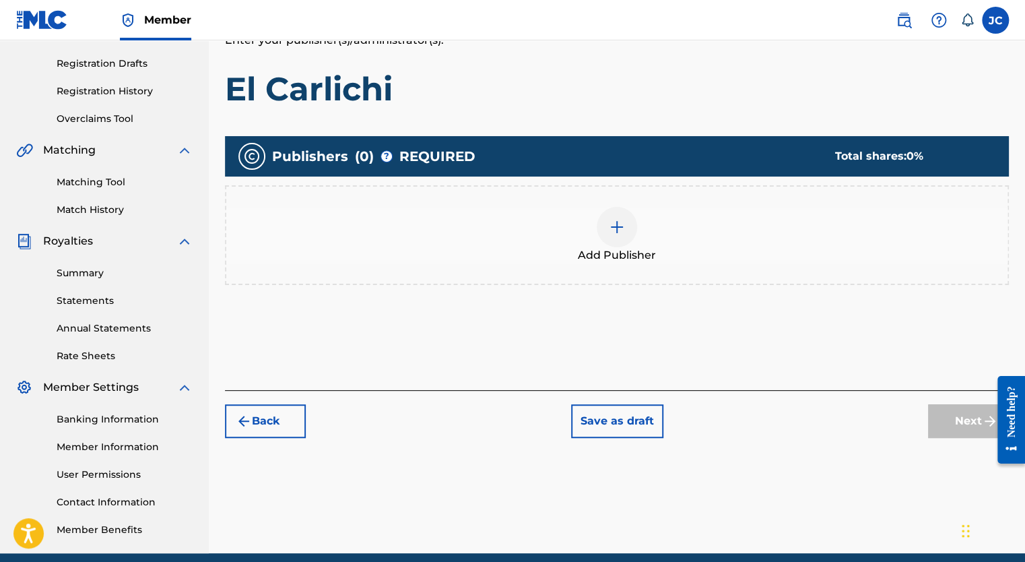
scroll to position [61, 0]
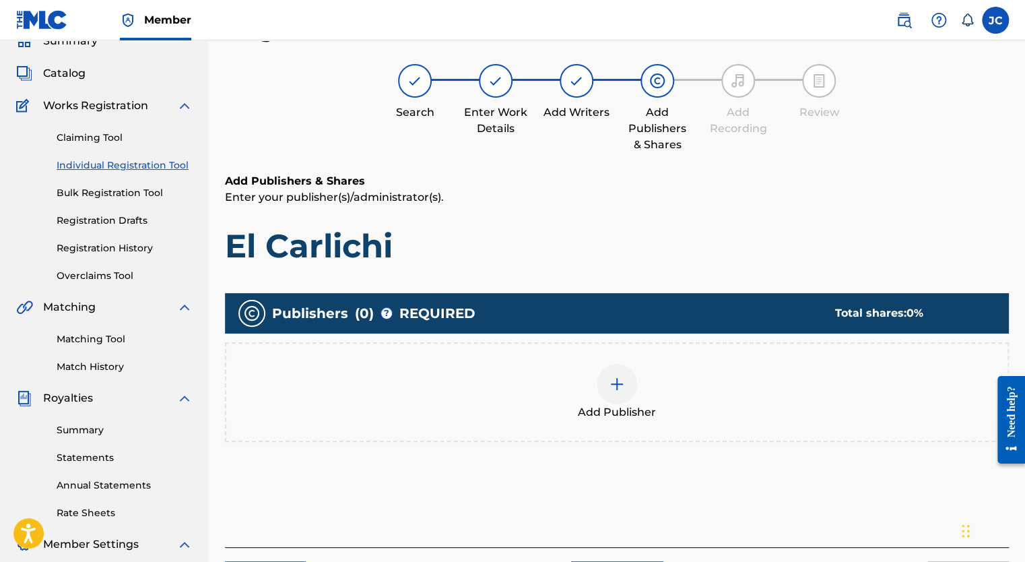
click at [595, 379] on div "Add Publisher" at bounding box center [616, 392] width 781 height 57
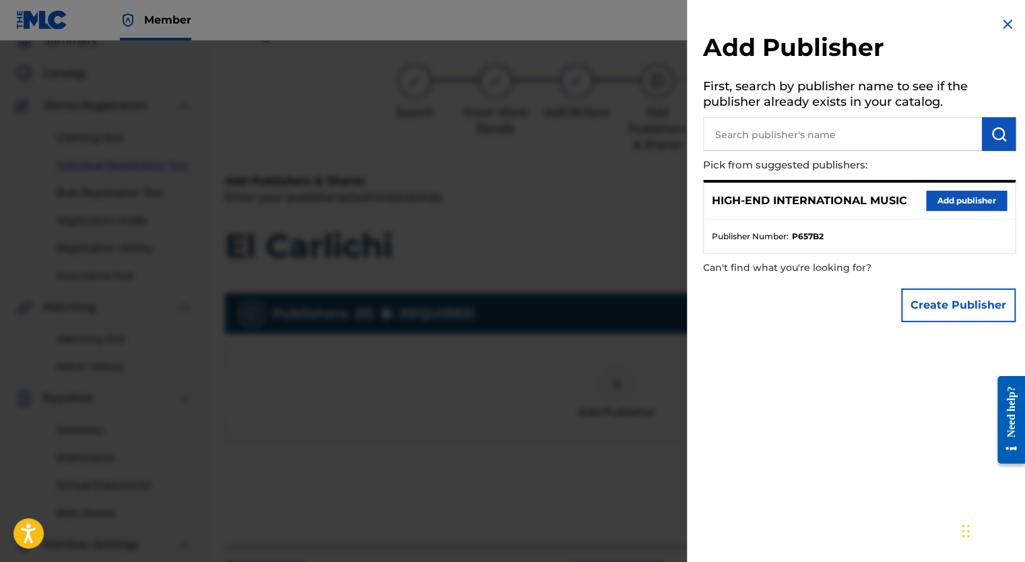
click at [959, 197] on button "Add publisher" at bounding box center [966, 201] width 81 height 20
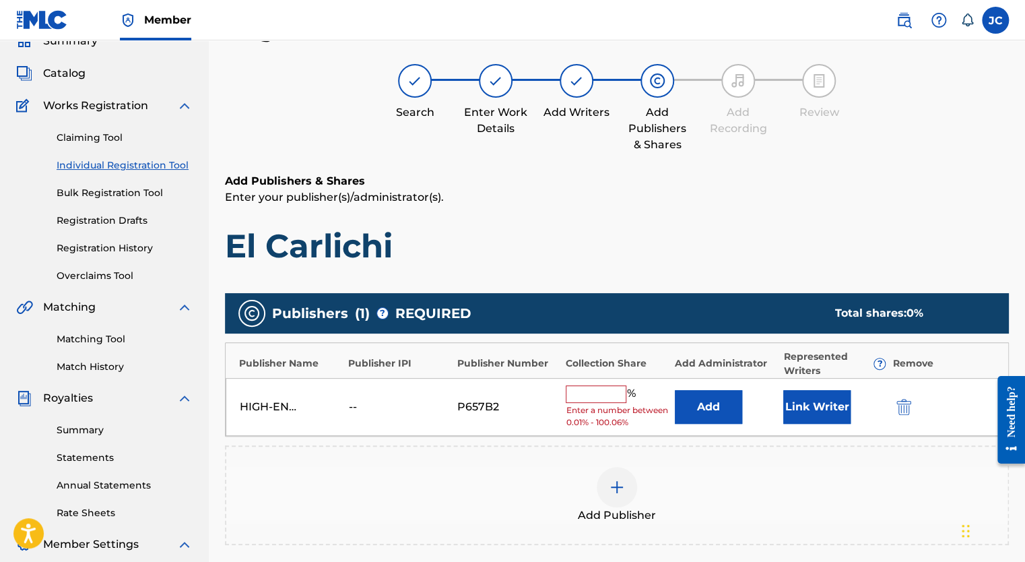
click at [598, 391] on input "text" at bounding box center [596, 394] width 61 height 18
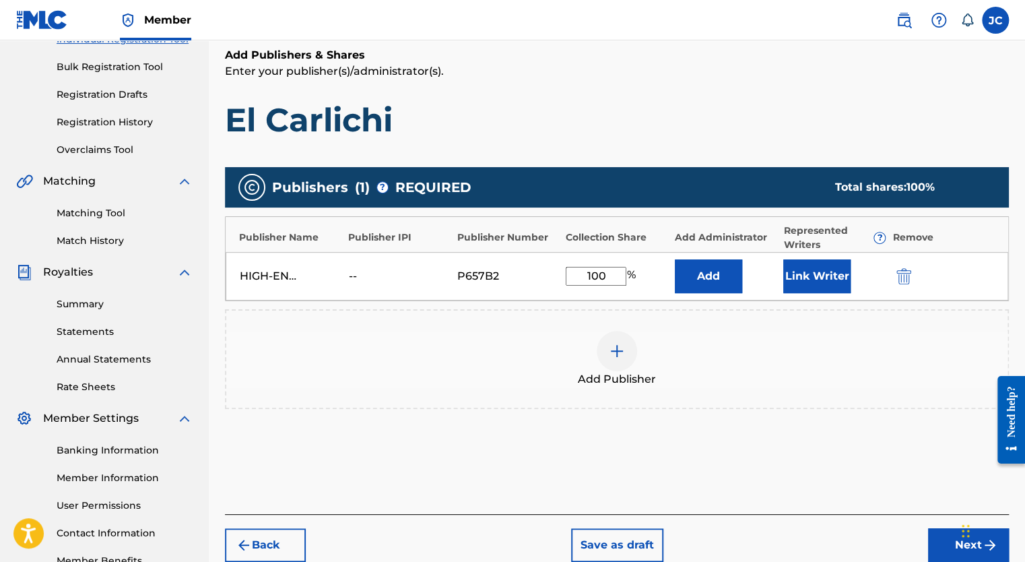
scroll to position [195, 0]
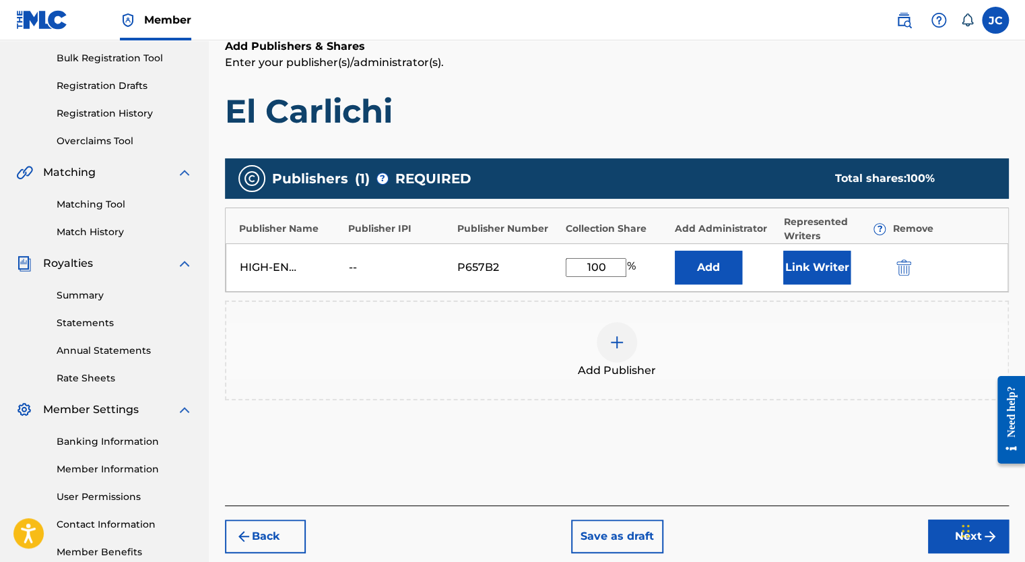
type input "100"
click at [954, 540] on button "Next" at bounding box center [968, 536] width 81 height 34
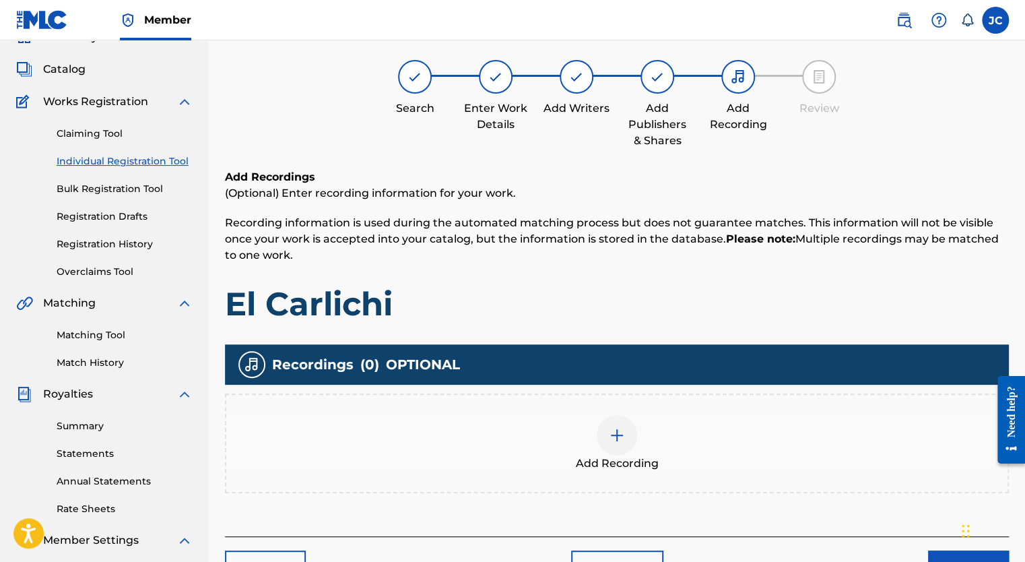
scroll to position [61, 0]
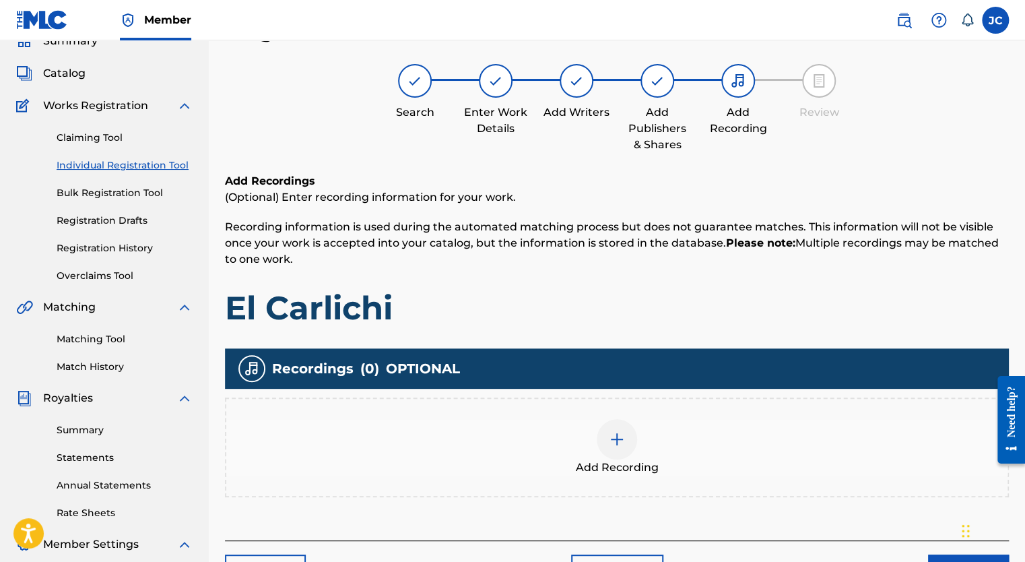
click at [620, 437] on img at bounding box center [617, 439] width 16 height 16
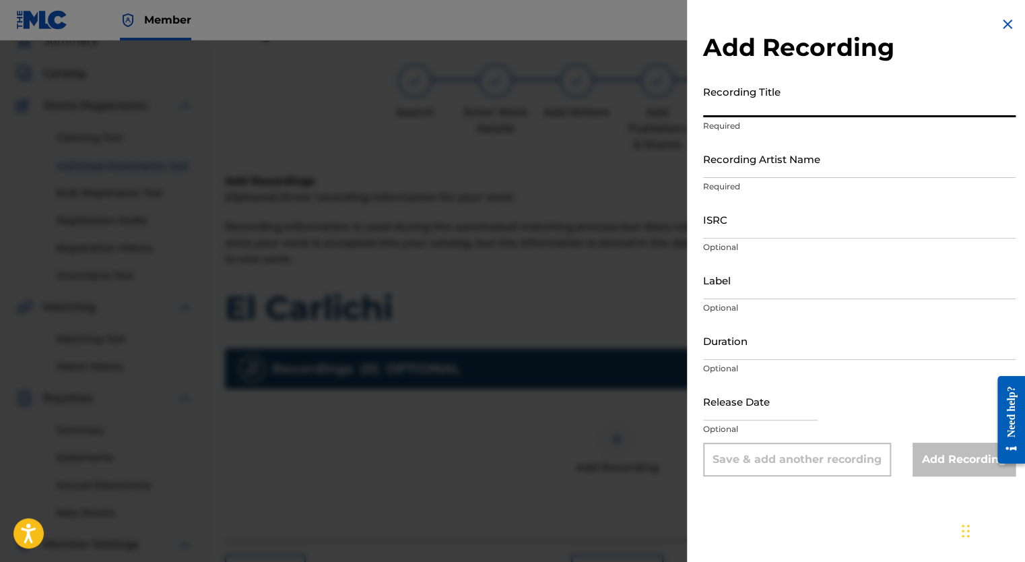
click at [749, 113] on input "Recording Title" at bounding box center [859, 98] width 313 height 38
type input "El Carlichi"
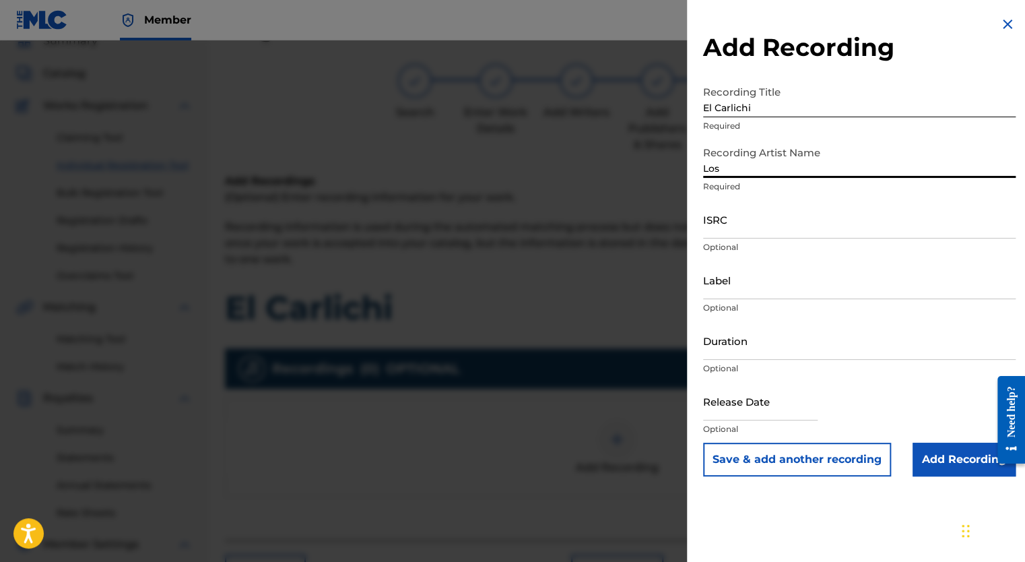
type input "Los Originales De San [PERSON_NAME]"
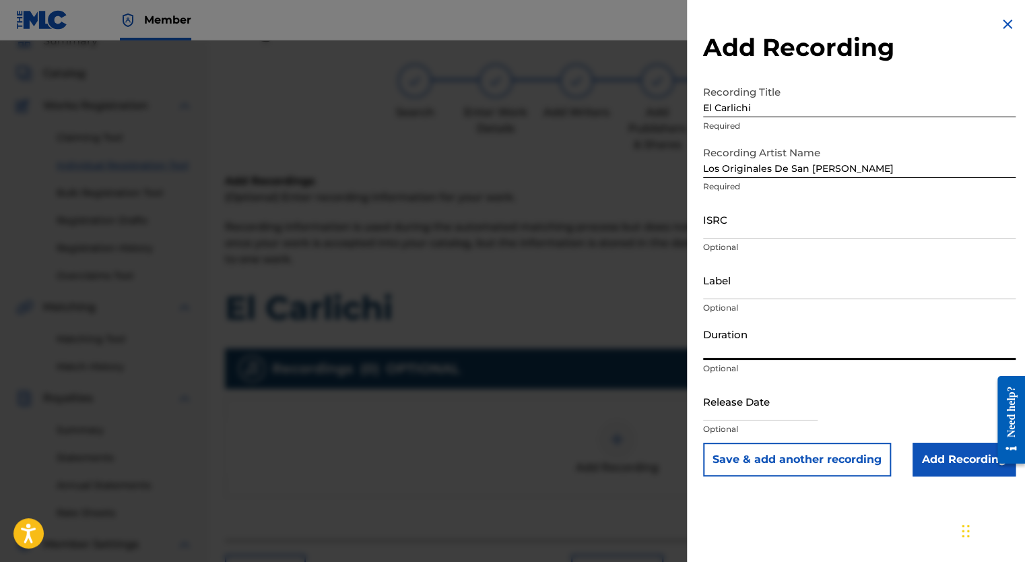
click at [739, 358] on input "Duration" at bounding box center [859, 340] width 313 height 38
type input "02:50"
type input "Enoch Records"
type input "[DATE]"
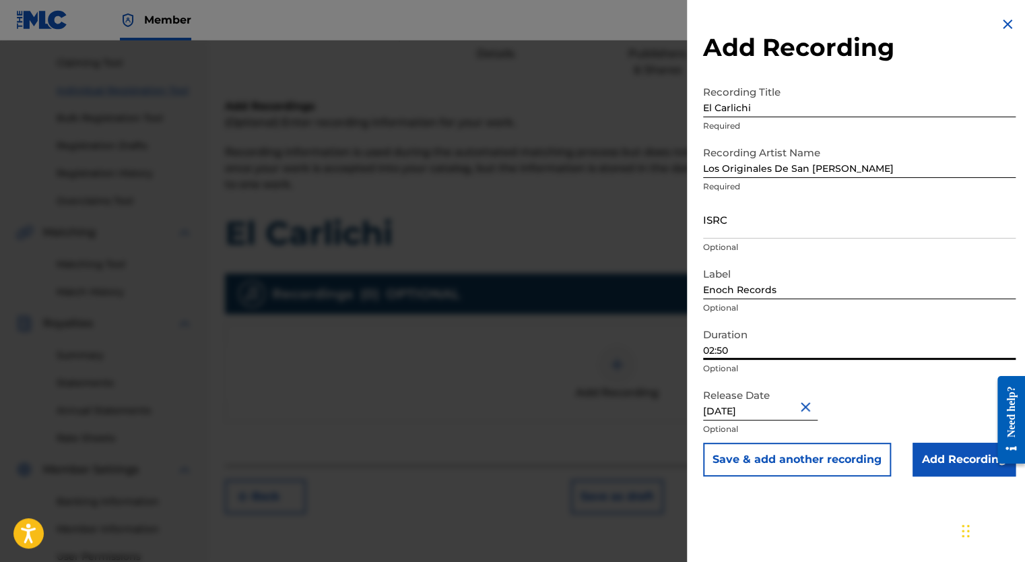
scroll to position [195, 0]
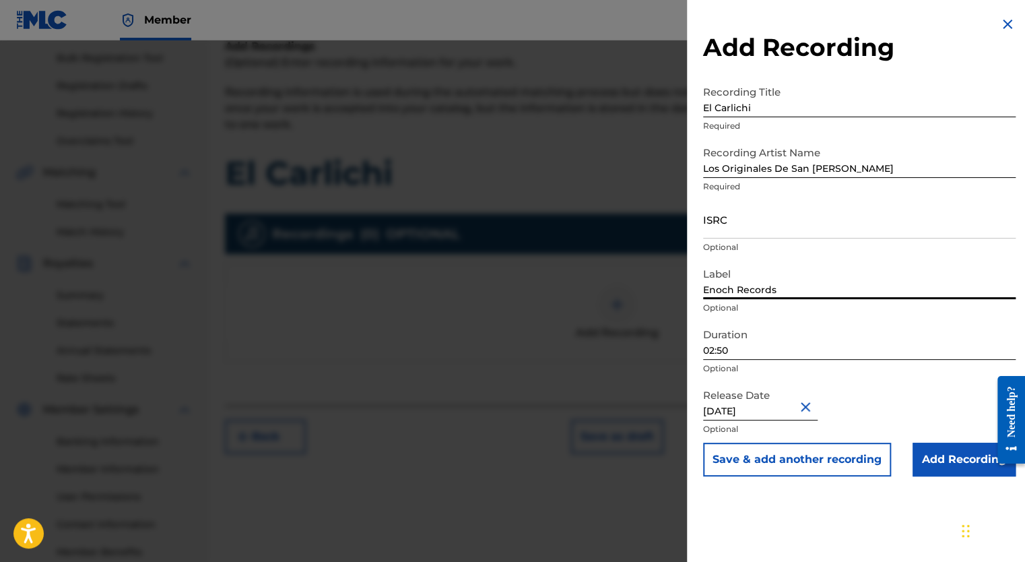
drag, startPoint x: 802, startPoint y: 284, endPoint x: 638, endPoint y: 276, distance: 164.6
click at [638, 276] on div "Add Recording Recording Title El Carlichi Required Recording Artist Name Los Or…" at bounding box center [512, 300] width 1025 height 521
click at [946, 457] on input "Add Recording" at bounding box center [964, 460] width 103 height 34
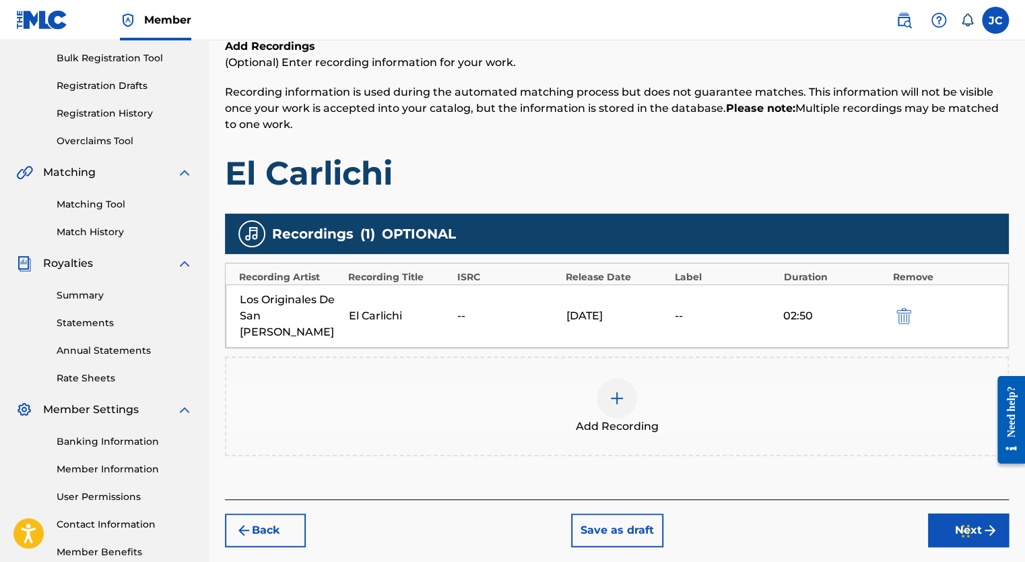
click at [946, 499] on div "Back Save as draft Next" at bounding box center [617, 523] width 784 height 48
click at [940, 513] on button "Next" at bounding box center [968, 530] width 81 height 34
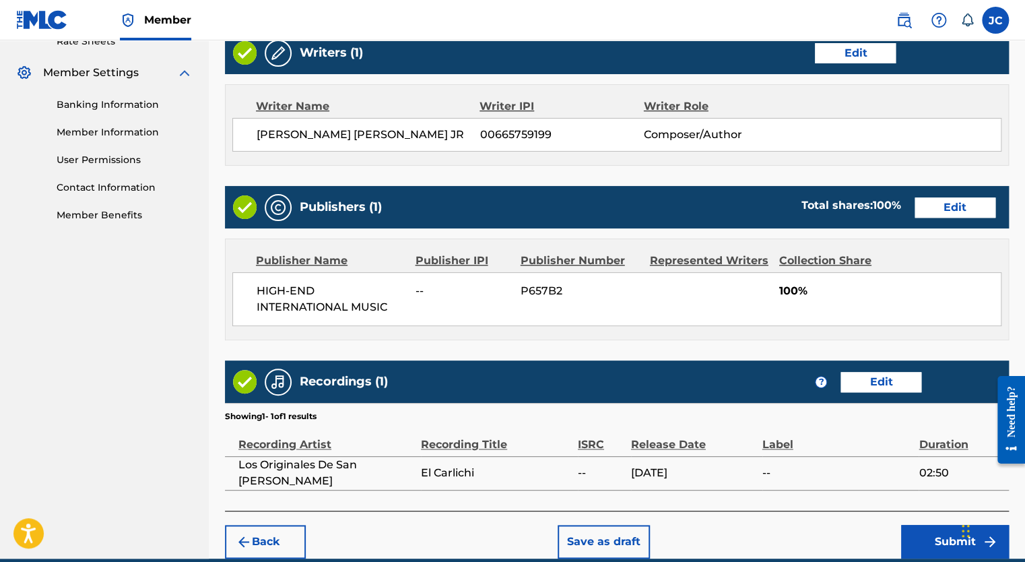
scroll to position [591, 0]
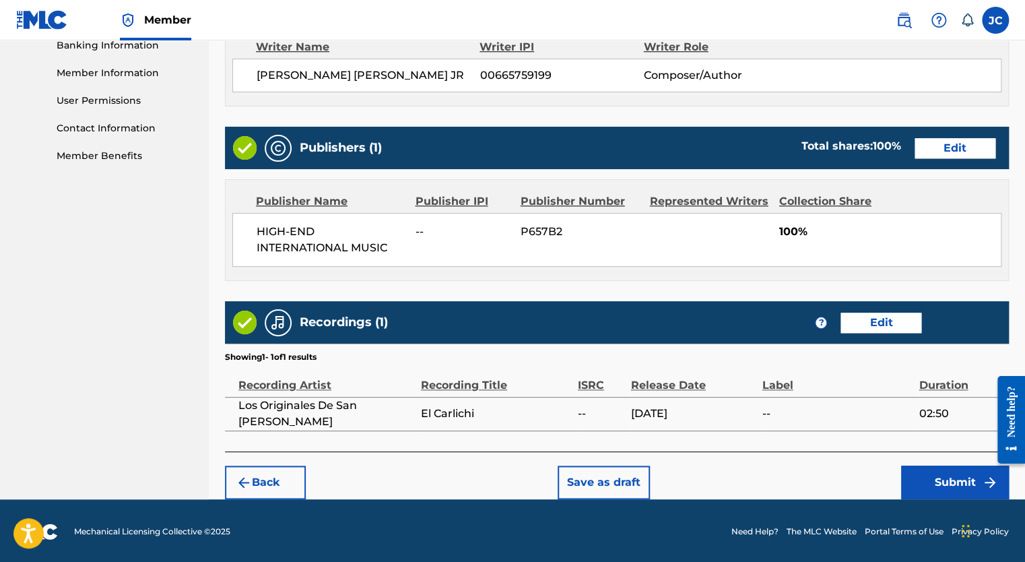
click at [940, 474] on button "Submit" at bounding box center [955, 482] width 108 height 34
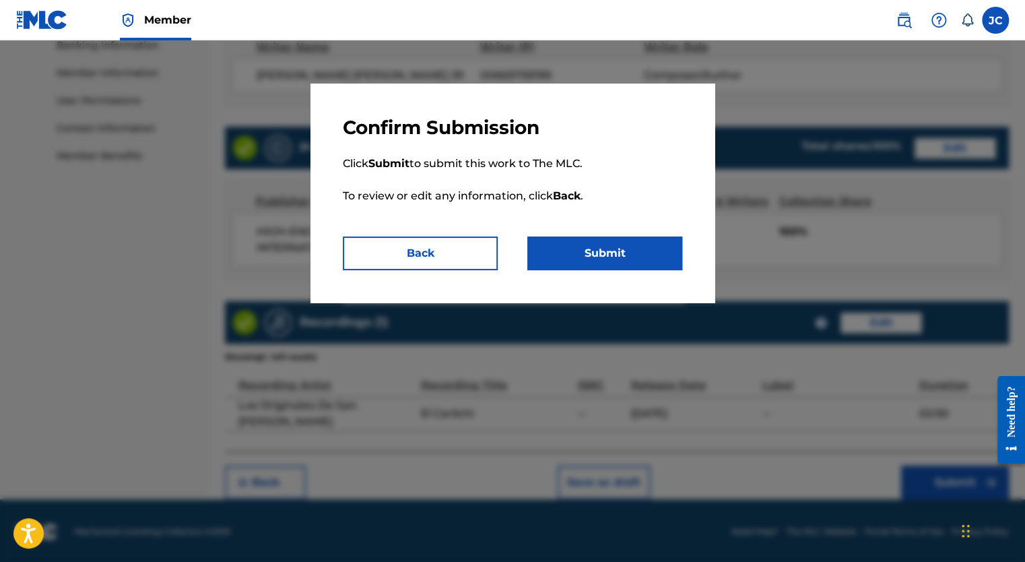
click at [577, 262] on button "Submit" at bounding box center [604, 253] width 155 height 34
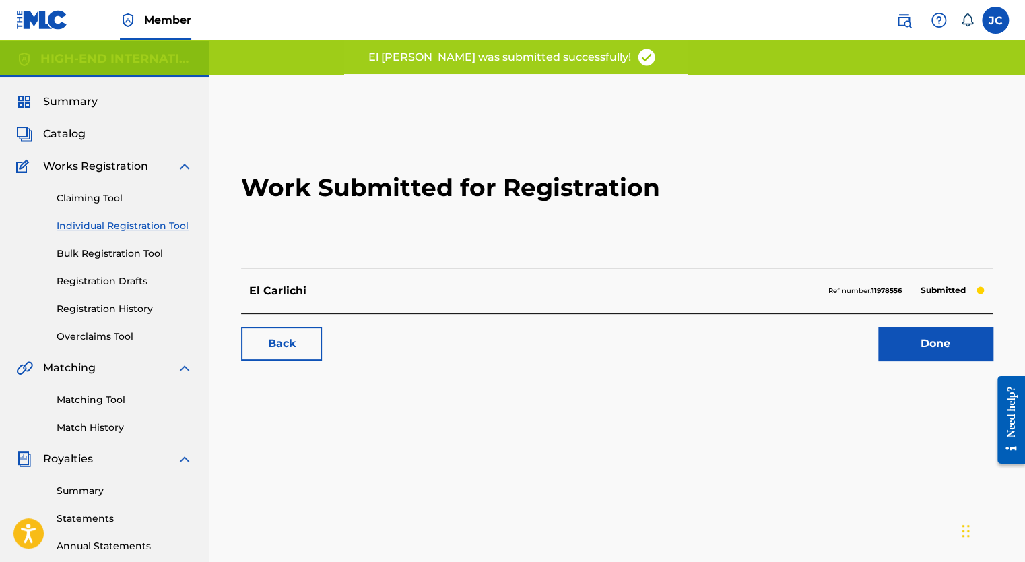
click at [913, 345] on link "Done" at bounding box center [935, 344] width 115 height 34
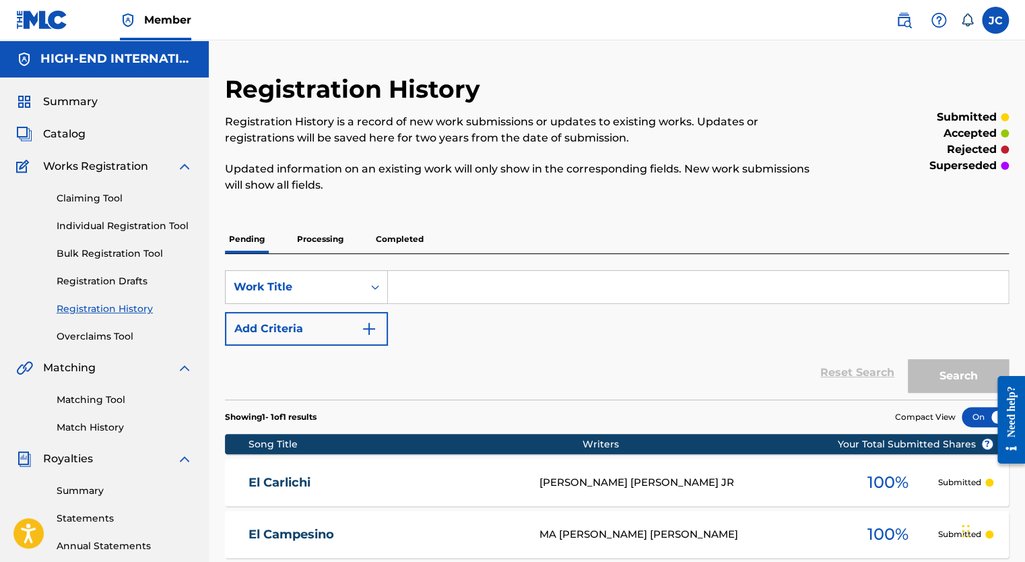
click at [186, 168] on img at bounding box center [184, 166] width 16 height 16
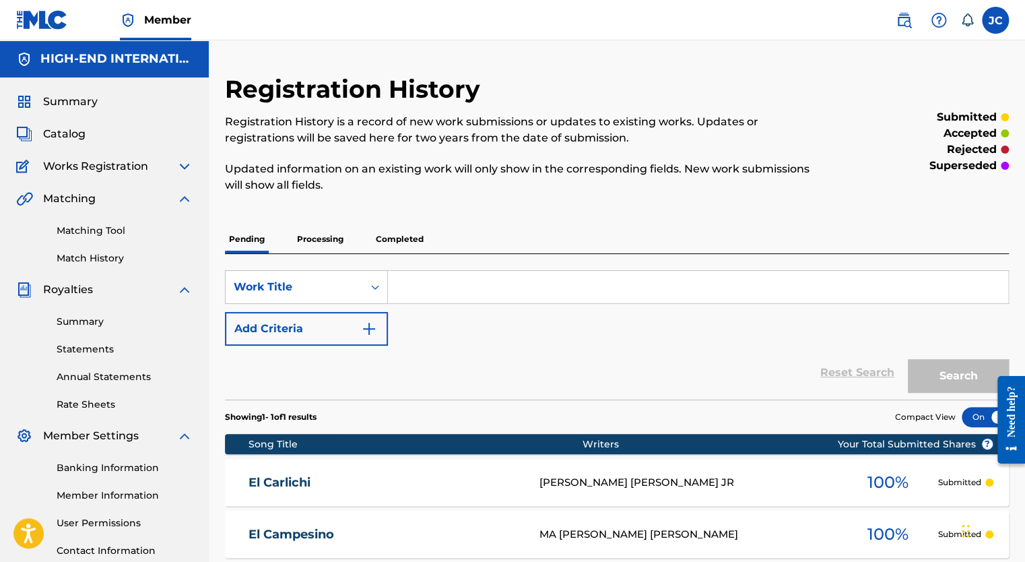
click at [185, 201] on img at bounding box center [184, 199] width 16 height 16
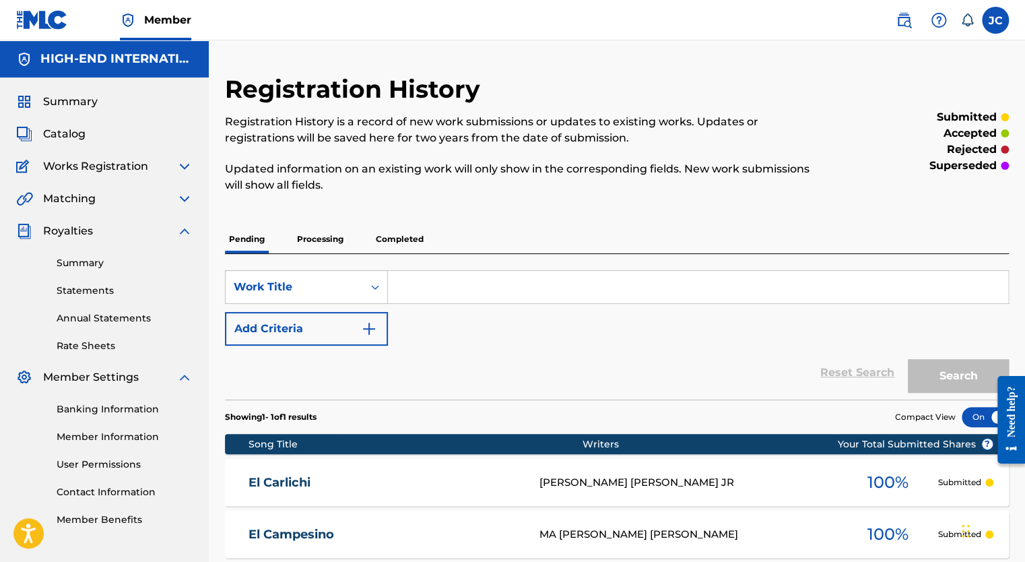
click at [184, 223] on img at bounding box center [184, 231] width 16 height 16
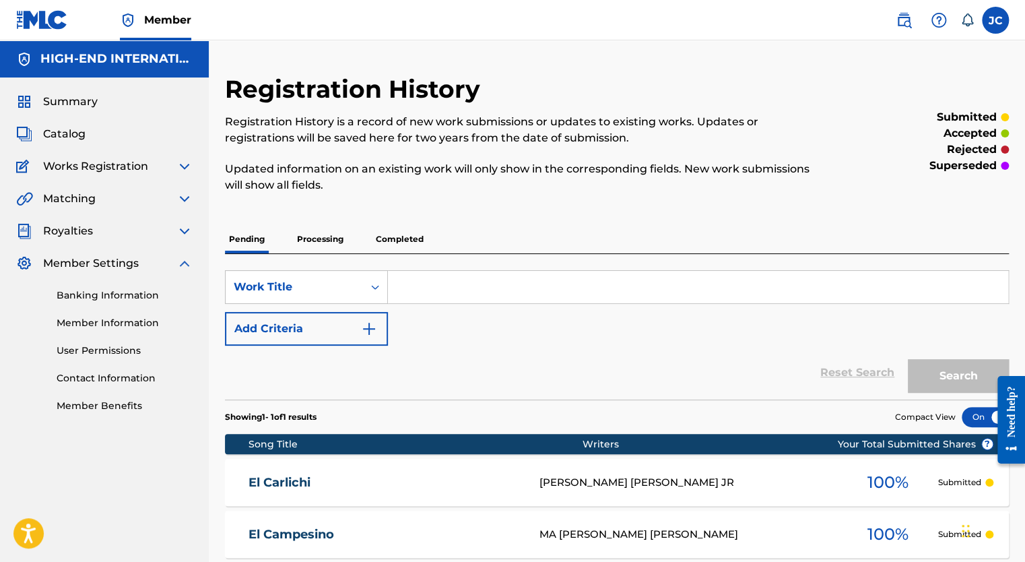
click at [184, 258] on img at bounding box center [184, 263] width 16 height 16
click at [66, 104] on span "Summary" at bounding box center [70, 102] width 55 height 16
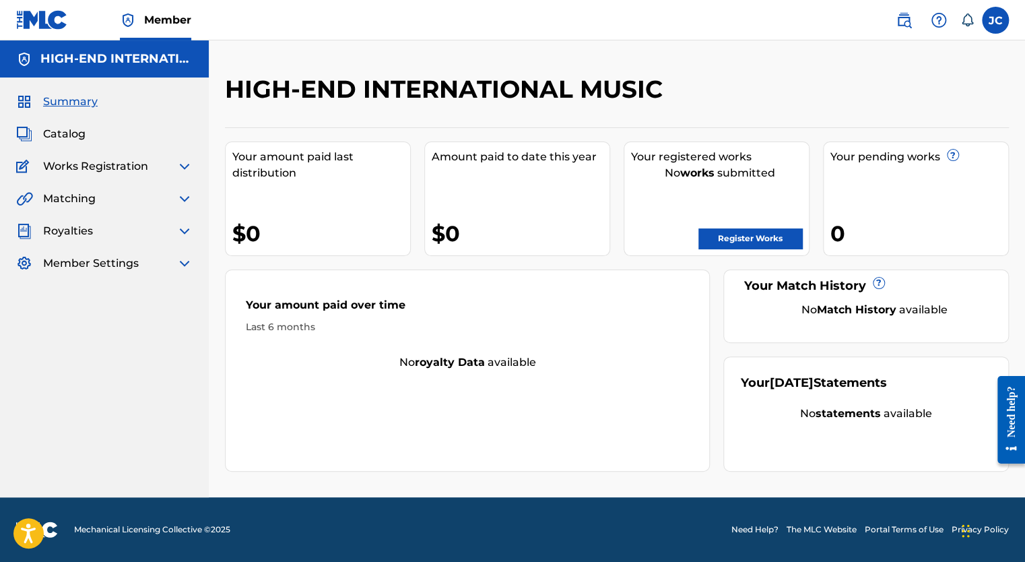
click at [63, 137] on span "Catalog" at bounding box center [64, 134] width 42 height 16
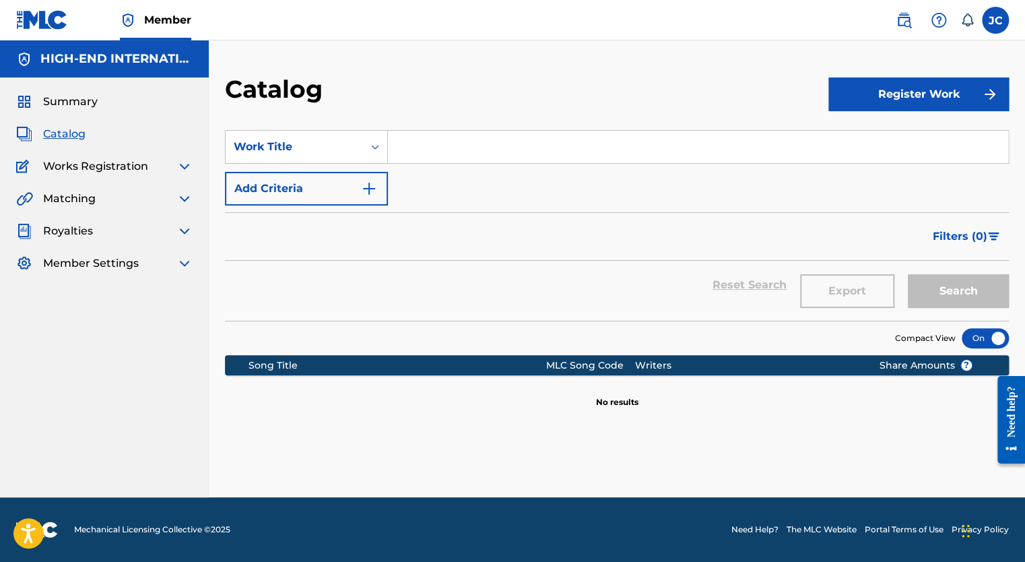
click at [190, 168] on img at bounding box center [184, 166] width 16 height 16
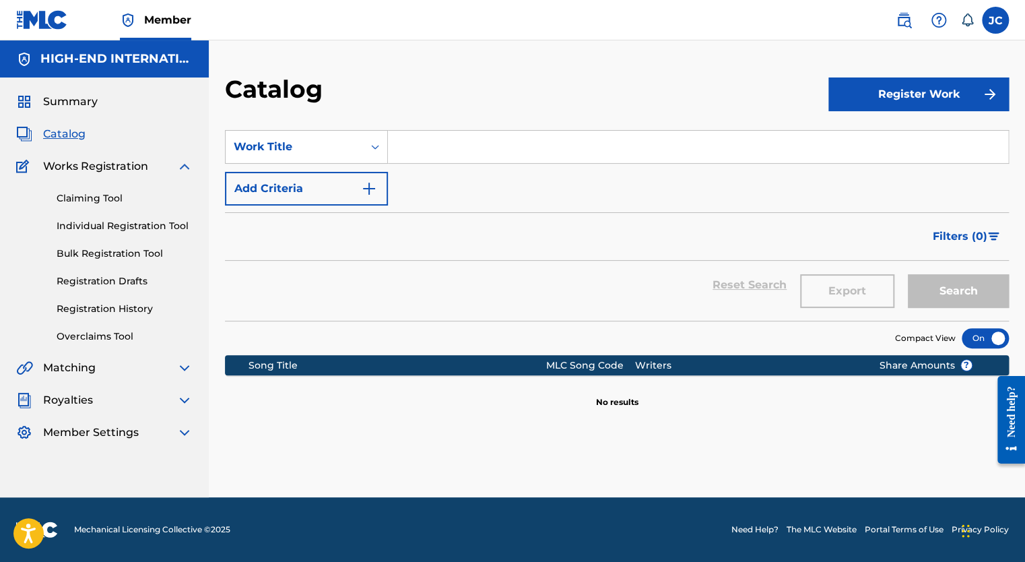
click at [102, 194] on link "Claiming Tool" at bounding box center [125, 198] width 136 height 14
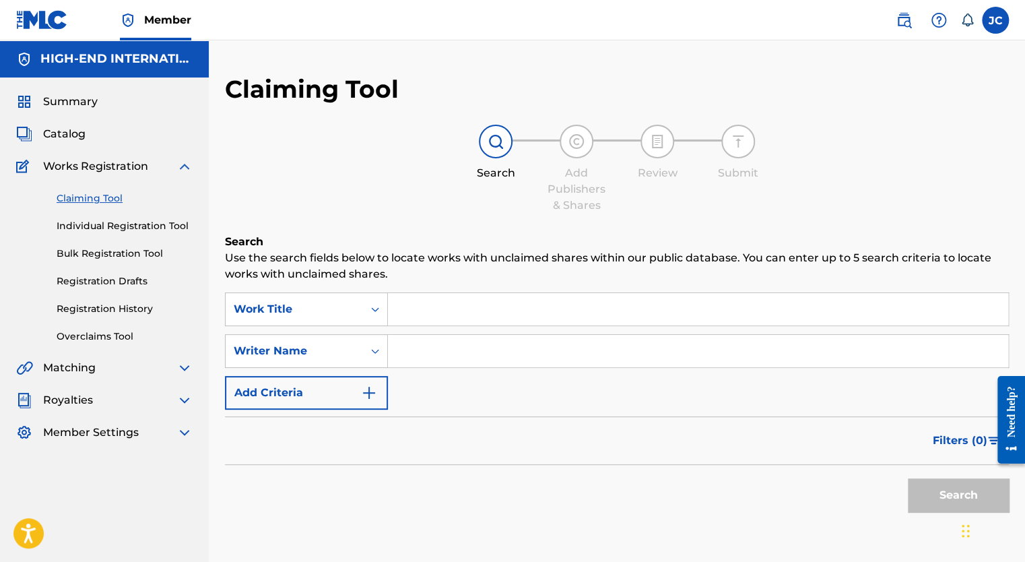
click at [103, 223] on link "Individual Registration Tool" at bounding box center [125, 226] width 136 height 14
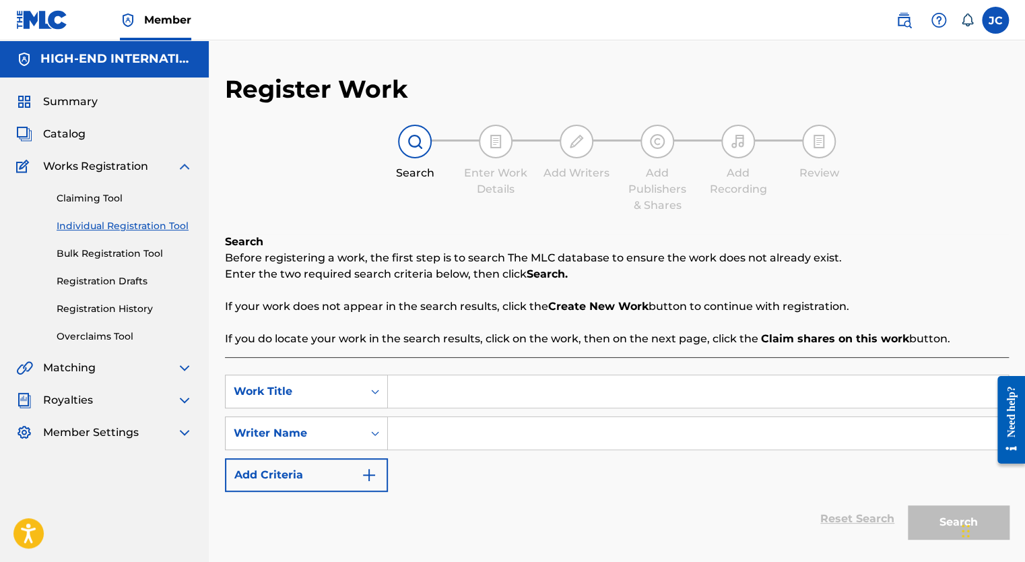
click at [100, 254] on link "Bulk Registration Tool" at bounding box center [125, 254] width 136 height 14
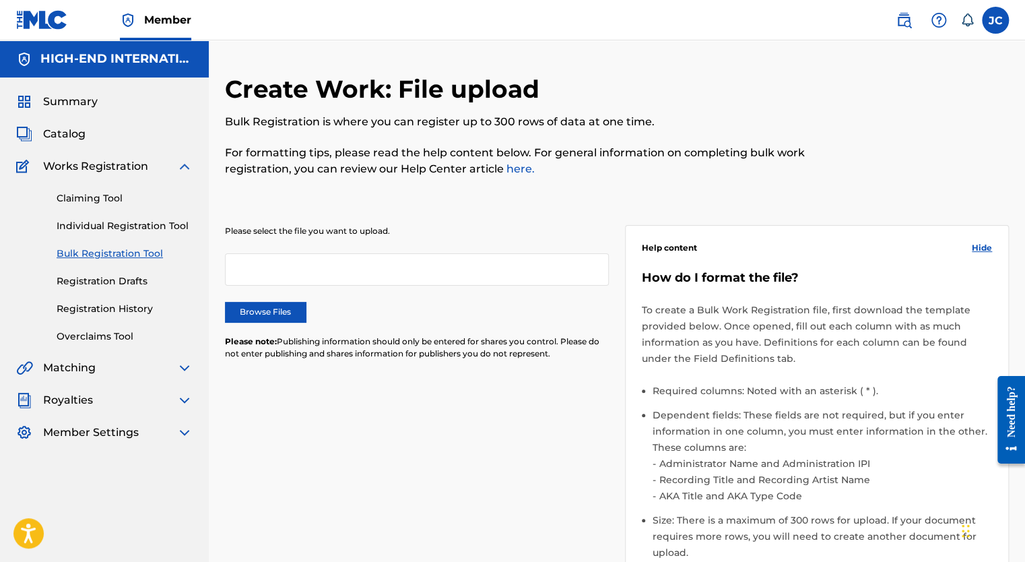
click at [119, 281] on link "Registration Drafts" at bounding box center [125, 281] width 136 height 14
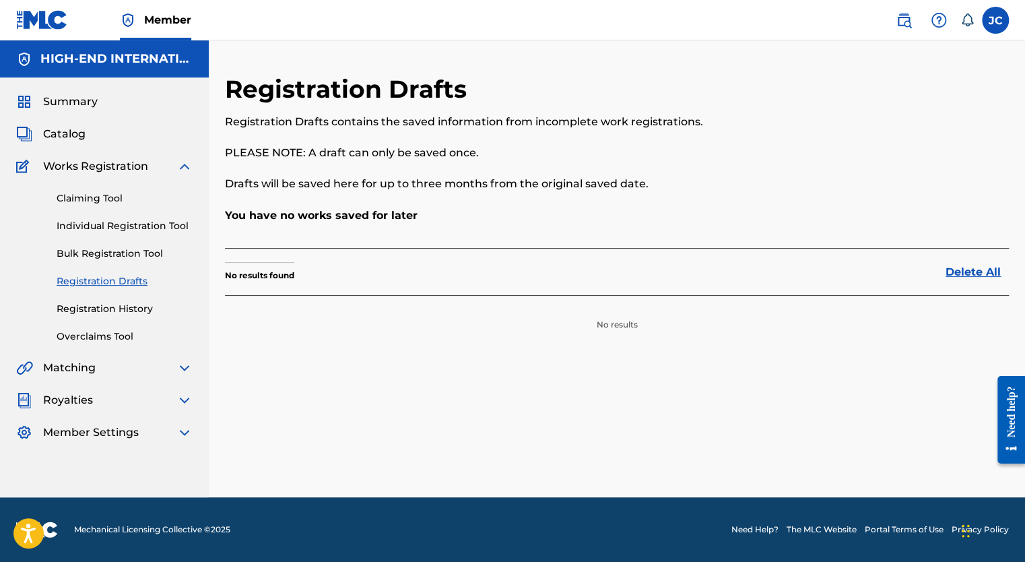
click at [113, 306] on link "Registration History" at bounding box center [125, 309] width 136 height 14
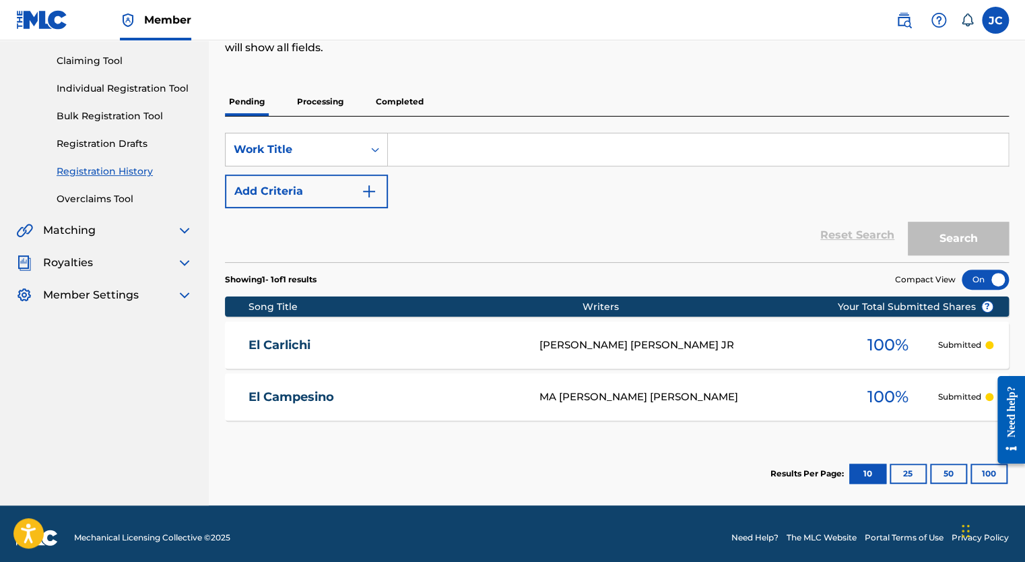
scroll to position [145, 0]
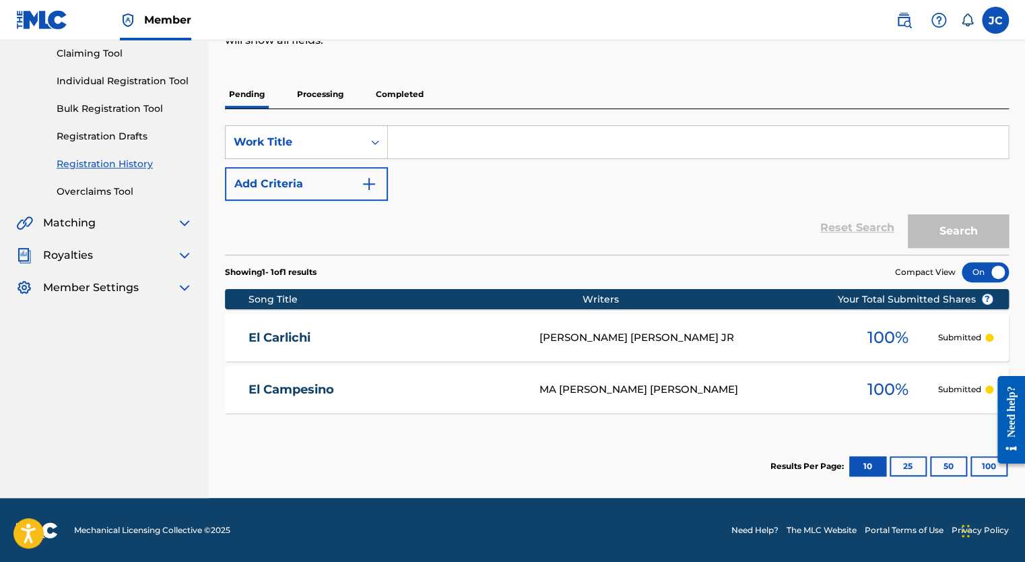
click at [908, 463] on button "25" at bounding box center [908, 466] width 37 height 20
click at [862, 464] on button "10" at bounding box center [867, 466] width 37 height 20
